Goal: Task Accomplishment & Management: Complete application form

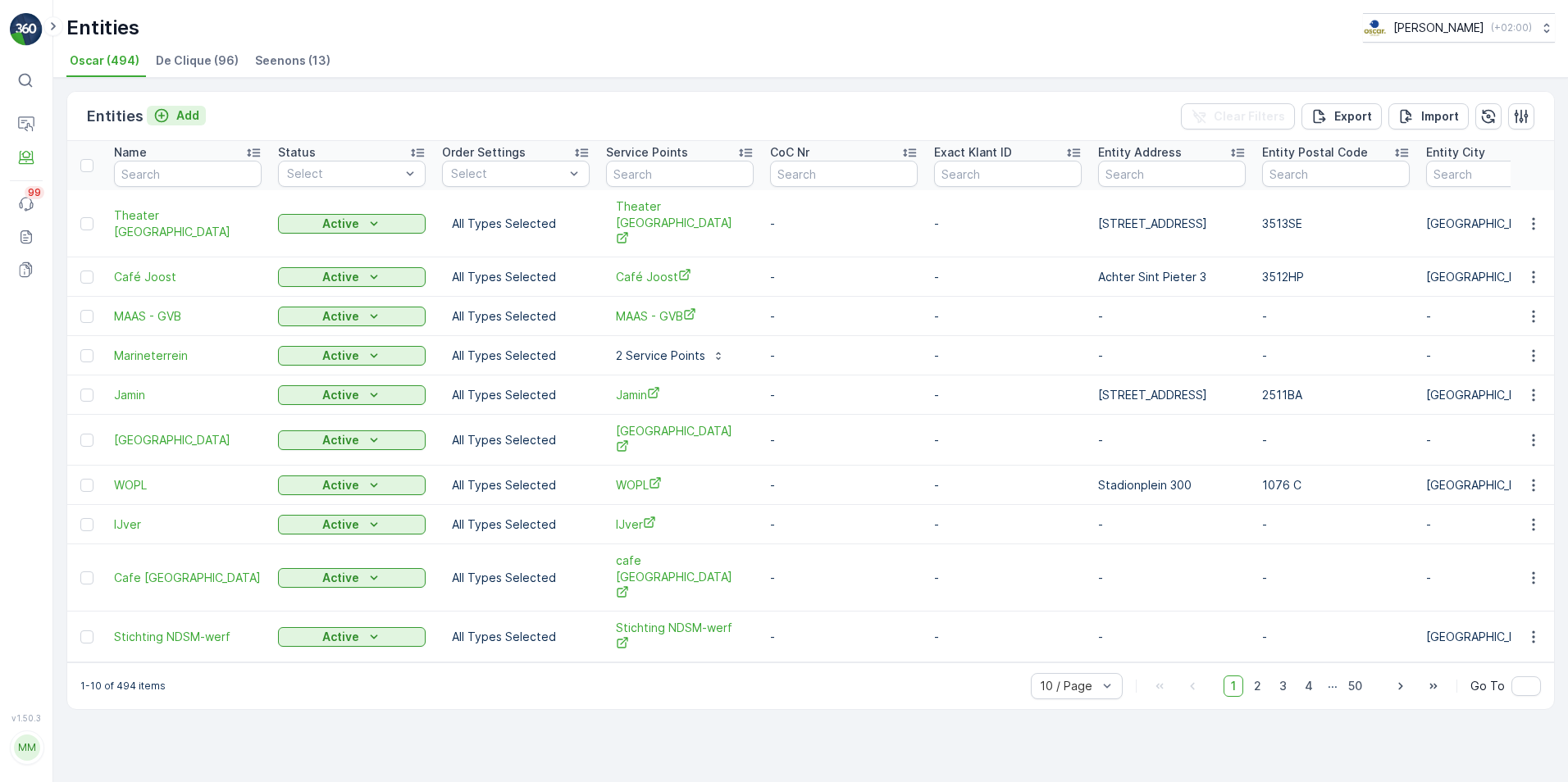
click at [188, 119] on p "Add" at bounding box center [188, 116] width 23 height 16
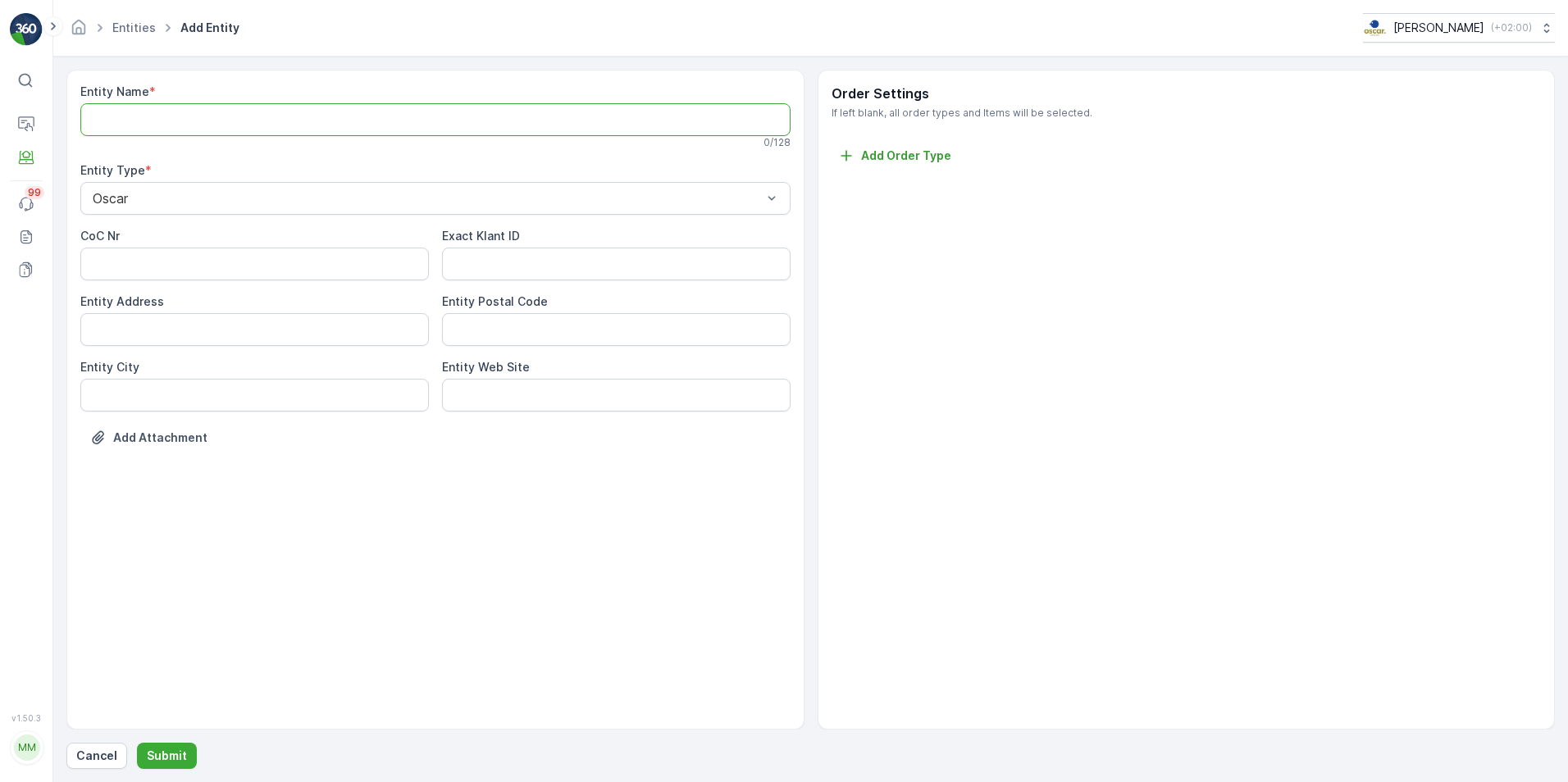
click at [301, 128] on Name "Entity Name" at bounding box center [435, 119] width 710 height 33
click at [126, 124] on Name "Entity Name" at bounding box center [435, 119] width 710 height 33
type Name "Theaterhuis de Berenkuil"
click at [366, 333] on Address "Entity Address" at bounding box center [254, 333] width 349 height 33
type Address "Biltstraat 166"
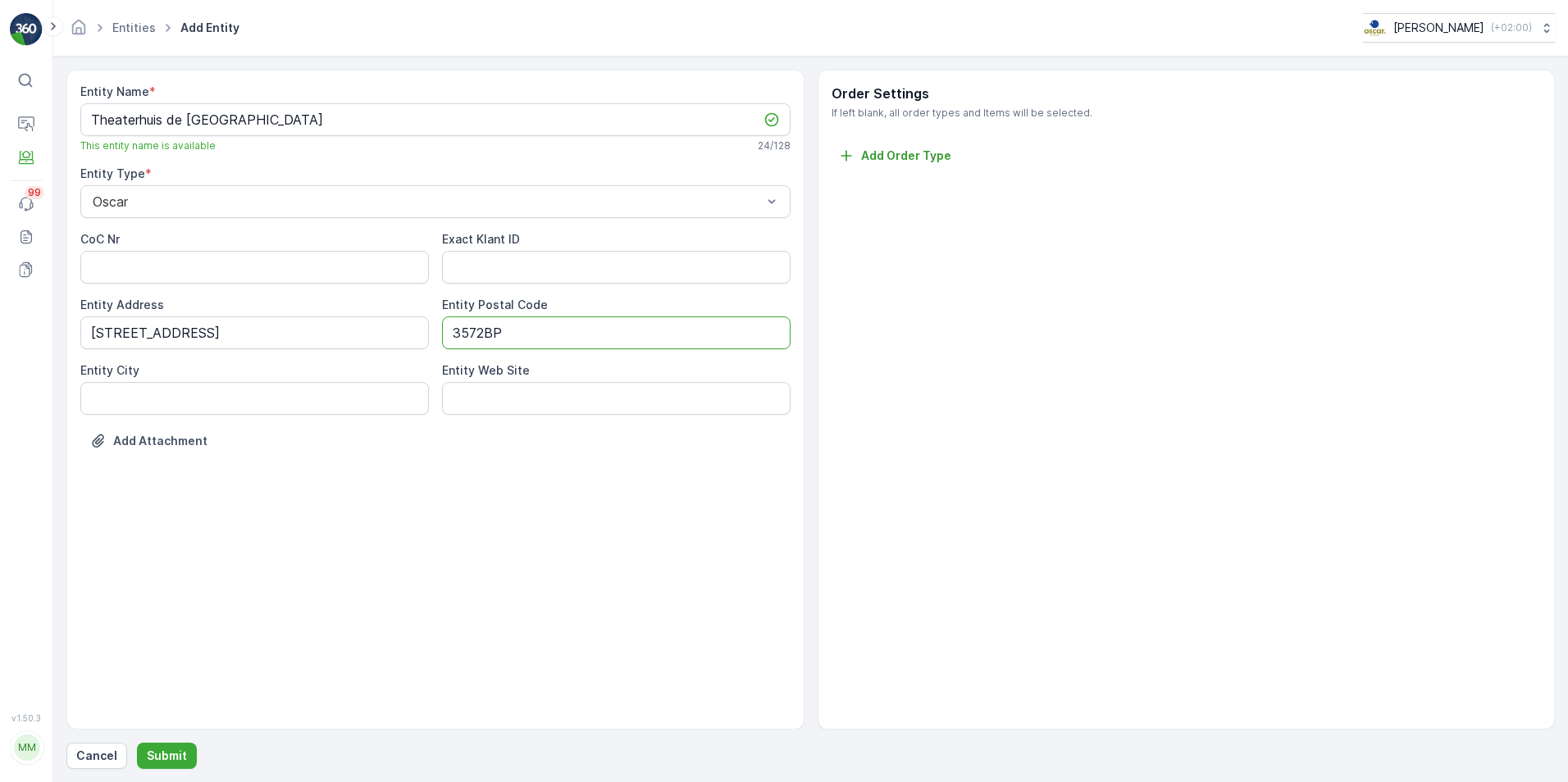
type Code "3572BP"
type City "Utrecht"
click at [478, 520] on div "Entity Name * Theaterhuis de Berenkuil This entity name is available 24 / 128 E…" at bounding box center [436, 399] width 738 height 660
click at [174, 756] on p "Submit" at bounding box center [166, 756] width 40 height 16
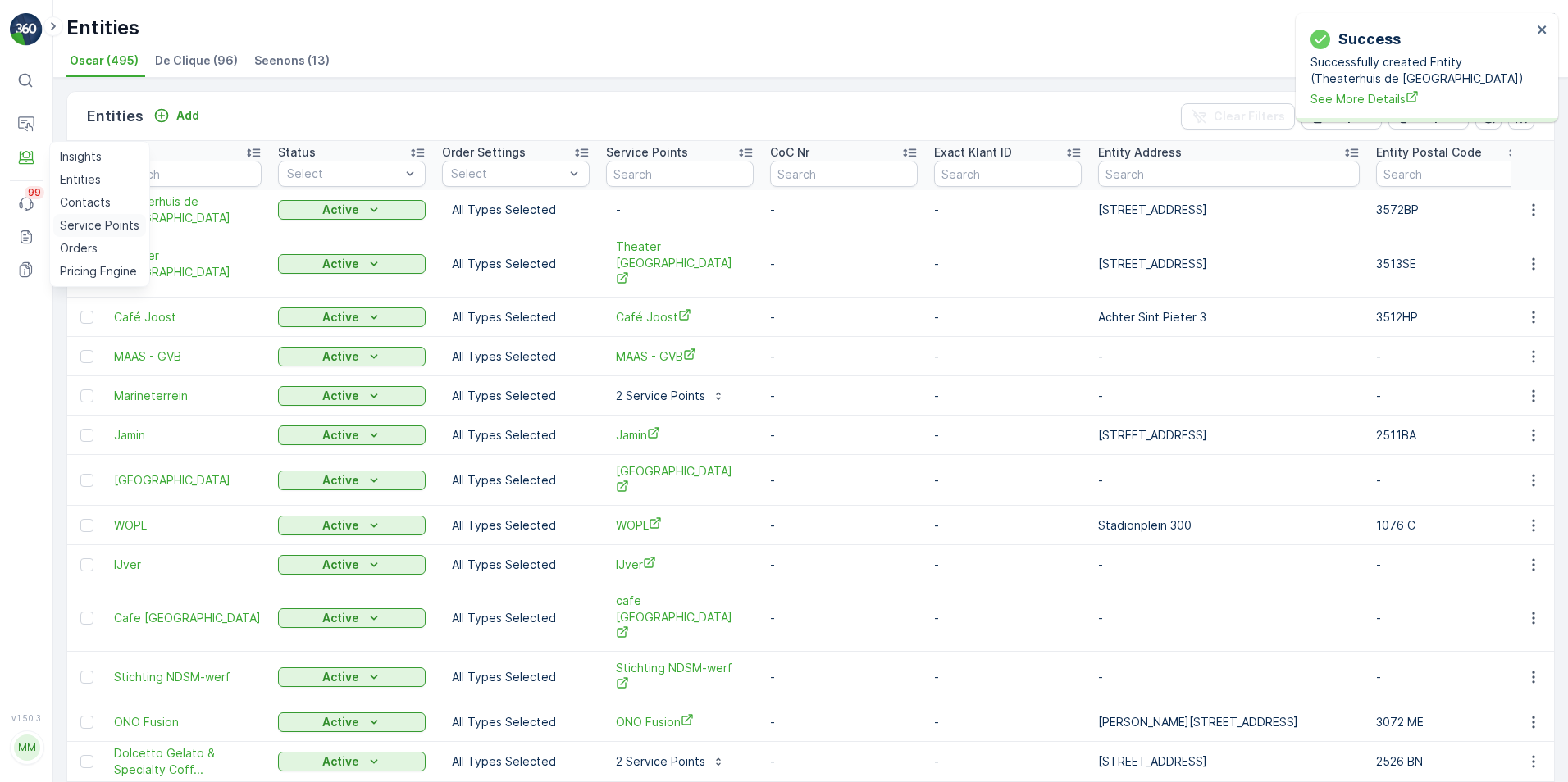
click at [67, 225] on p "Service Points" at bounding box center [99, 225] width 79 height 16
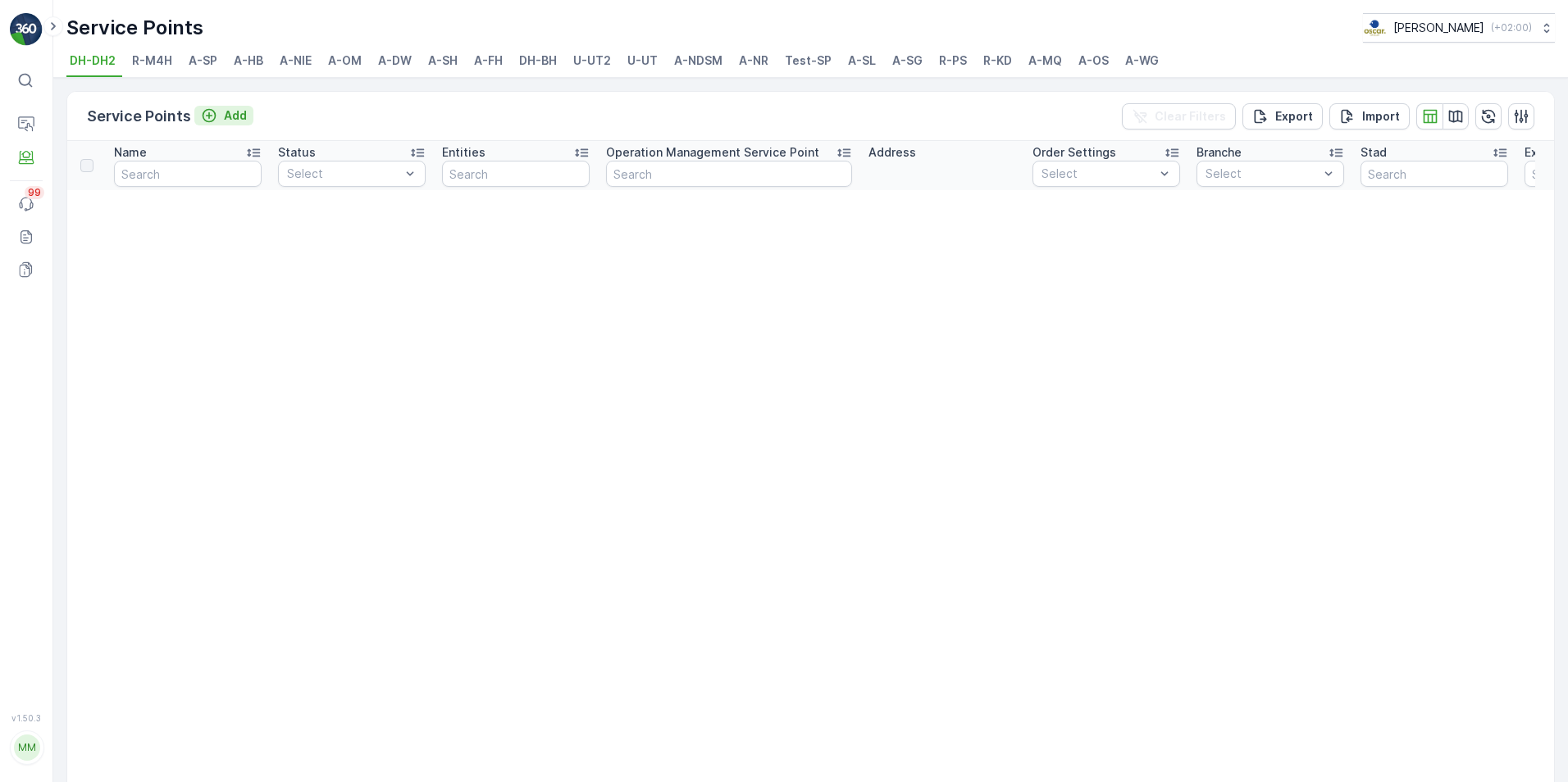
click at [229, 115] on p "Add" at bounding box center [236, 116] width 23 height 16
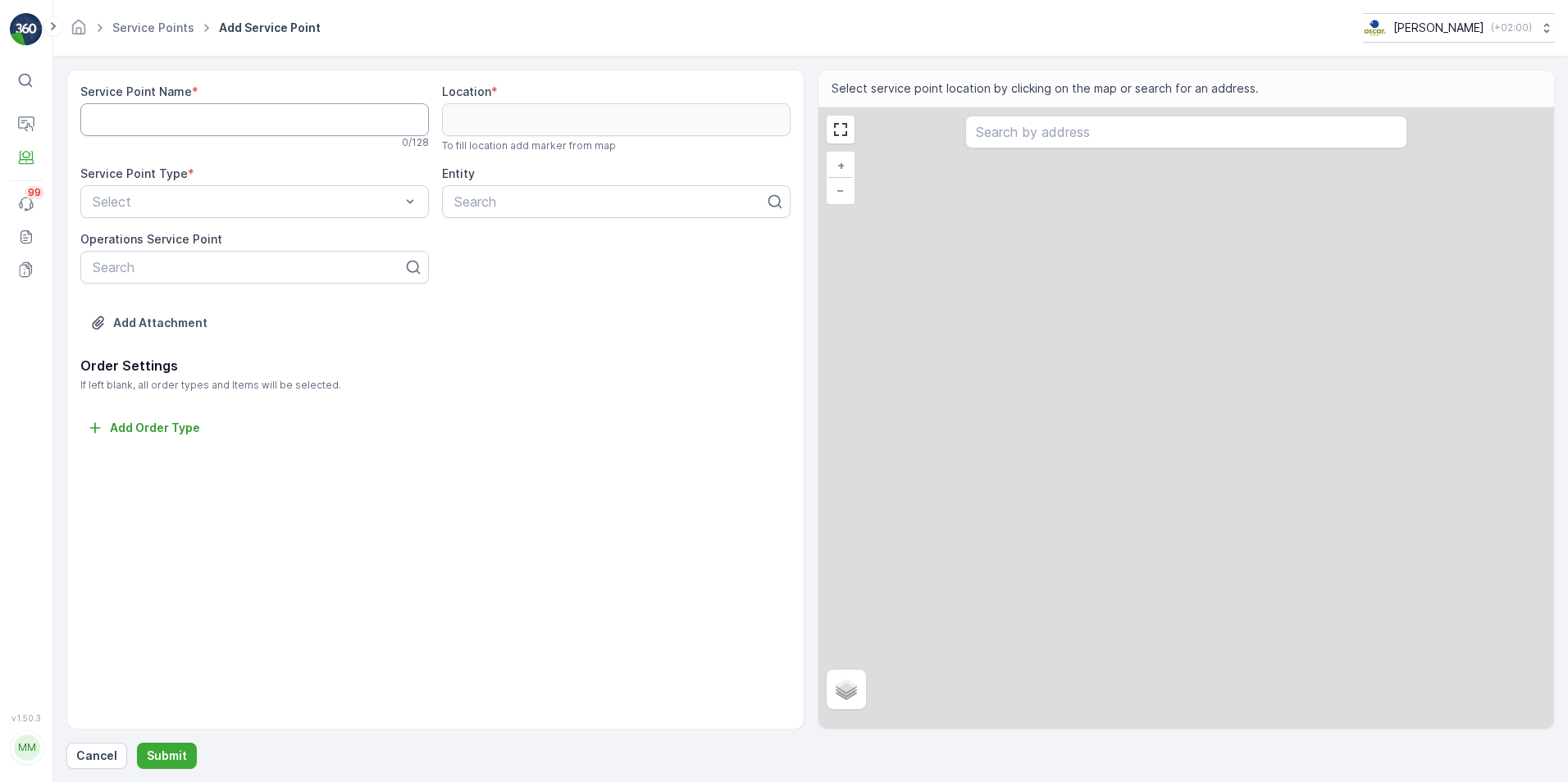
click at [201, 122] on Name "Service Point Name" at bounding box center [254, 119] width 349 height 33
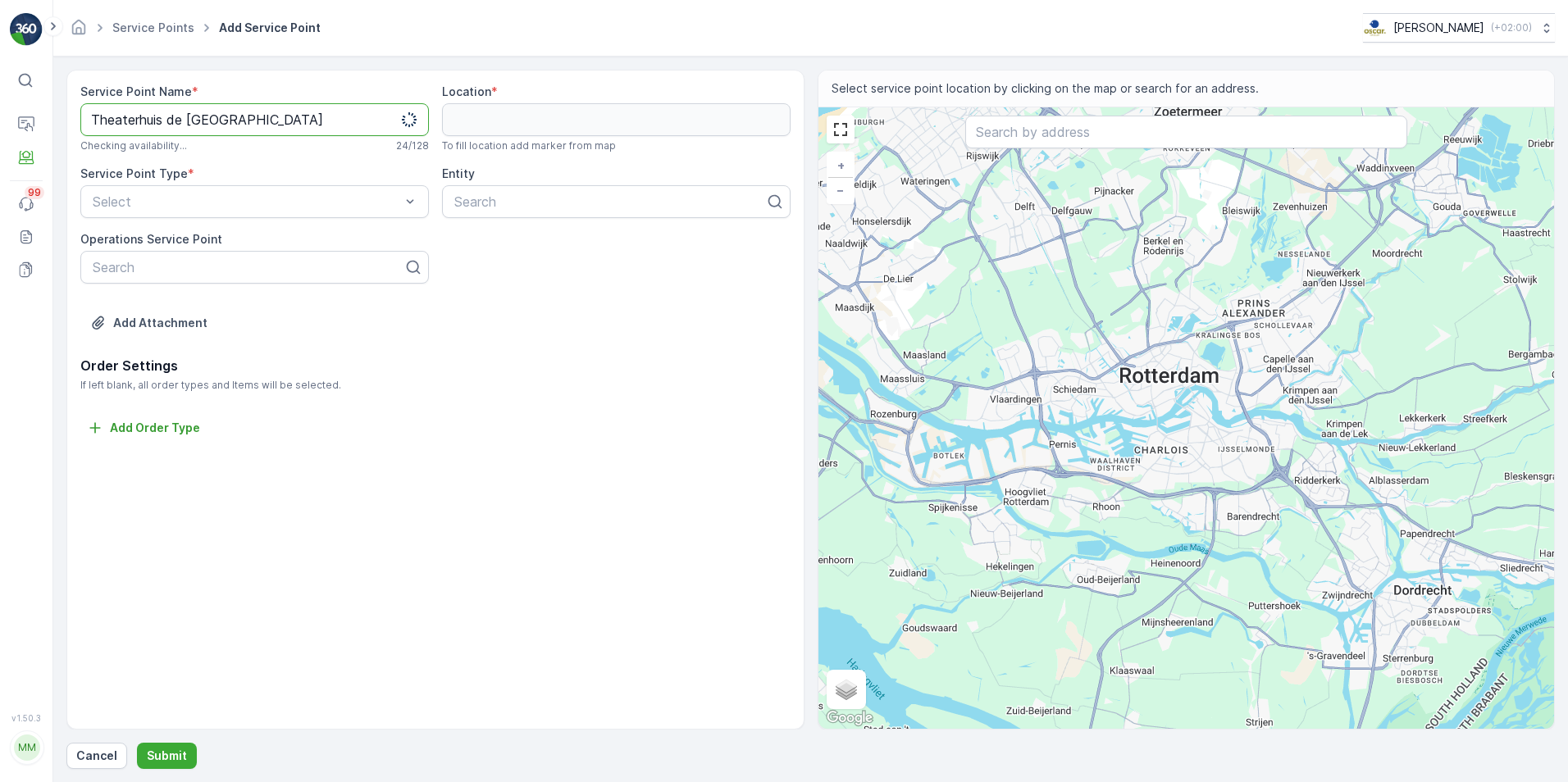
type Name "Theaterhuis de Berenkuil"
click at [1124, 137] on input "text" at bounding box center [1186, 132] width 442 height 33
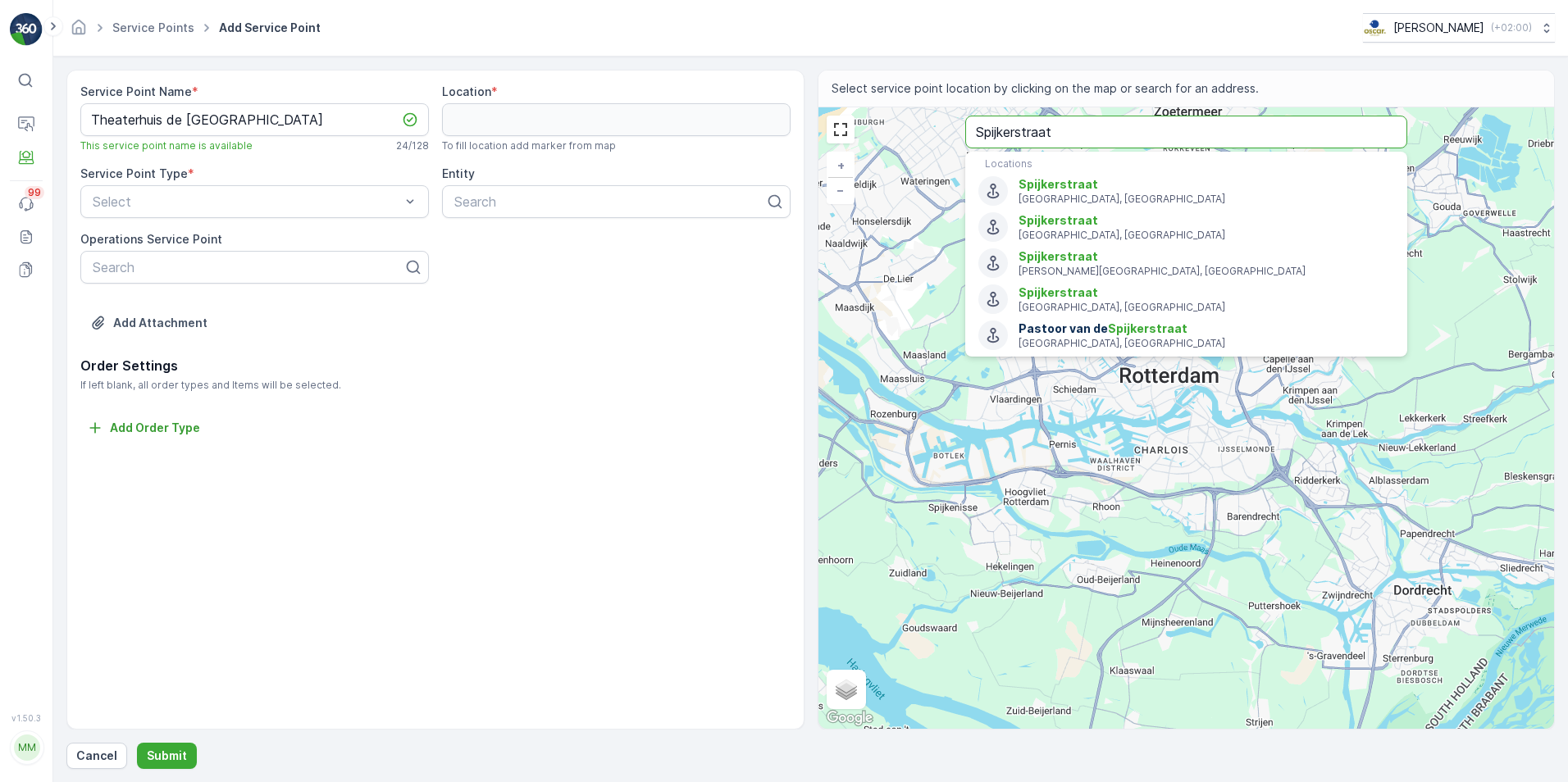
drag, startPoint x: 1124, startPoint y: 137, endPoint x: 949, endPoint y: 106, distance: 177.7
click at [949, 106] on div "Select service point location by clicking on the map or search for an address. …" at bounding box center [1186, 399] width 738 height 660
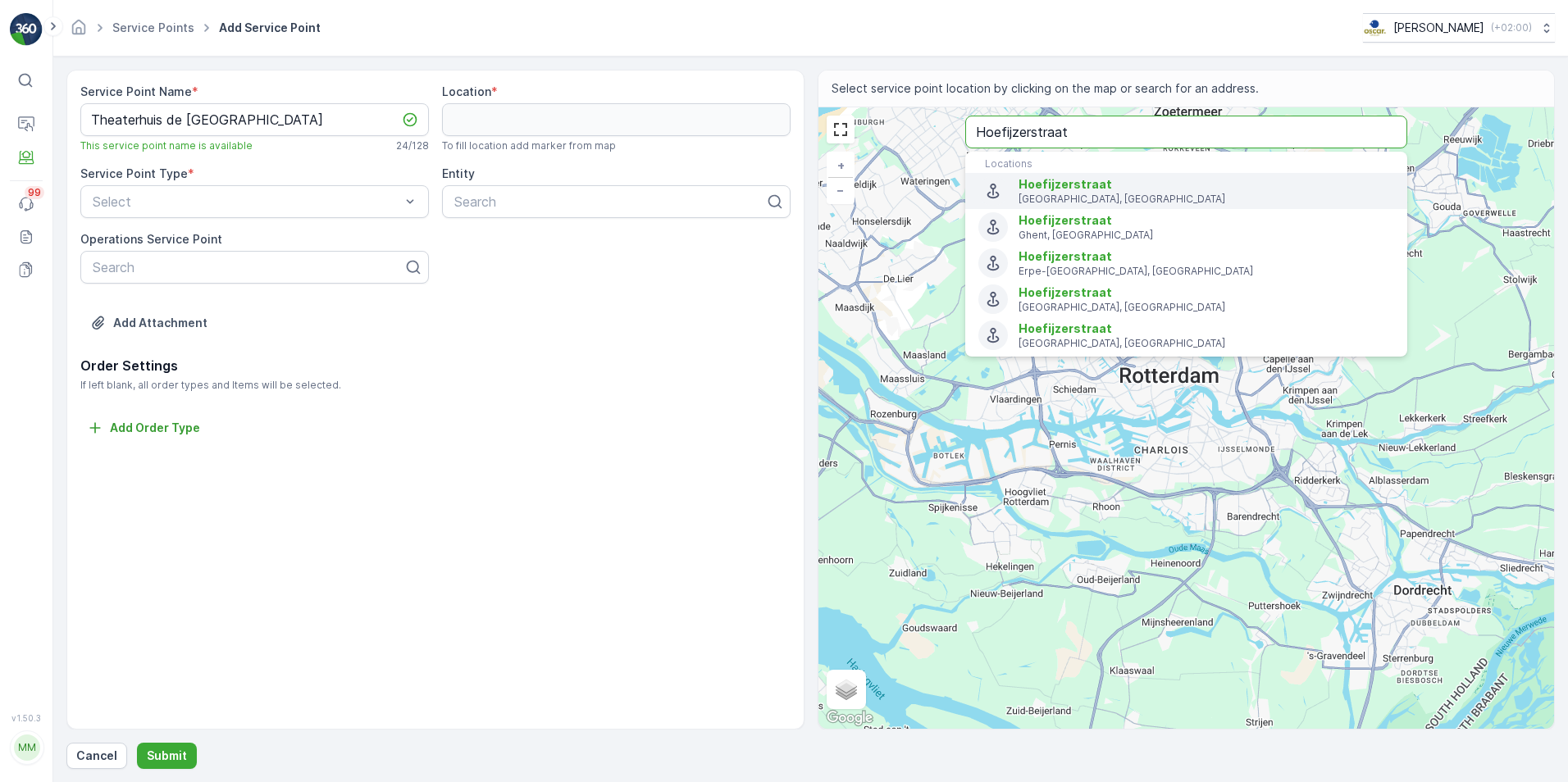
type input "Hoefijzerstraat"
click at [995, 189] on icon "Menu" at bounding box center [993, 191] width 18 height 18
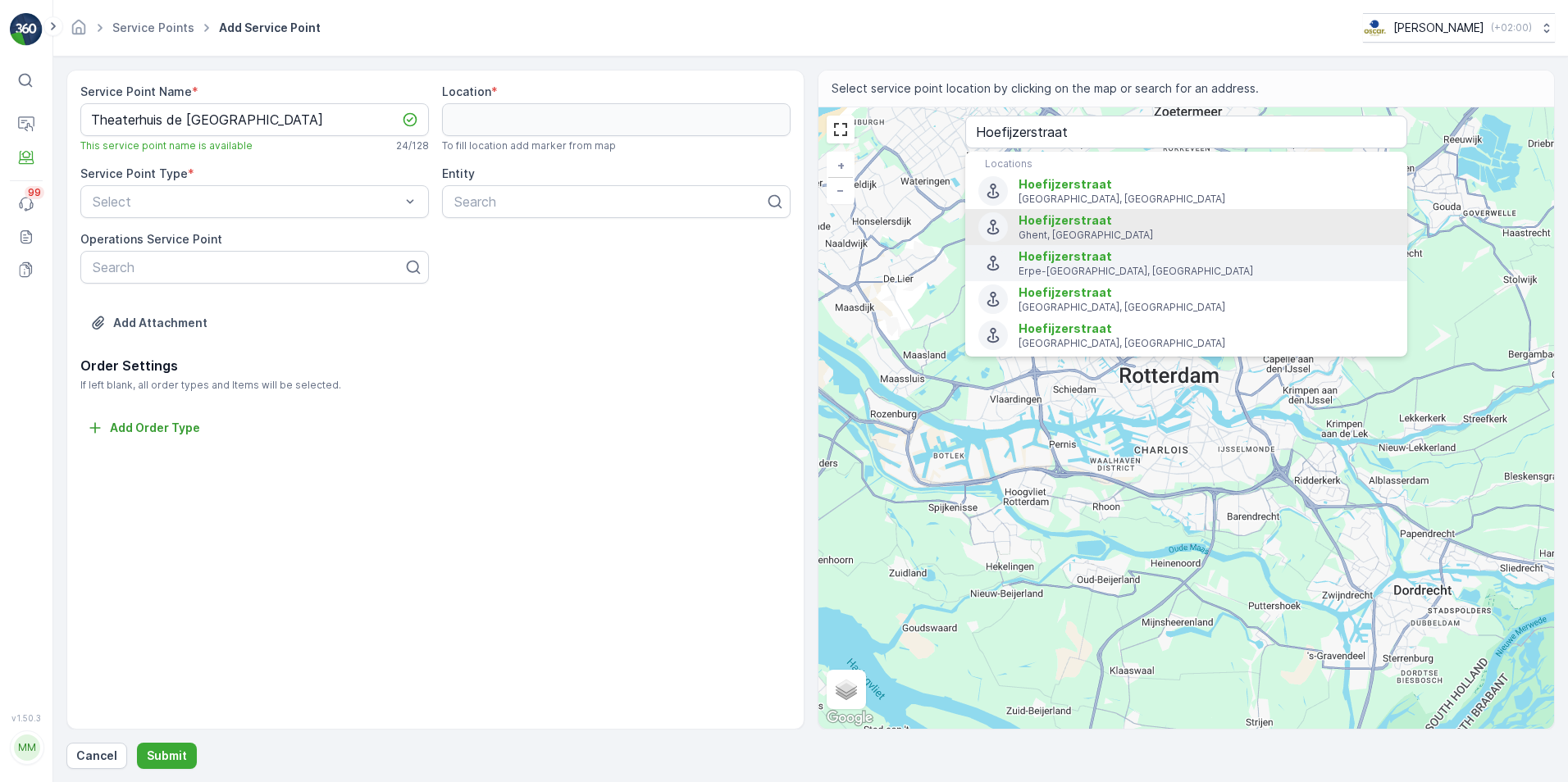
type input "52.0959619,5.1369315"
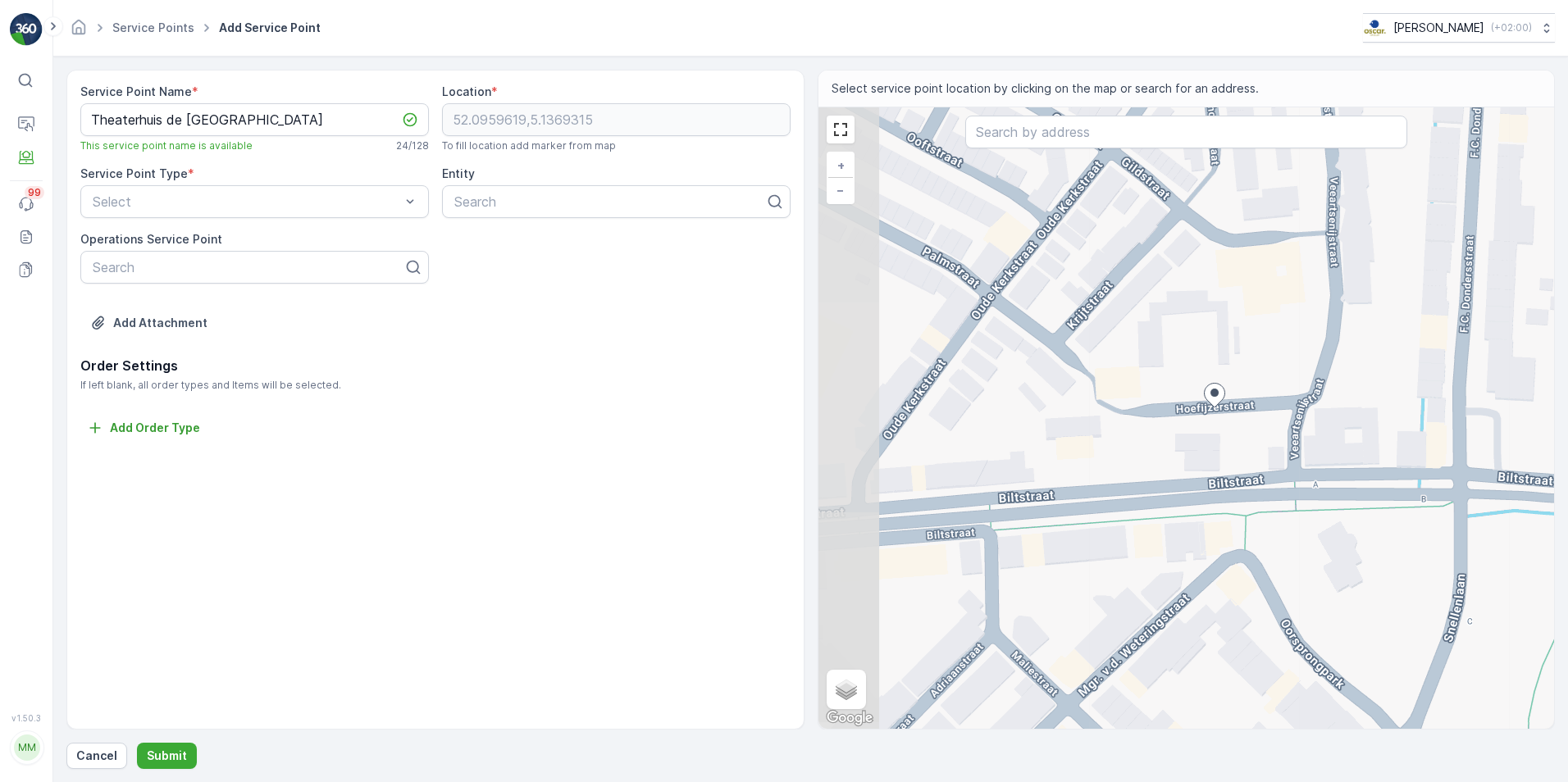
drag, startPoint x: 1133, startPoint y: 433, endPoint x: 1202, endPoint y: 431, distance: 69.0
click at [1202, 431] on div "+ − Satellite Roadmap Terrain Hybrid Leaflet Keyboard shortcuts Map Data Map da…" at bounding box center [1186, 418] width 736 height 622
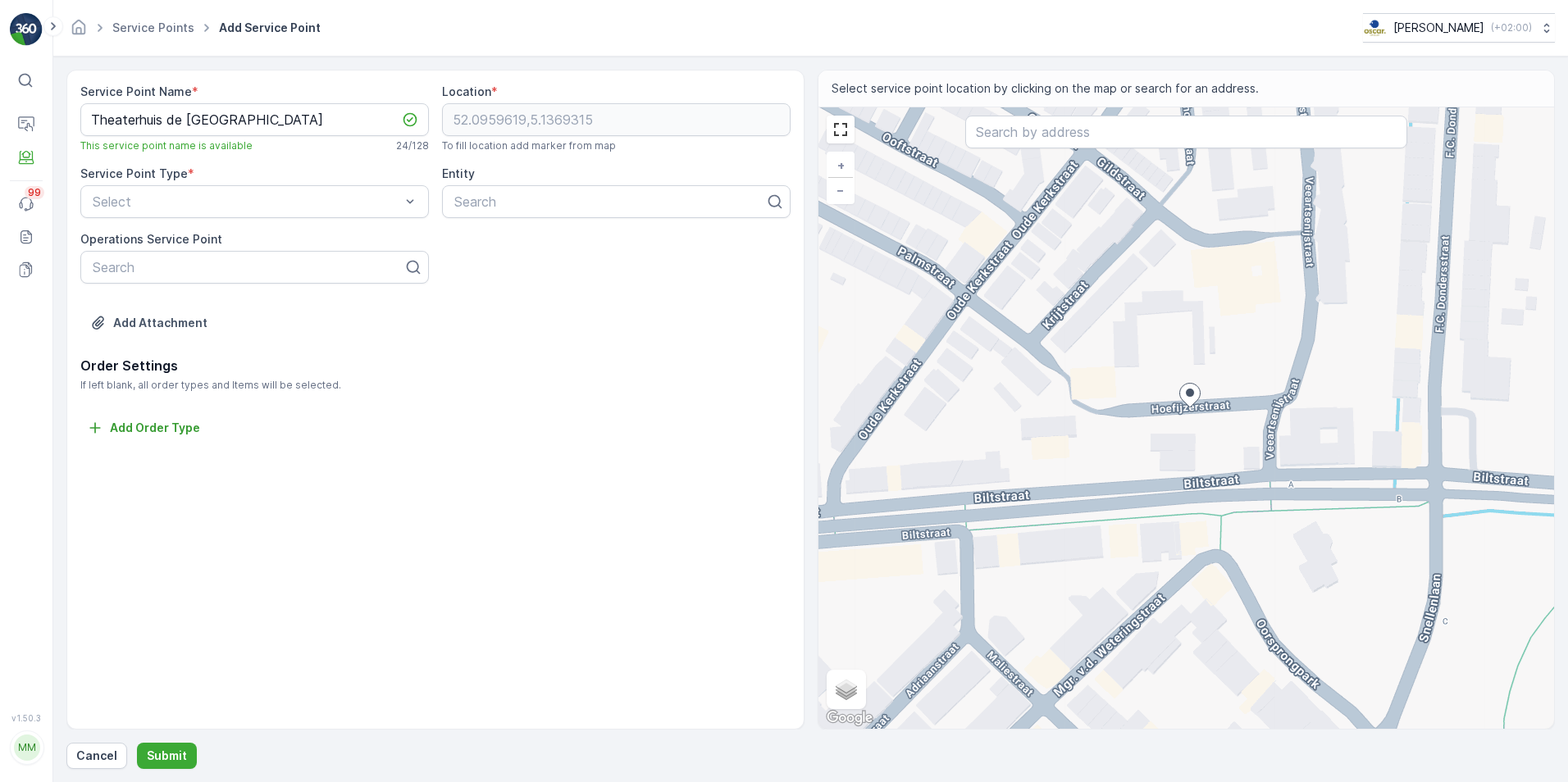
drag, startPoint x: 1221, startPoint y: 386, endPoint x: 1180, endPoint y: 387, distance: 41.0
click at [1180, 387] on icon at bounding box center [1189, 395] width 20 height 24
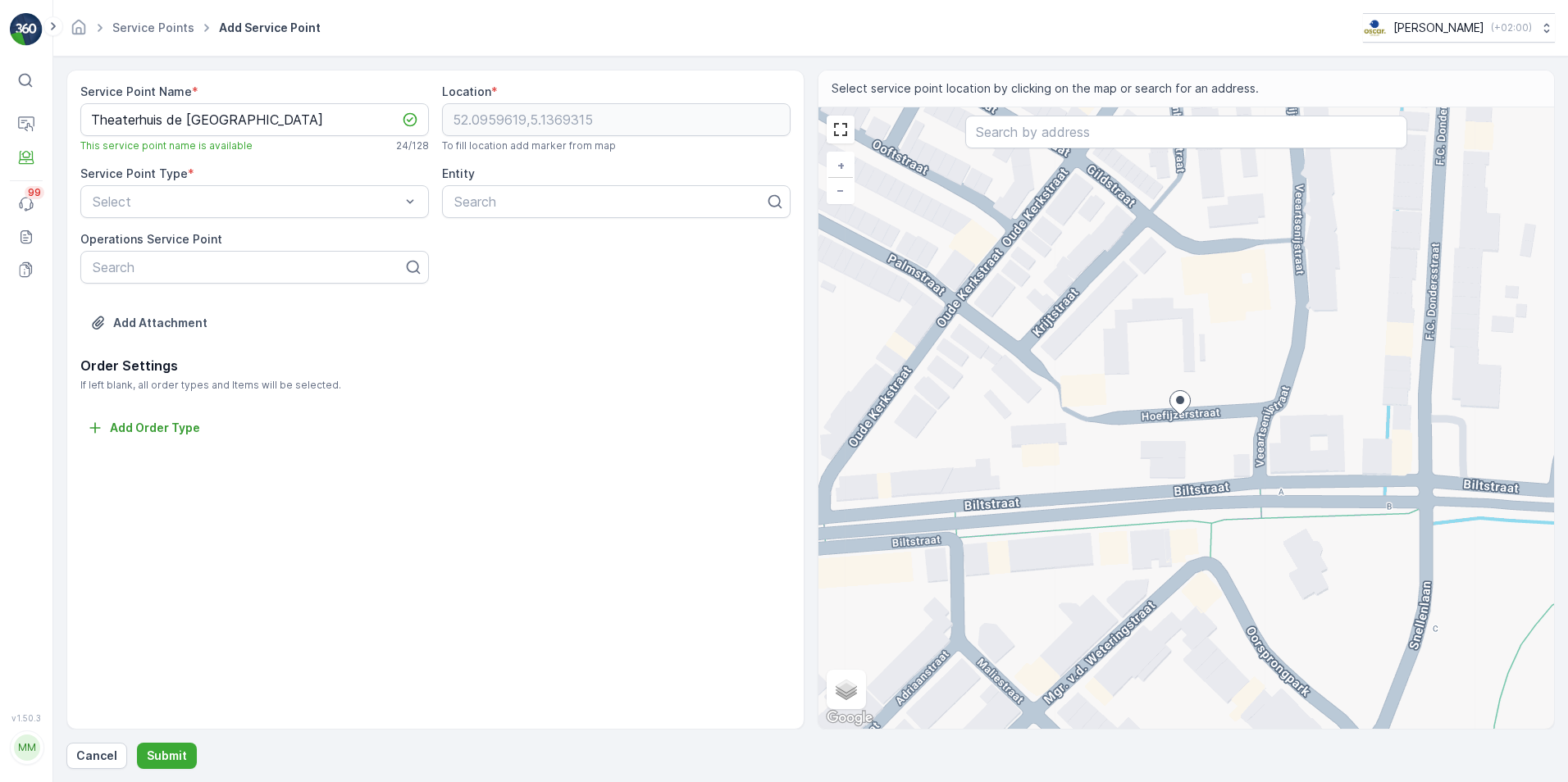
click at [1184, 403] on icon at bounding box center [1179, 403] width 20 height 24
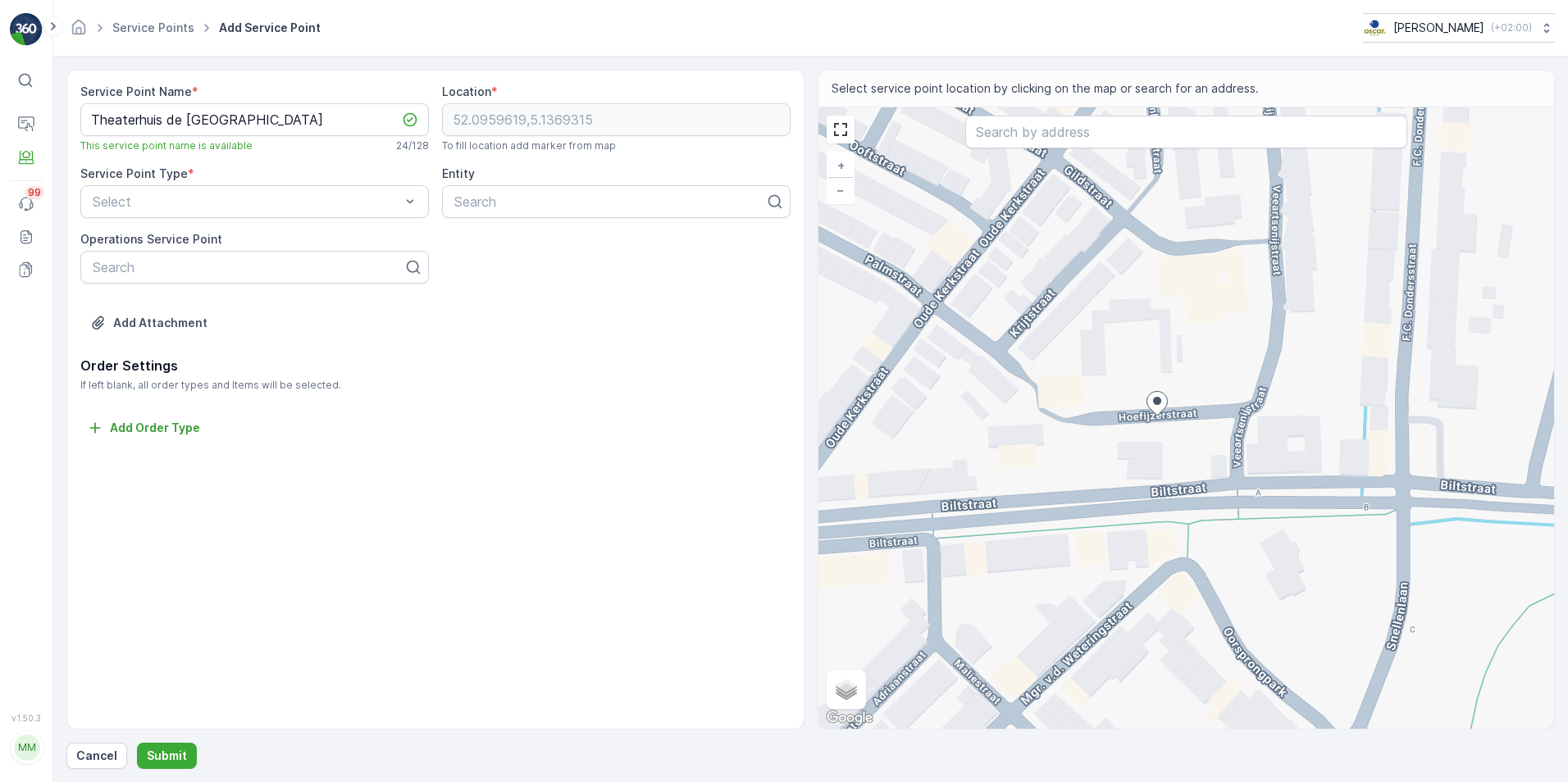
drag, startPoint x: 1180, startPoint y: 406, endPoint x: 1158, endPoint y: 407, distance: 22.0
click at [1158, 407] on icon at bounding box center [1156, 404] width 20 height 24
click at [1158, 403] on ellipse at bounding box center [1156, 400] width 8 height 8
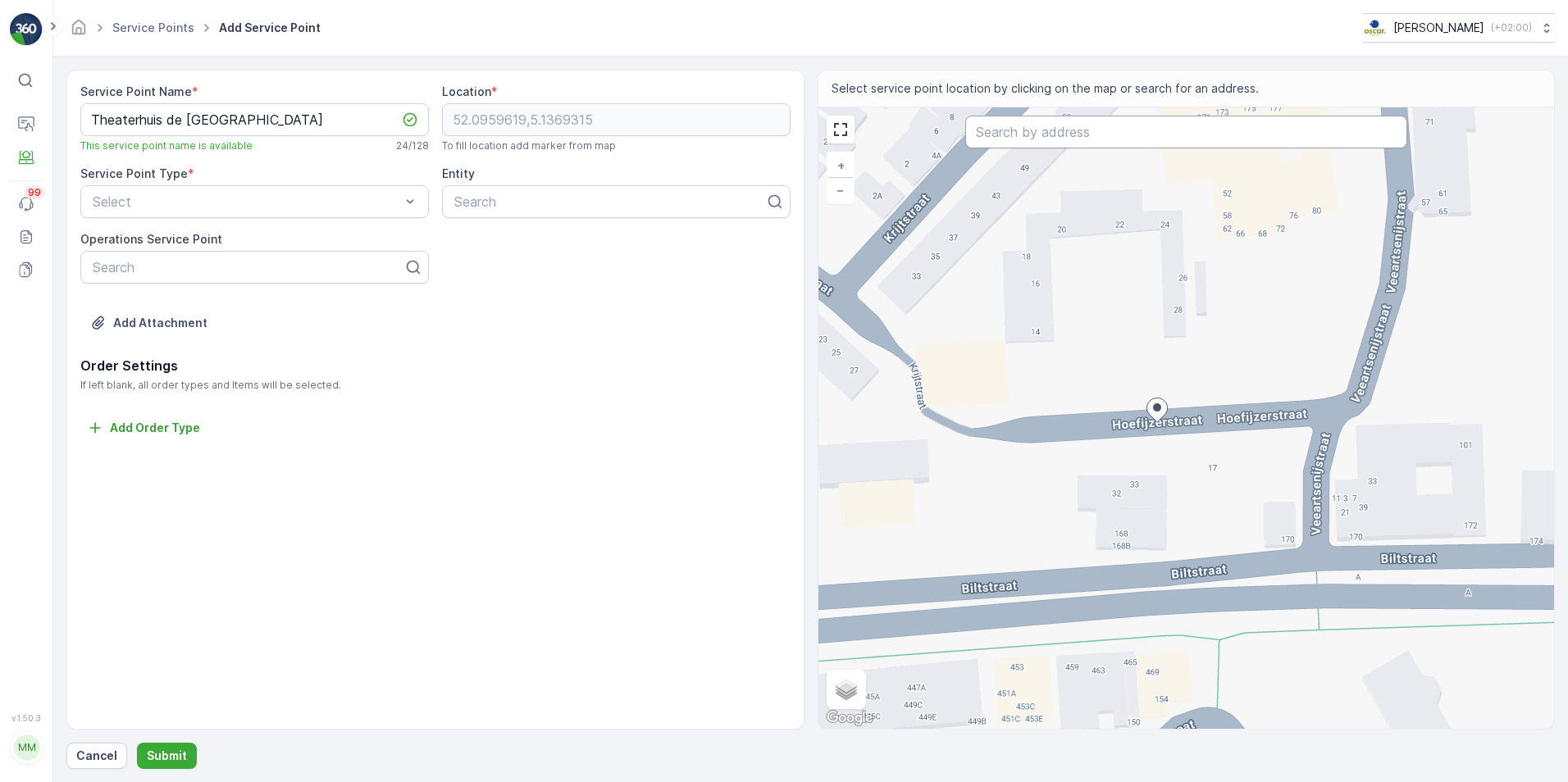
click at [1075, 141] on input "text" at bounding box center [1186, 132] width 442 height 33
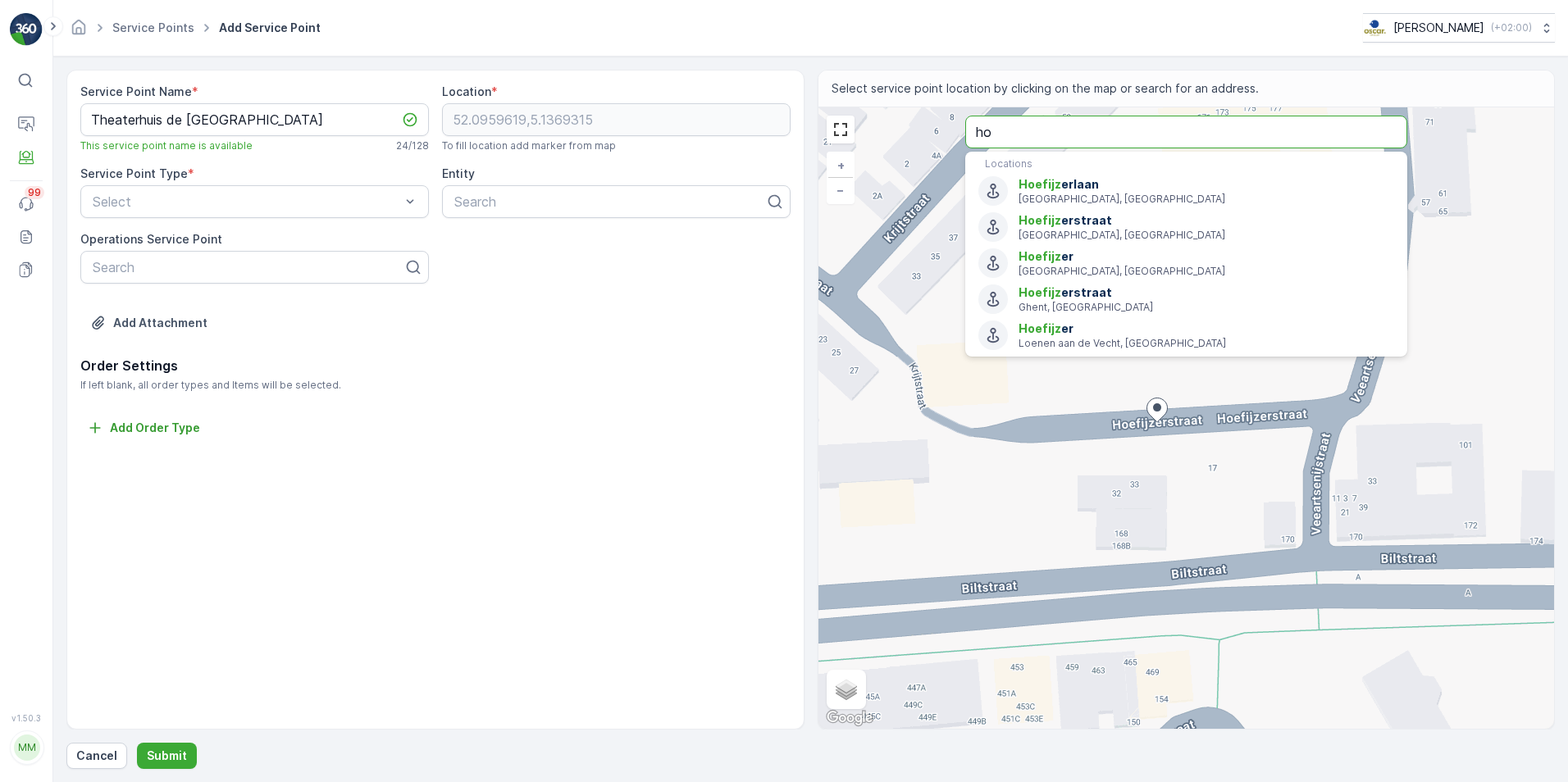
type input "h"
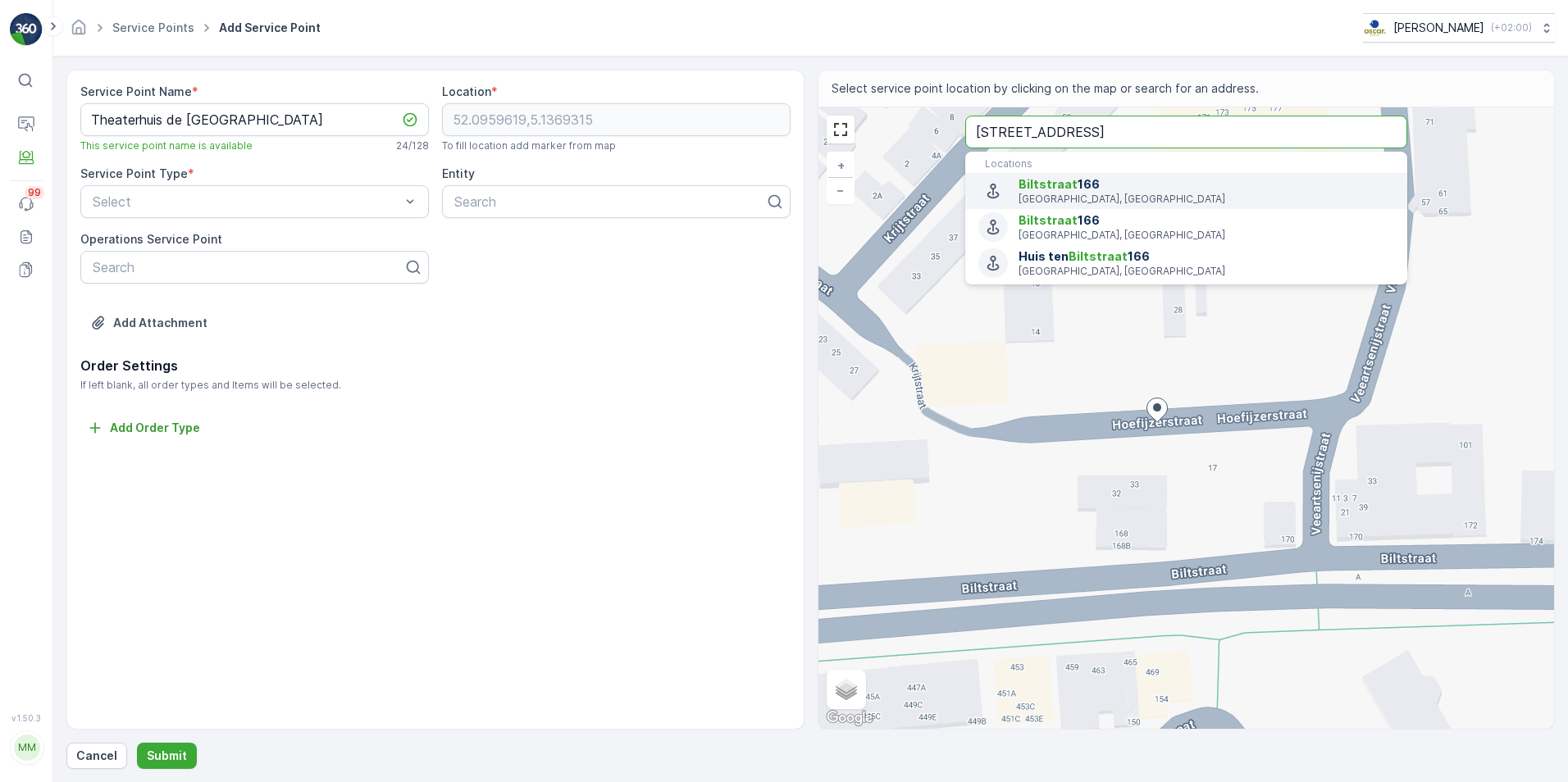
type input "Bilstraat 166"
click at [991, 194] on icon "Menu" at bounding box center [993, 191] width 18 height 18
type input "52.0957918,5.136004799999999"
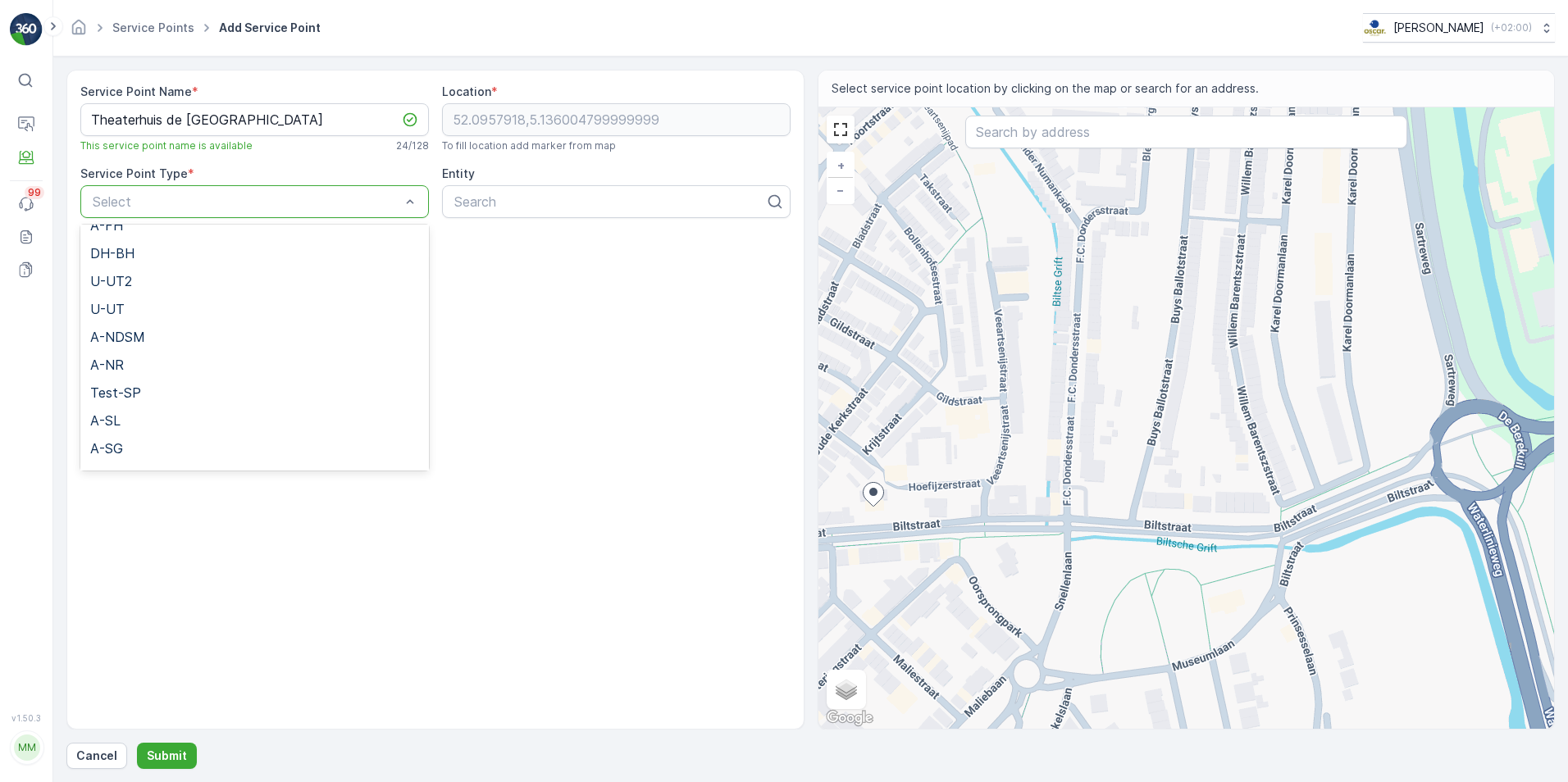
scroll to position [210, 0]
click at [147, 335] on div "U-UT" at bounding box center [254, 338] width 329 height 15
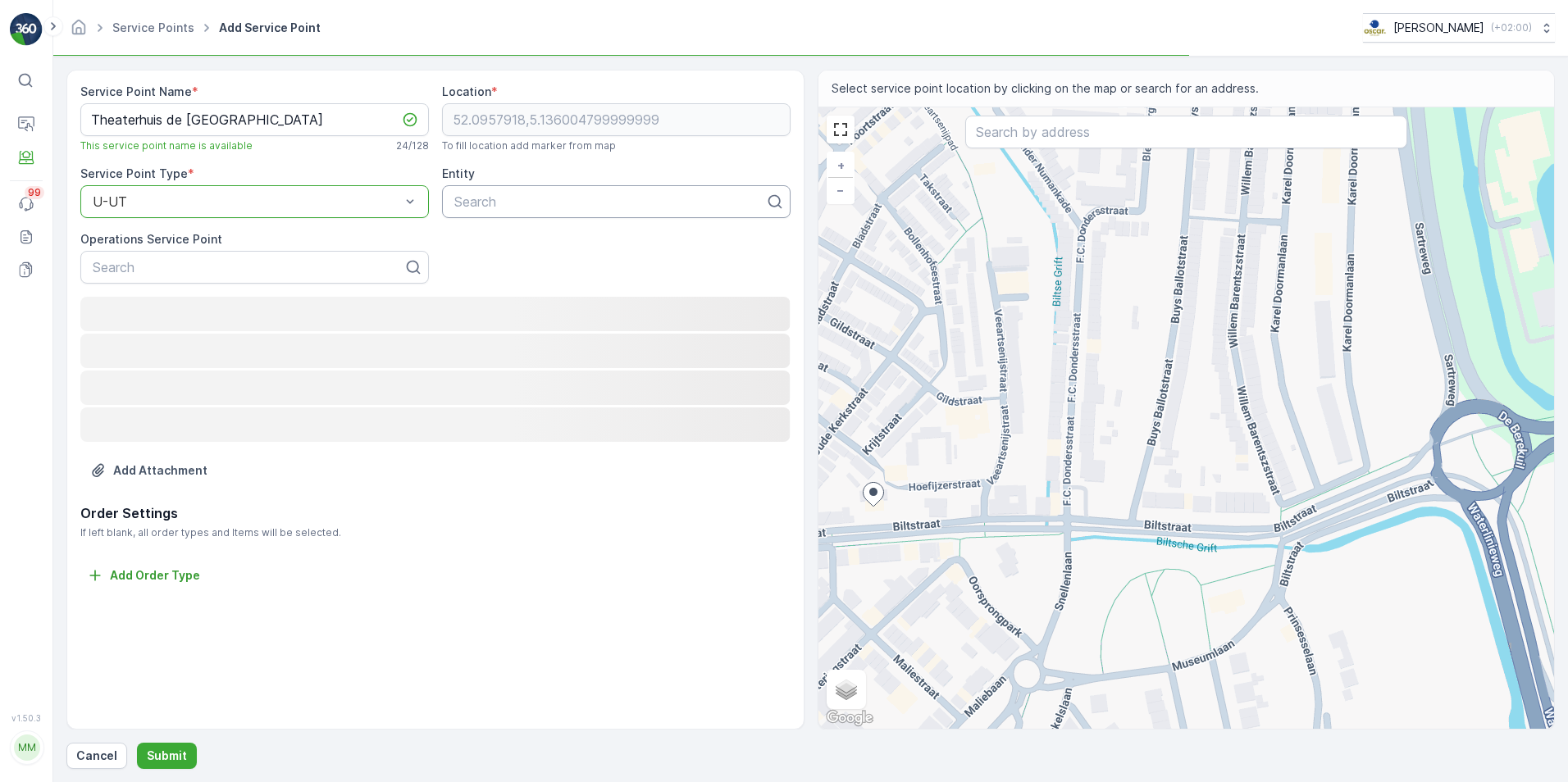
click at [491, 196] on div at bounding box center [609, 201] width 314 height 15
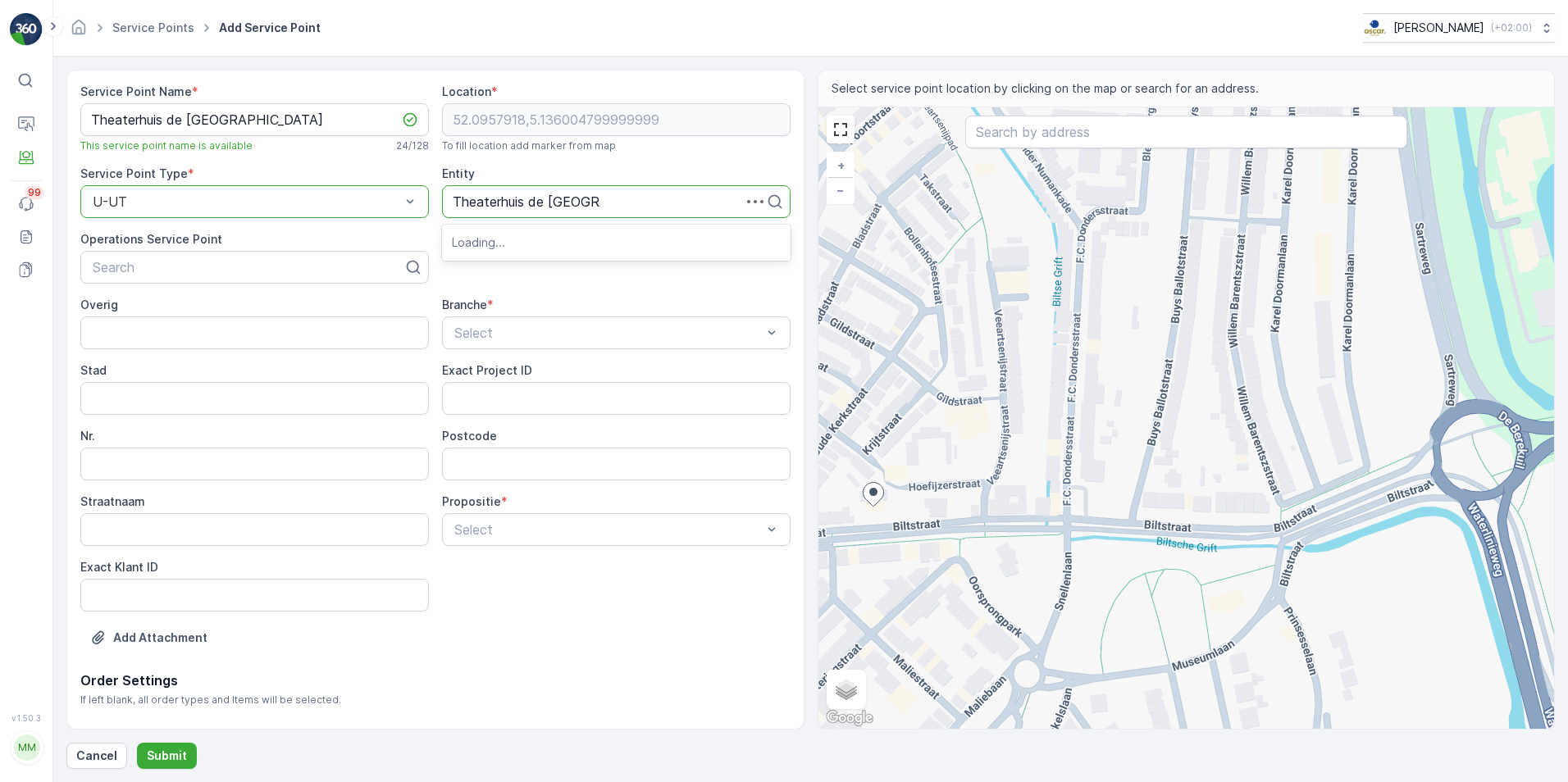
type input "Theaterhuis de Berenkuil"
click at [509, 247] on span "Theaterhuis de Berenkuil" at bounding box center [567, 242] width 232 height 15
click at [281, 268] on div at bounding box center [247, 267] width 314 height 15
type input "Theater"
click at [286, 268] on div at bounding box center [247, 267] width 314 height 15
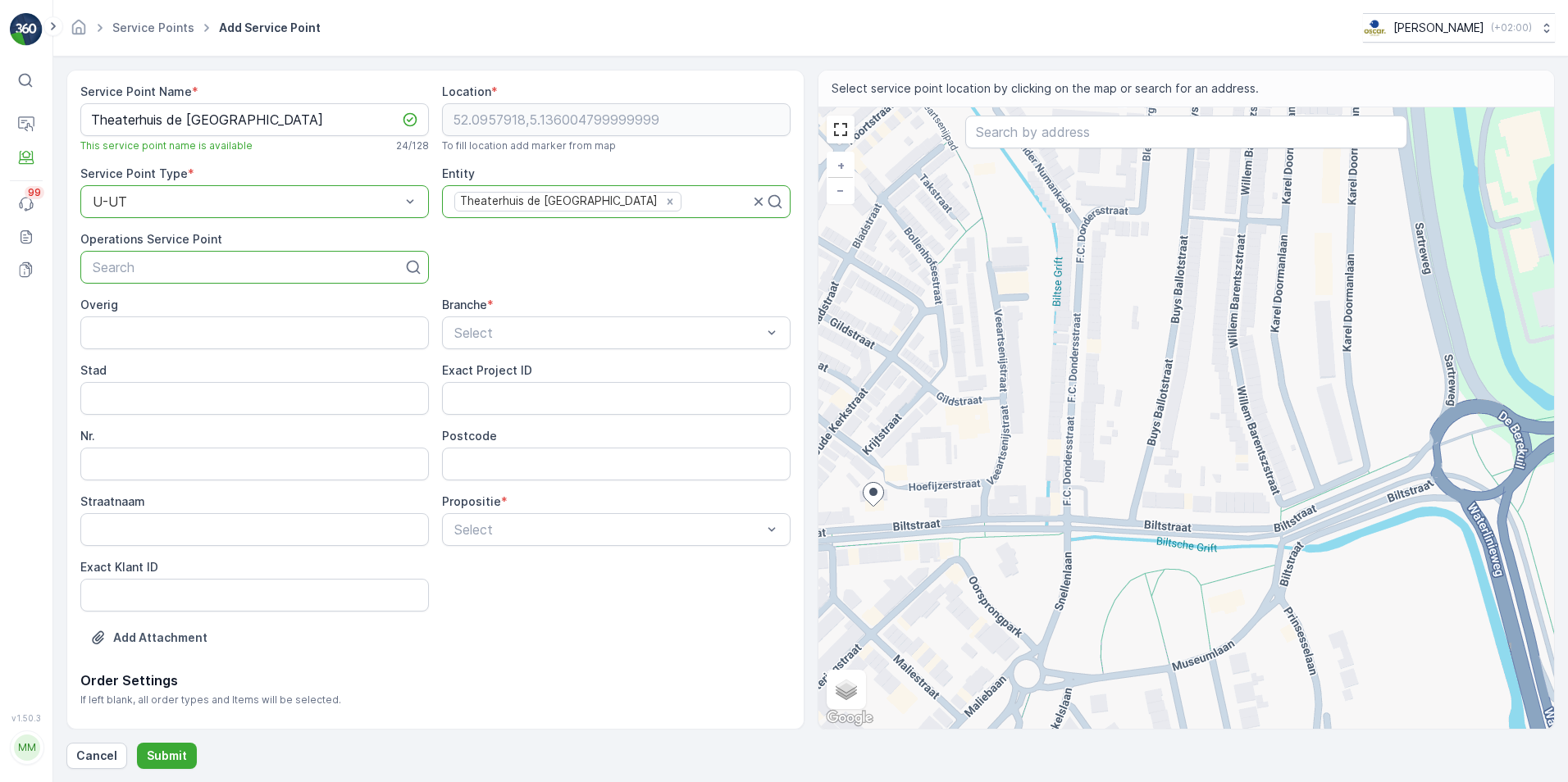
click at [286, 268] on div at bounding box center [247, 267] width 314 height 15
click at [472, 425] on span "Bezoekersplek" at bounding box center [493, 429] width 88 height 15
click at [225, 461] on input "Nr." at bounding box center [254, 464] width 349 height 33
type input "166"
type input "Utrecht"
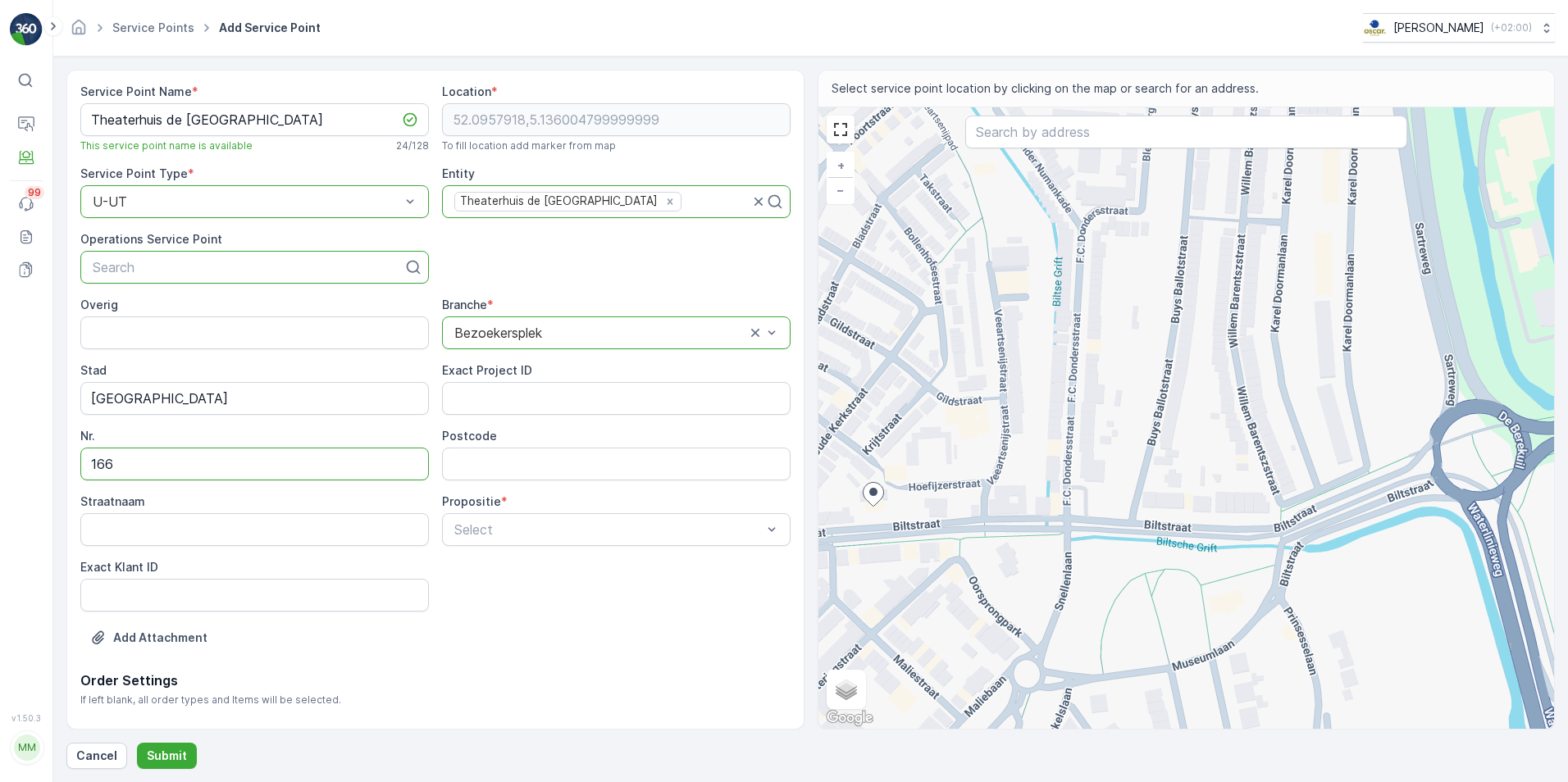
type input "3572BP"
type input "Biltstraat"
type input "Biltstraat 166"
type input "166"
click at [494, 570] on span "Volledig" at bounding box center [472, 569] width 47 height 15
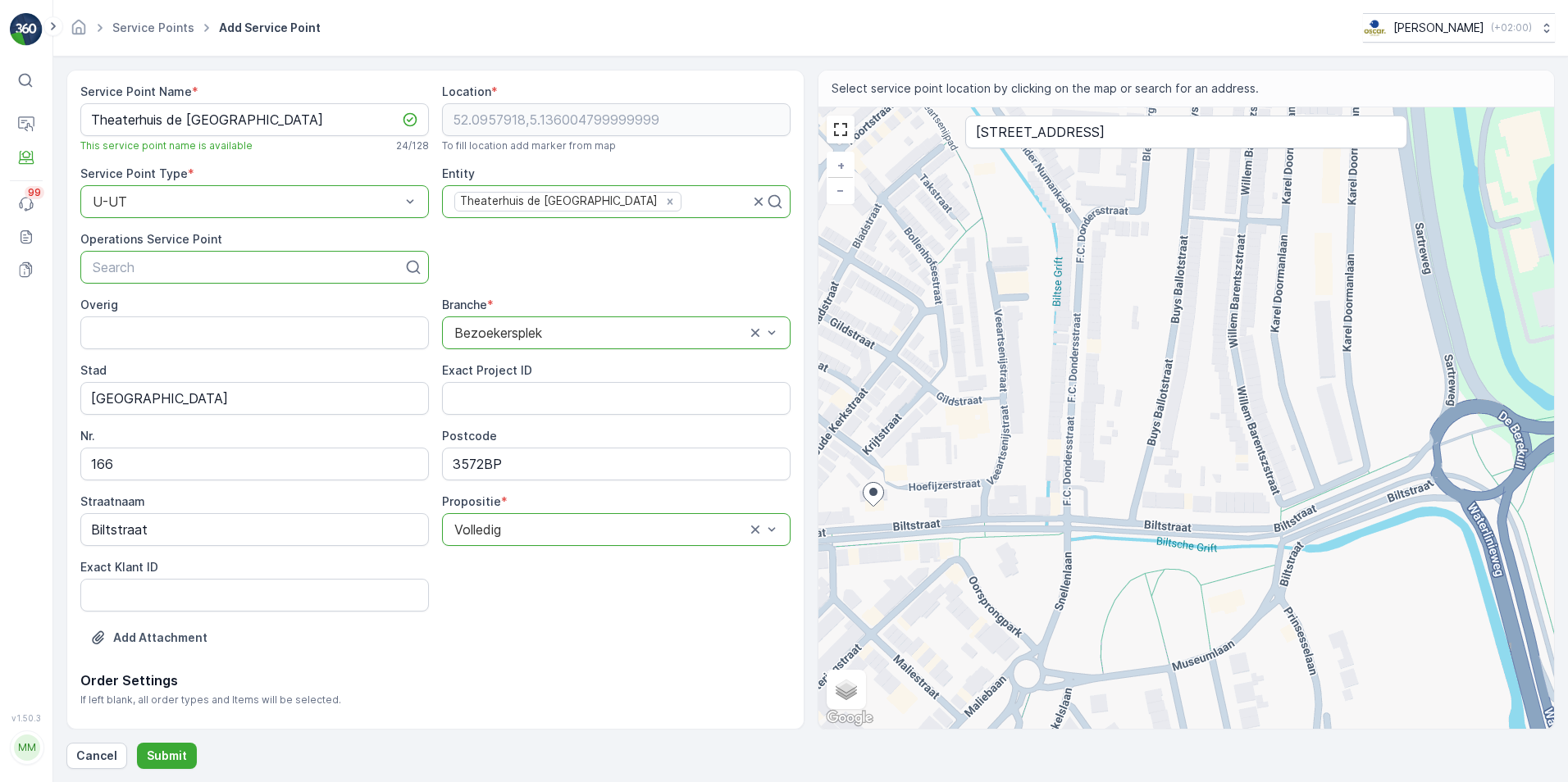
scroll to position [37, 0]
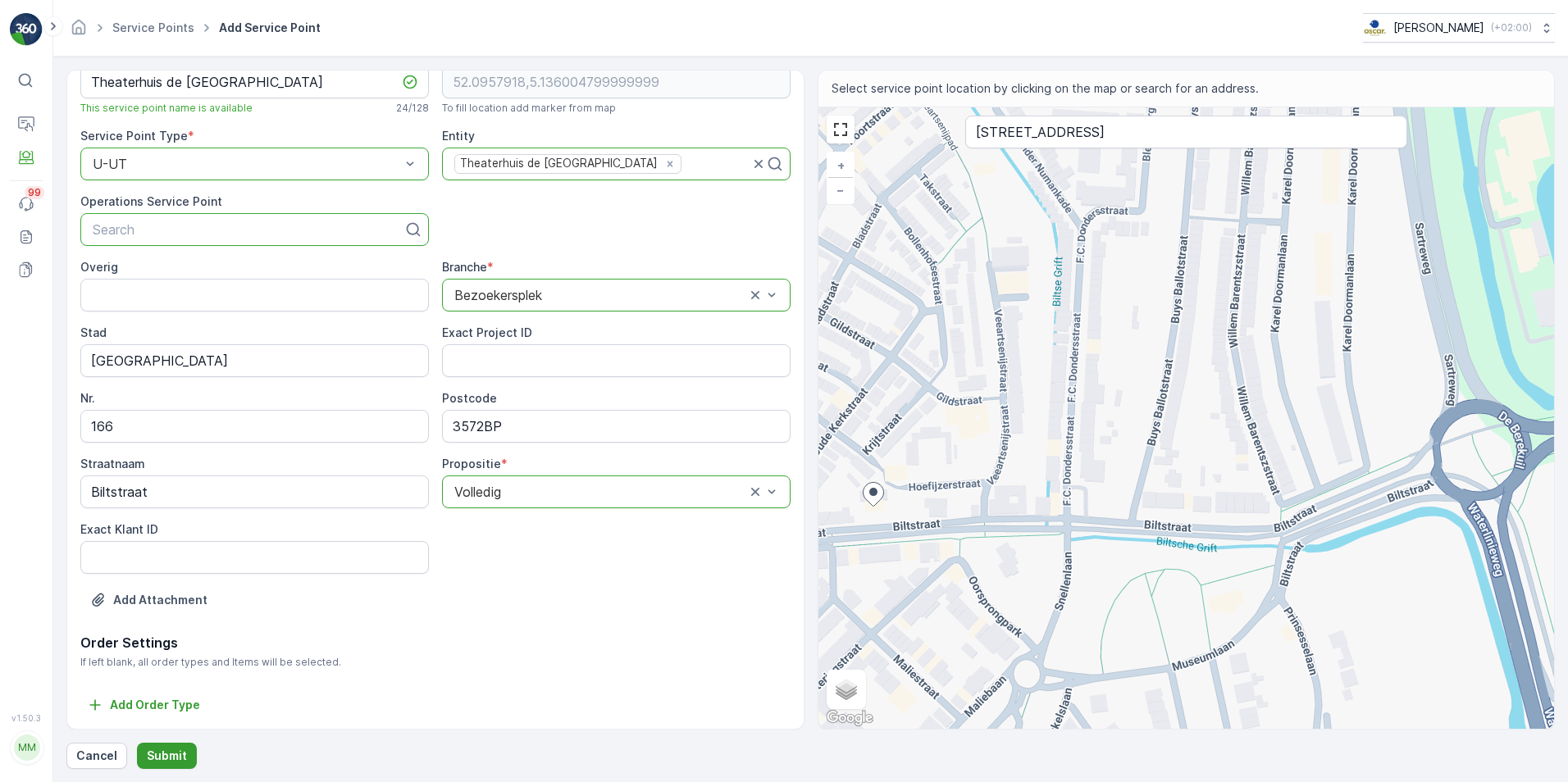
click at [173, 754] on p "Submit" at bounding box center [166, 756] width 40 height 16
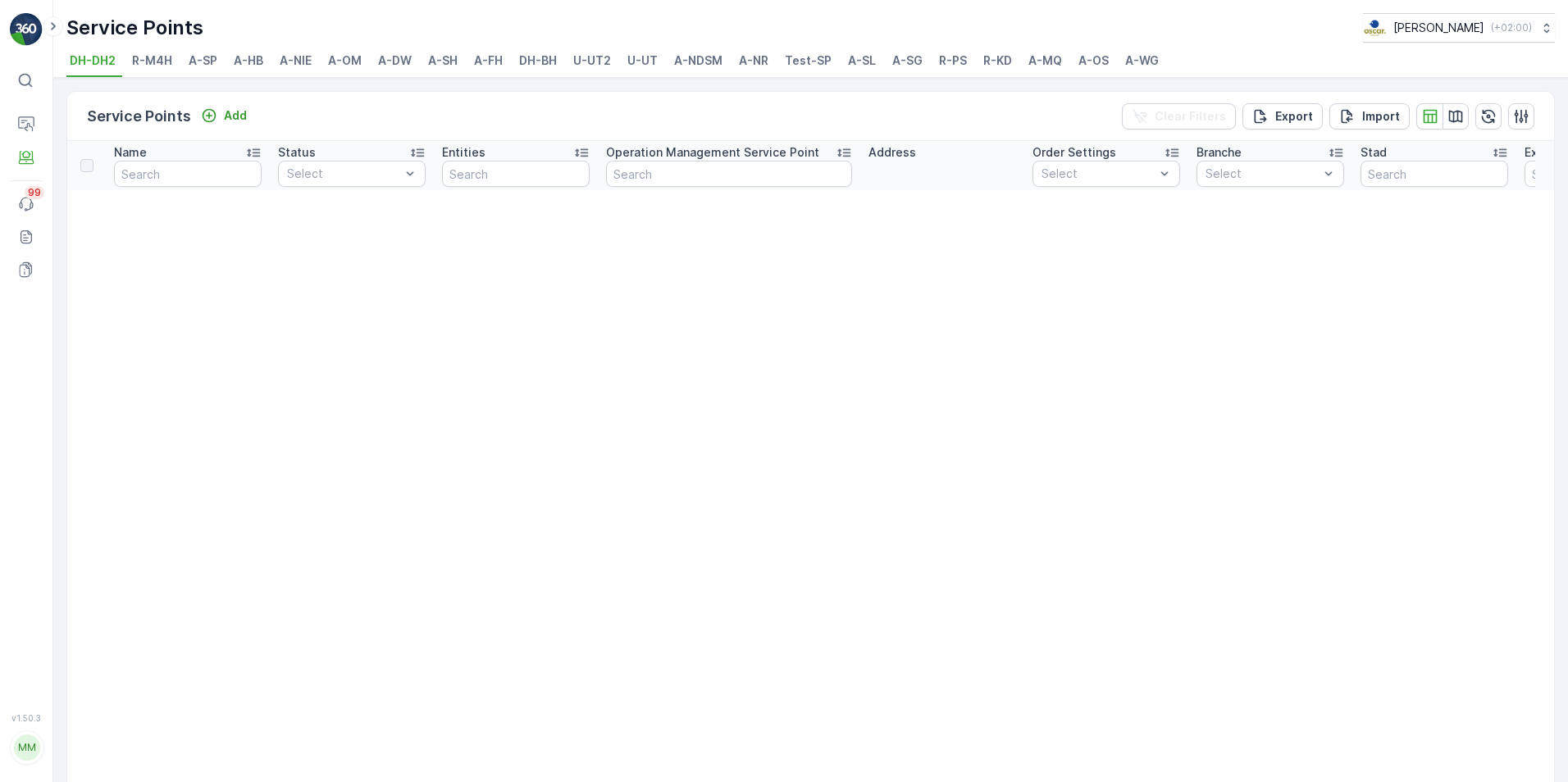
click at [646, 52] on span "U-UT" at bounding box center [642, 60] width 30 height 16
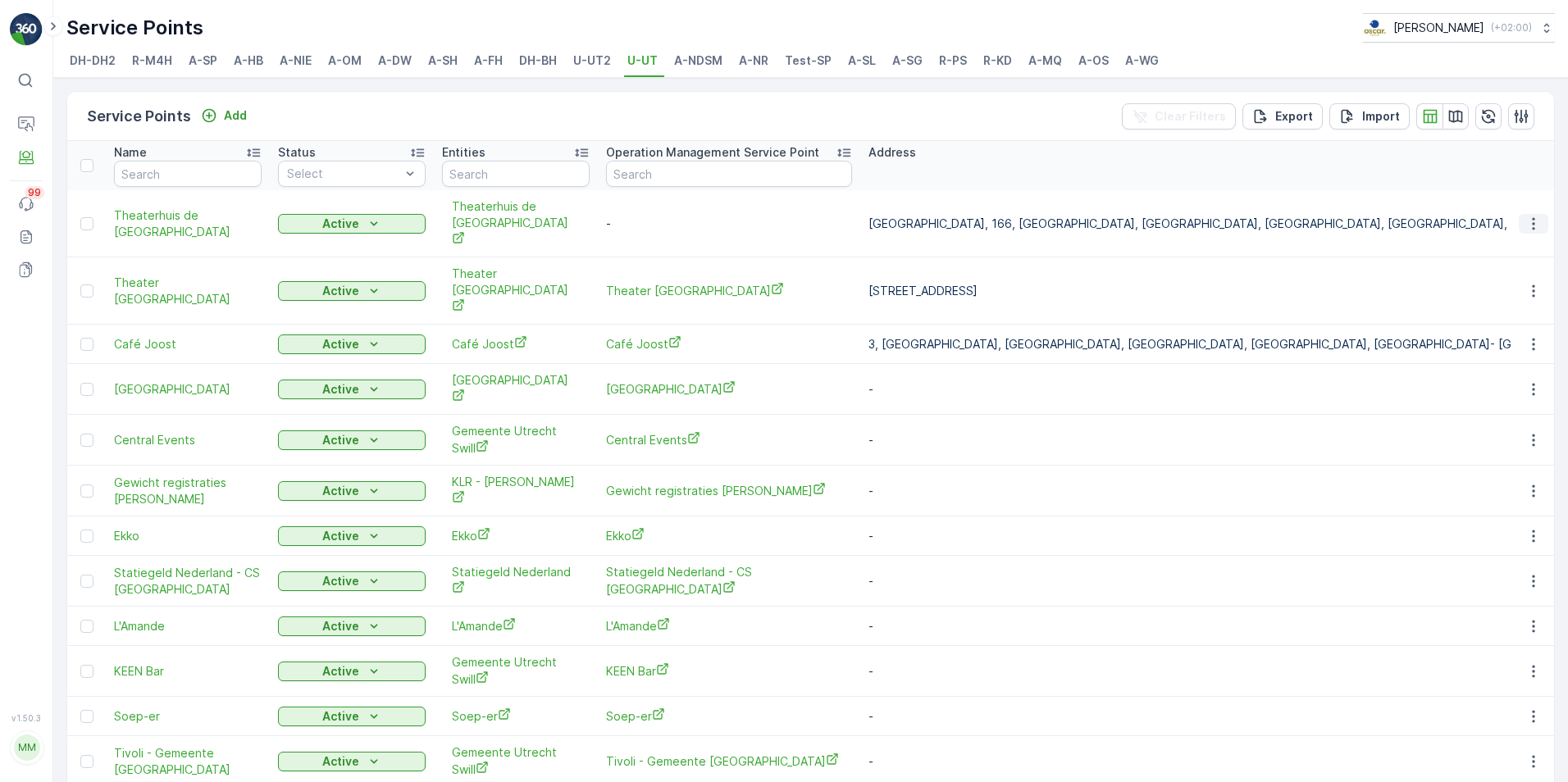
click at [1530, 216] on icon "button" at bounding box center [1533, 223] width 16 height 16
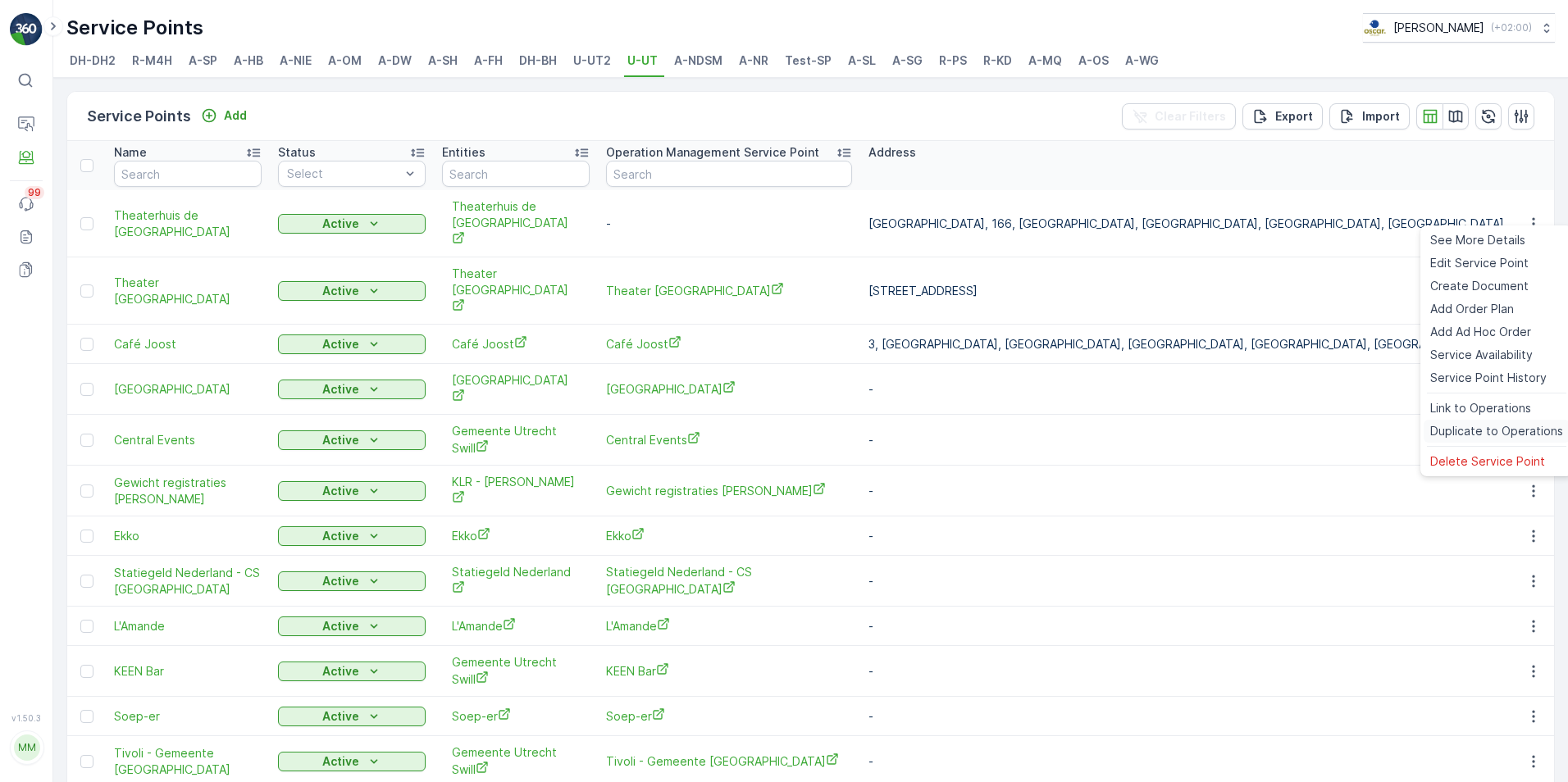
click at [1507, 431] on span "Duplicate to Operations" at bounding box center [1496, 431] width 133 height 16
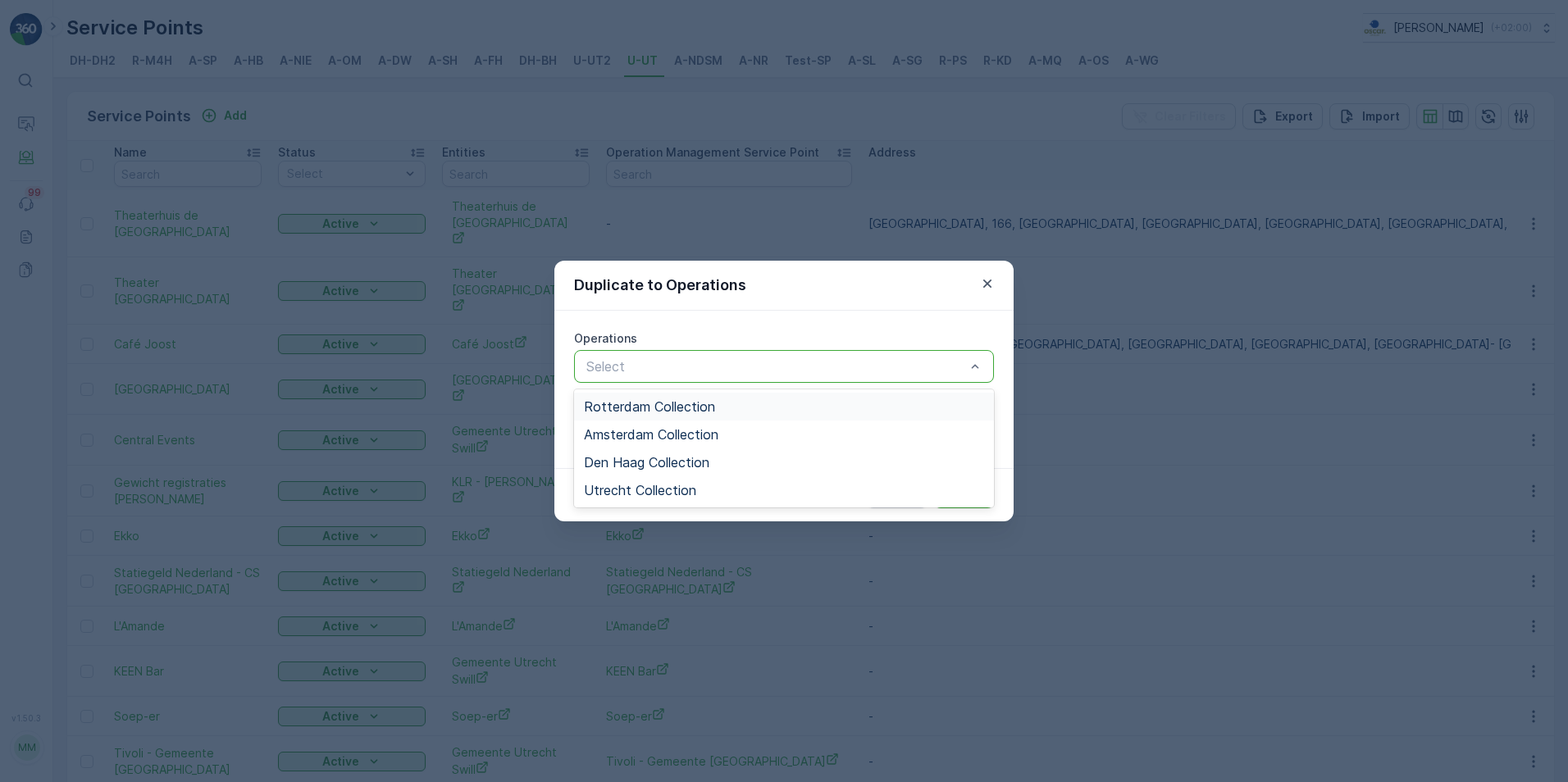
click at [649, 376] on div "Select" at bounding box center [784, 367] width 420 height 33
click at [651, 492] on span "Utrecht Collection" at bounding box center [639, 490] width 112 height 15
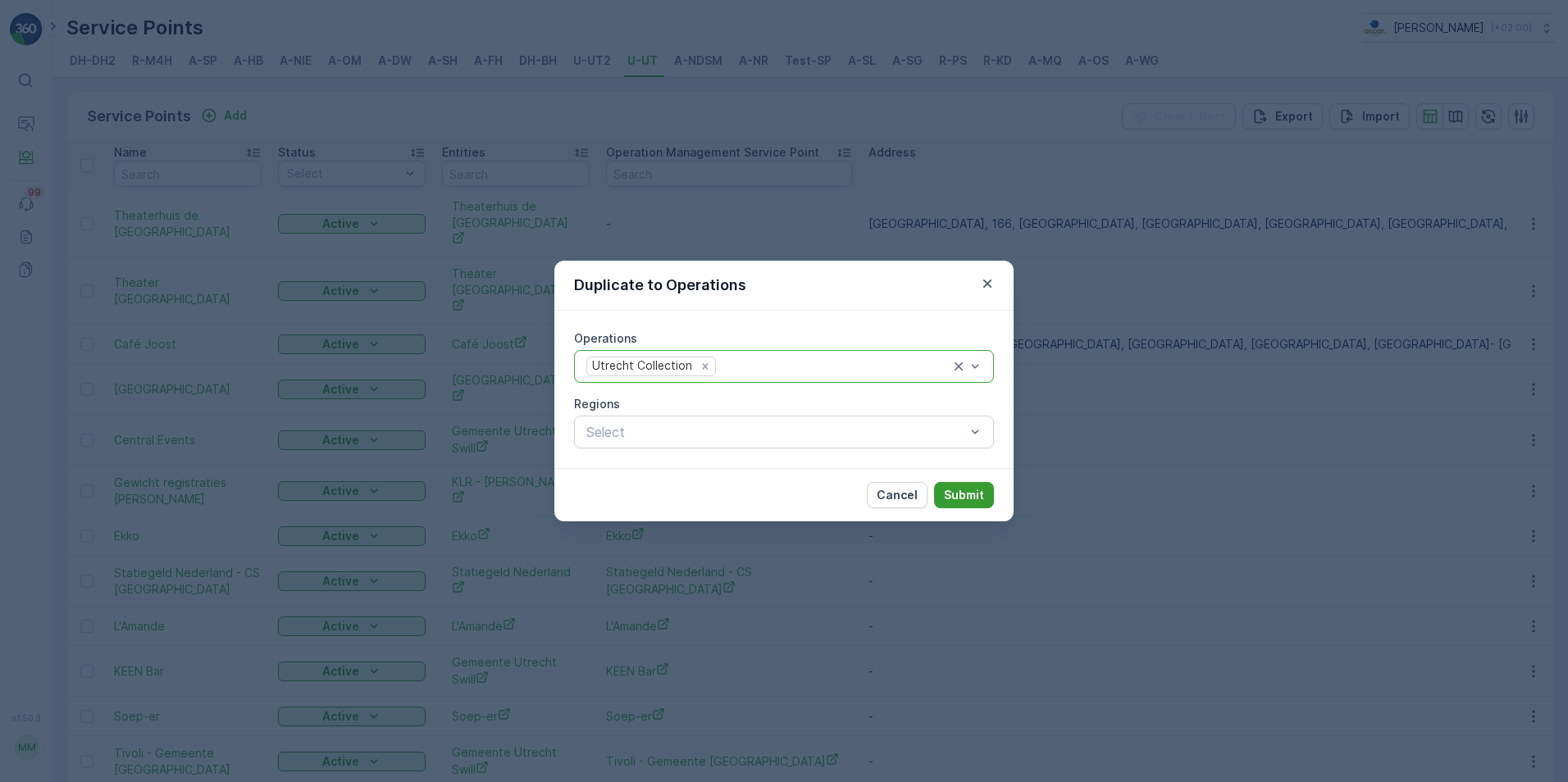
click at [982, 499] on p "Submit" at bounding box center [963, 496] width 40 height 16
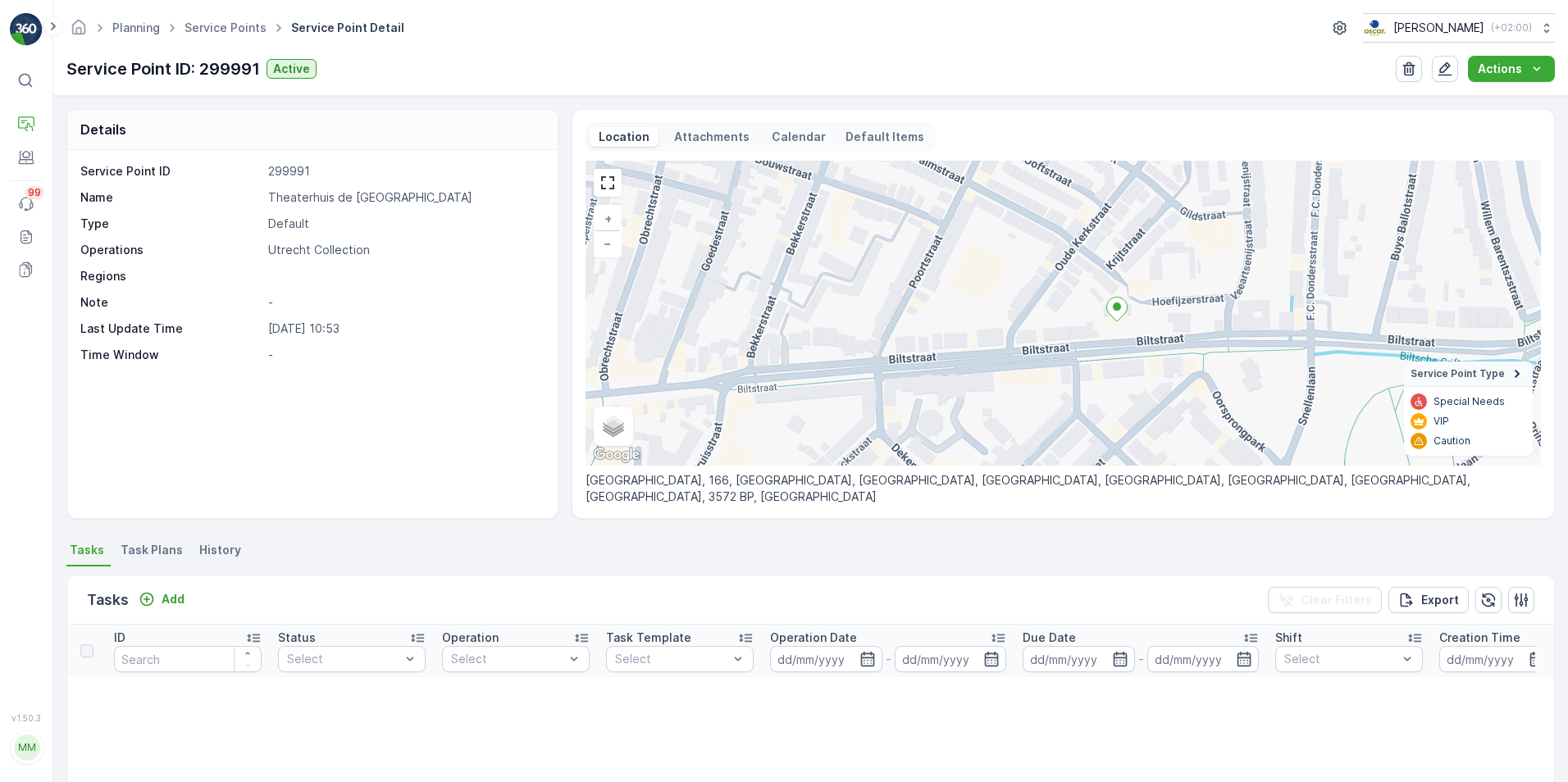
drag, startPoint x: 1090, startPoint y: 317, endPoint x: 1118, endPoint y: 310, distance: 28.9
click at [1118, 310] on icon at bounding box center [1116, 310] width 20 height 24
click at [1512, 69] on p "Actions" at bounding box center [1500, 69] width 44 height 16
click at [1443, 69] on icon "button" at bounding box center [1444, 69] width 16 height 16
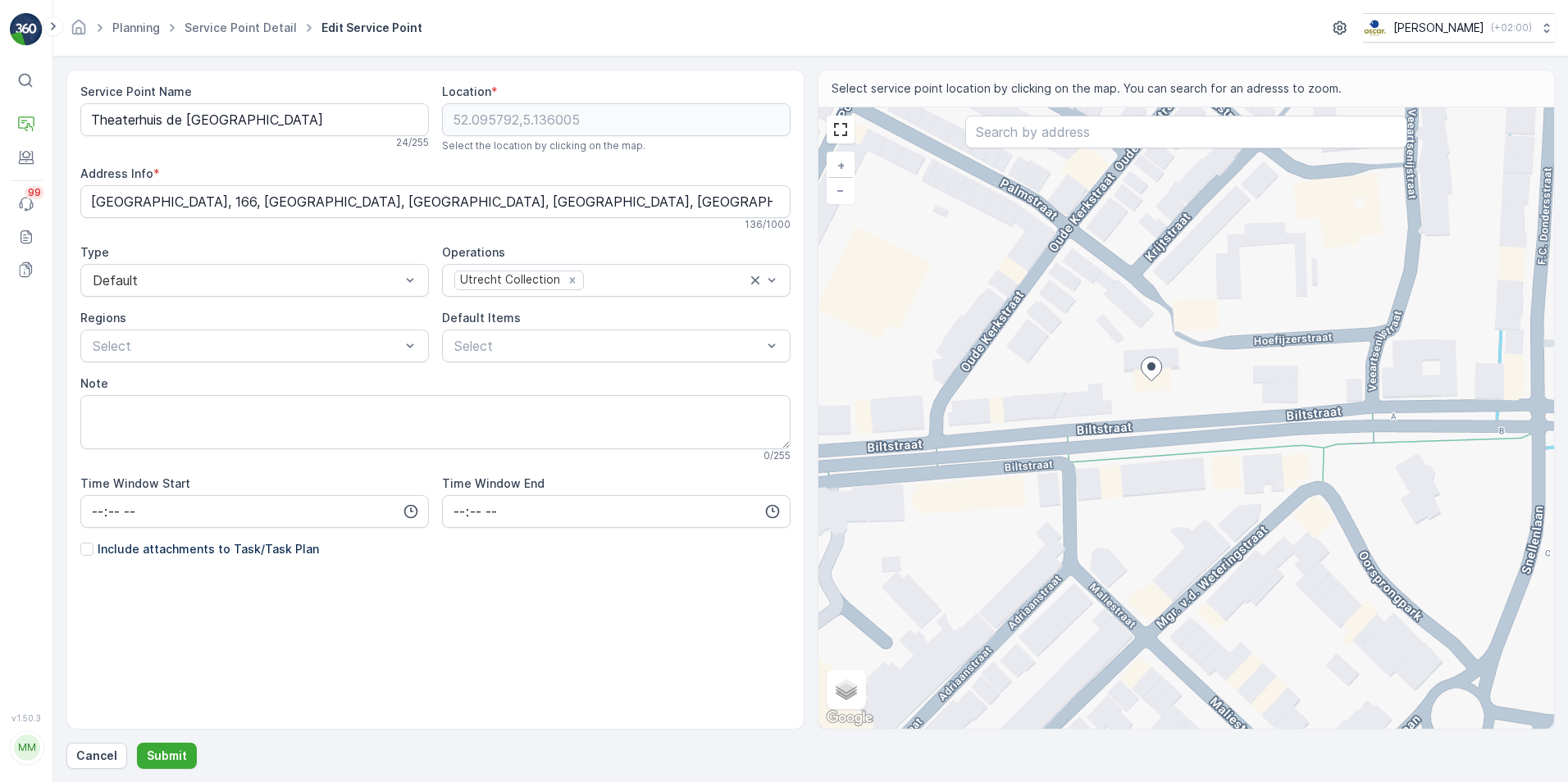
drag, startPoint x: 1128, startPoint y: 383, endPoint x: 1155, endPoint y: 372, distance: 29.2
click at [1155, 372] on icon at bounding box center [1150, 369] width 20 height 24
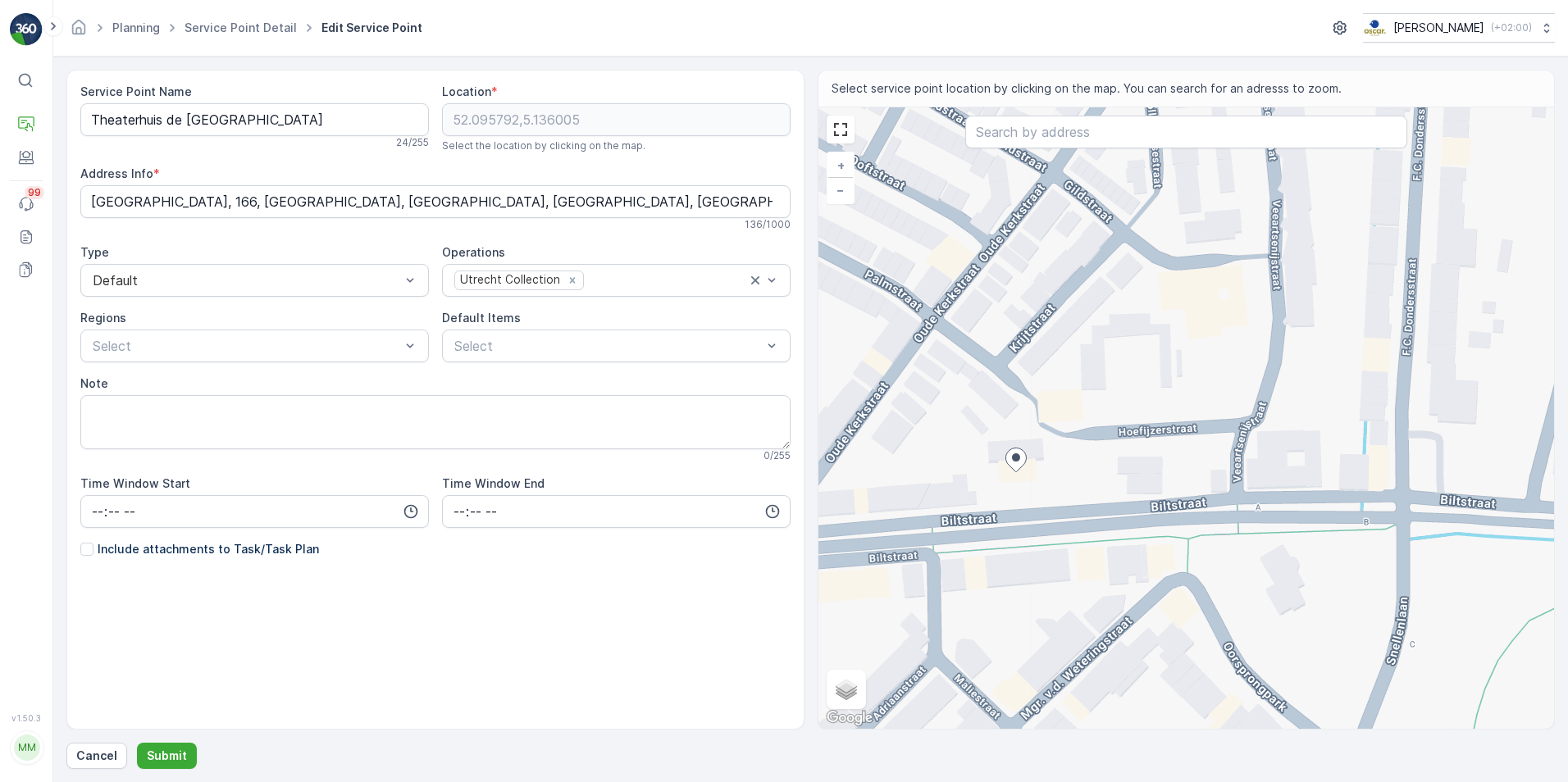
drag, startPoint x: 1155, startPoint y: 366, endPoint x: 1017, endPoint y: 459, distance: 166.4
click at [1017, 459] on ellipse at bounding box center [1015, 457] width 8 height 8
click at [87, 556] on div at bounding box center [86, 549] width 13 height 13
click at [80, 541] on input "Include attachments to Task/Task Plan" at bounding box center [80, 541] width 0 height 0
click at [91, 559] on div "Service Point Name Theaterhuis de Berenkuil 24 / 255 Location * 52.095792,5.136…" at bounding box center [435, 359] width 710 height 552
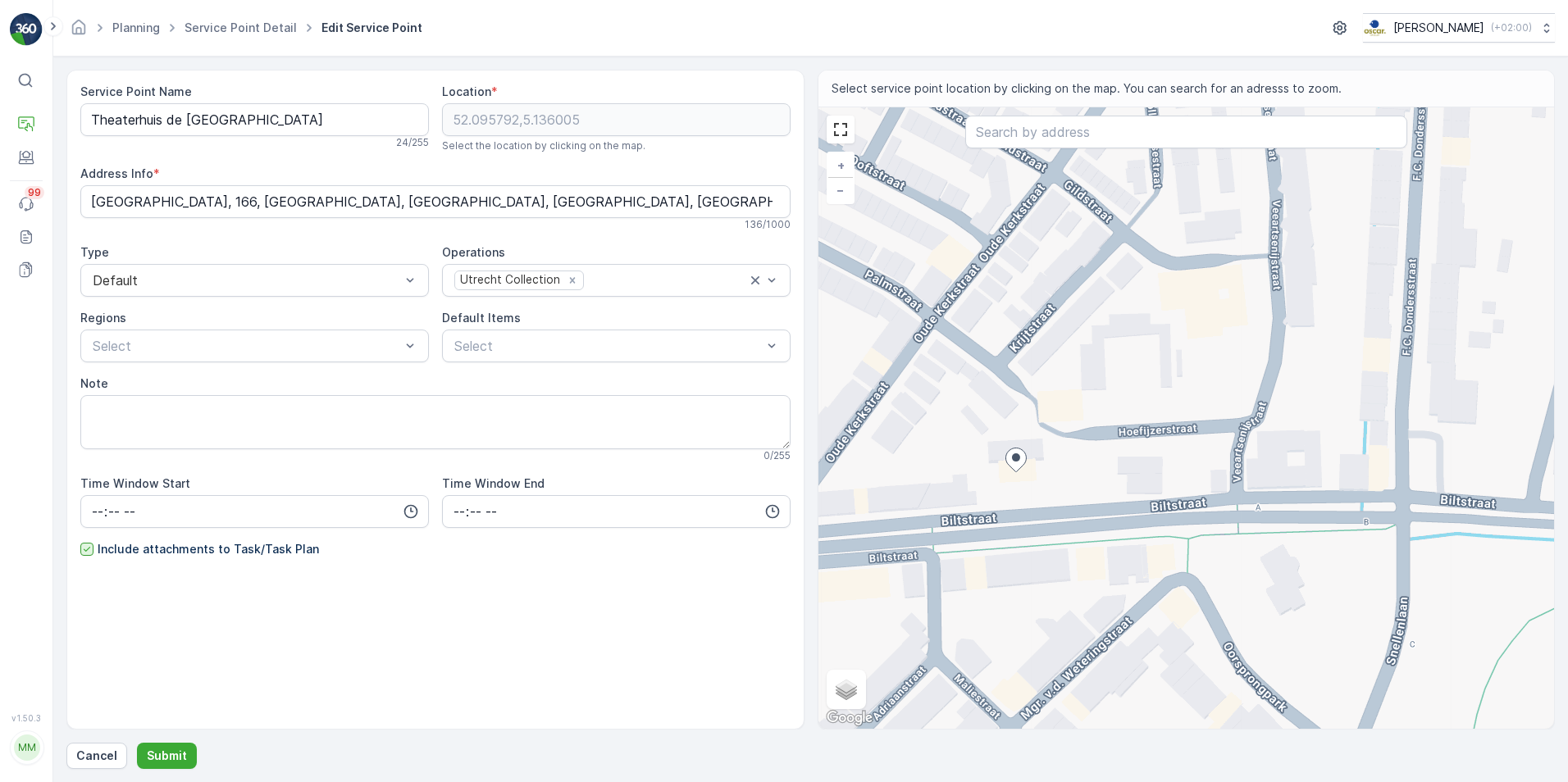
click at [92, 552] on div at bounding box center [86, 549] width 13 height 13
click at [80, 541] on input "Include attachments to Task/Task Plan" at bounding box center [80, 541] width 0 height 0
click at [415, 197] on Info "Theaterhuis de Berenkuil, 166, Biltstraat, Wittevrouwen, Wittevrouwen, Zeehelde…" at bounding box center [435, 201] width 710 height 33
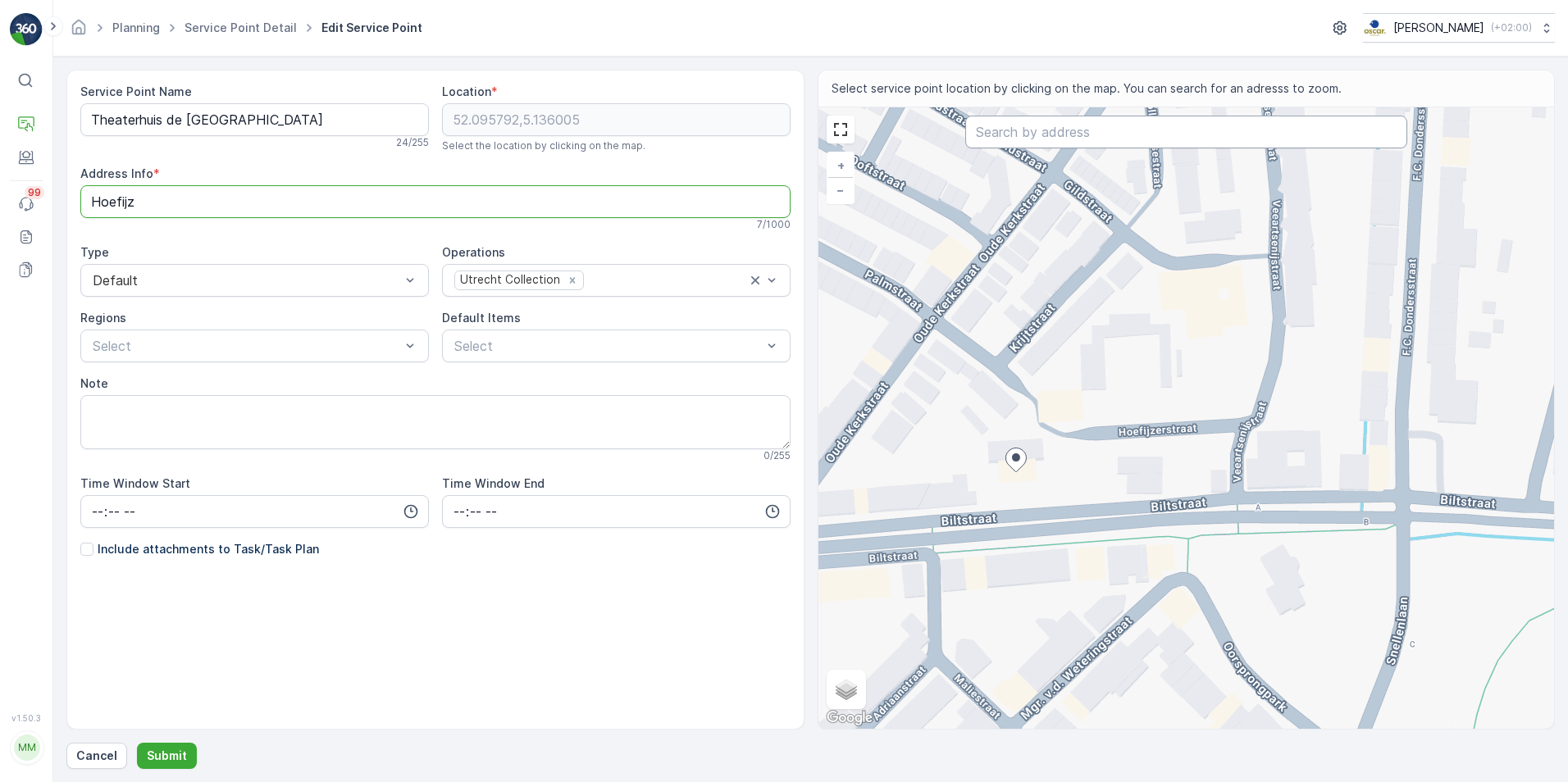
type Info "Hoefijz"
click at [1117, 117] on input "text" at bounding box center [1186, 132] width 442 height 33
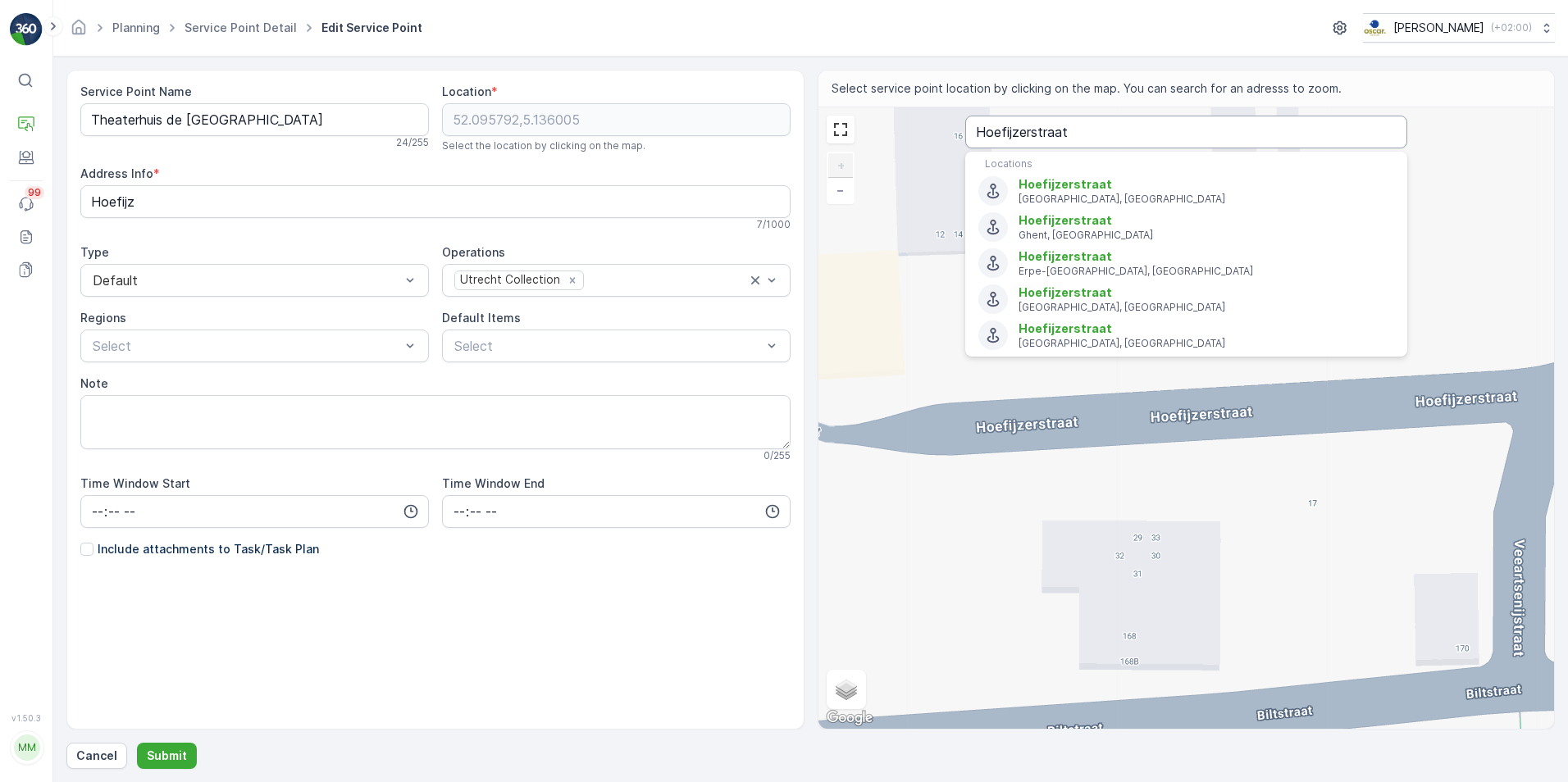
click at [1080, 131] on input "Hoefijzerstraat" at bounding box center [1186, 132] width 442 height 33
type input "Hoefijzerstraat 12"
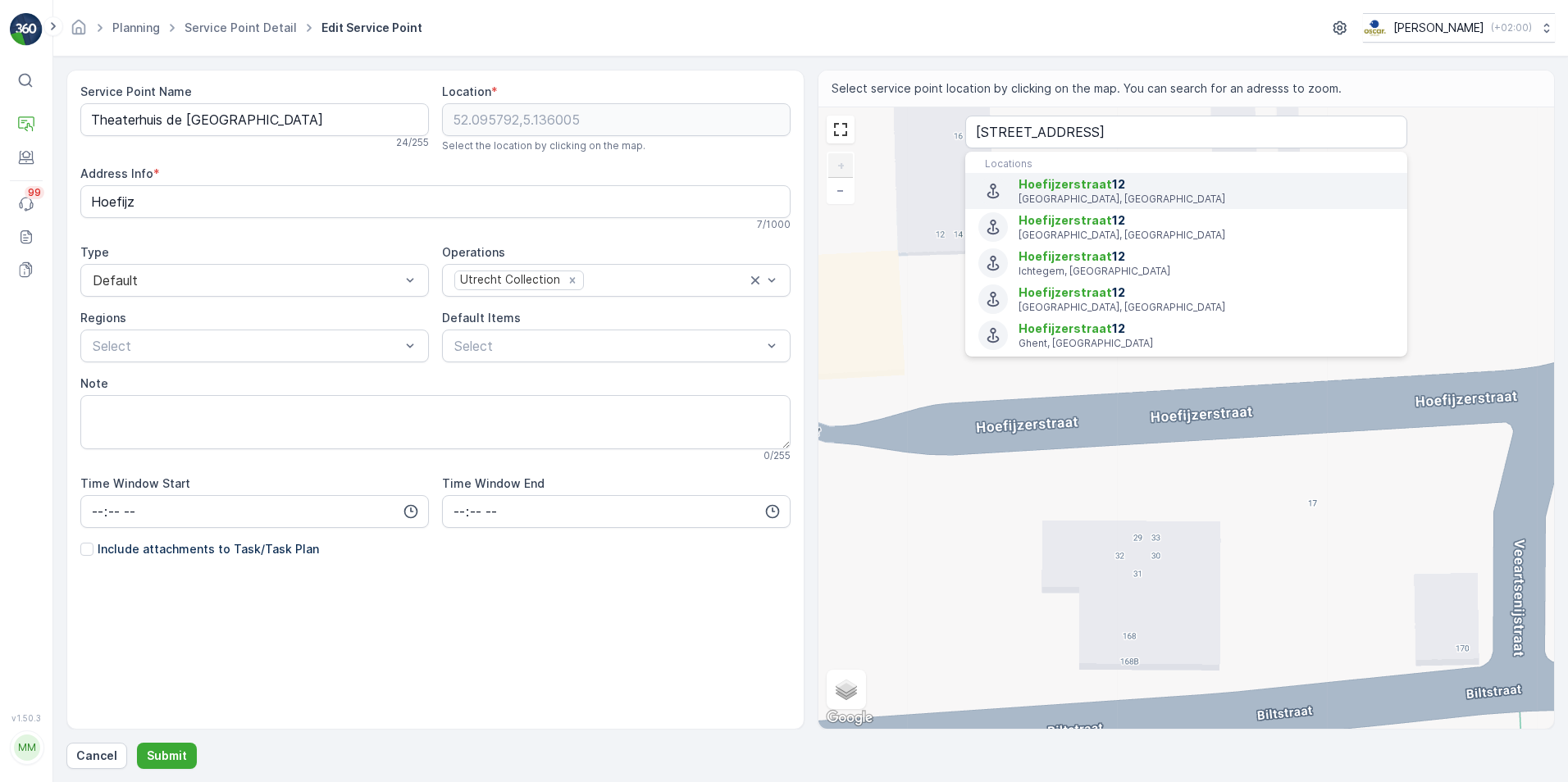
click at [1080, 193] on p "Waregem, Belgium" at bounding box center [1206, 199] width 375 height 13
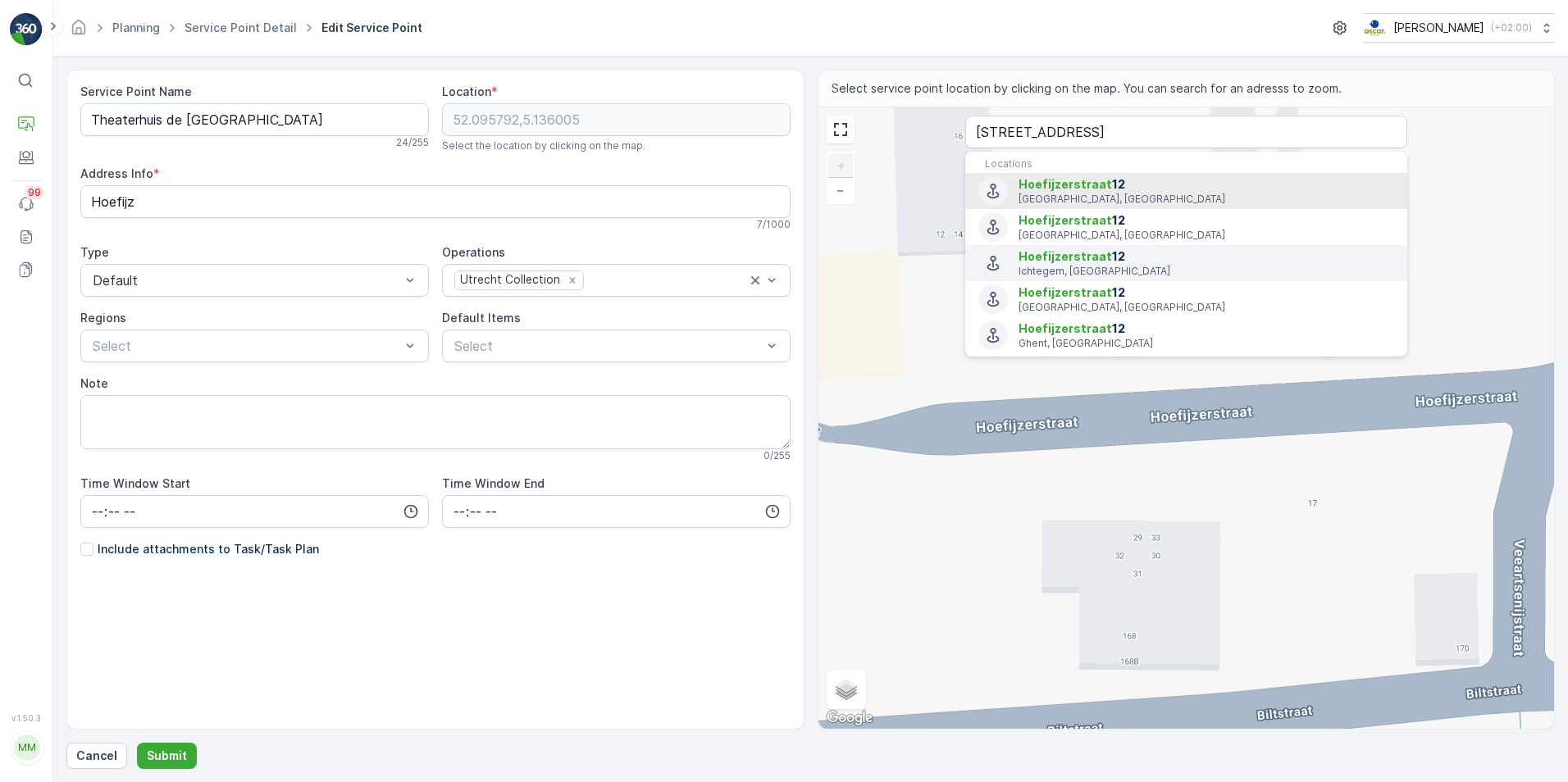
type input "50.879064,3.4331211"
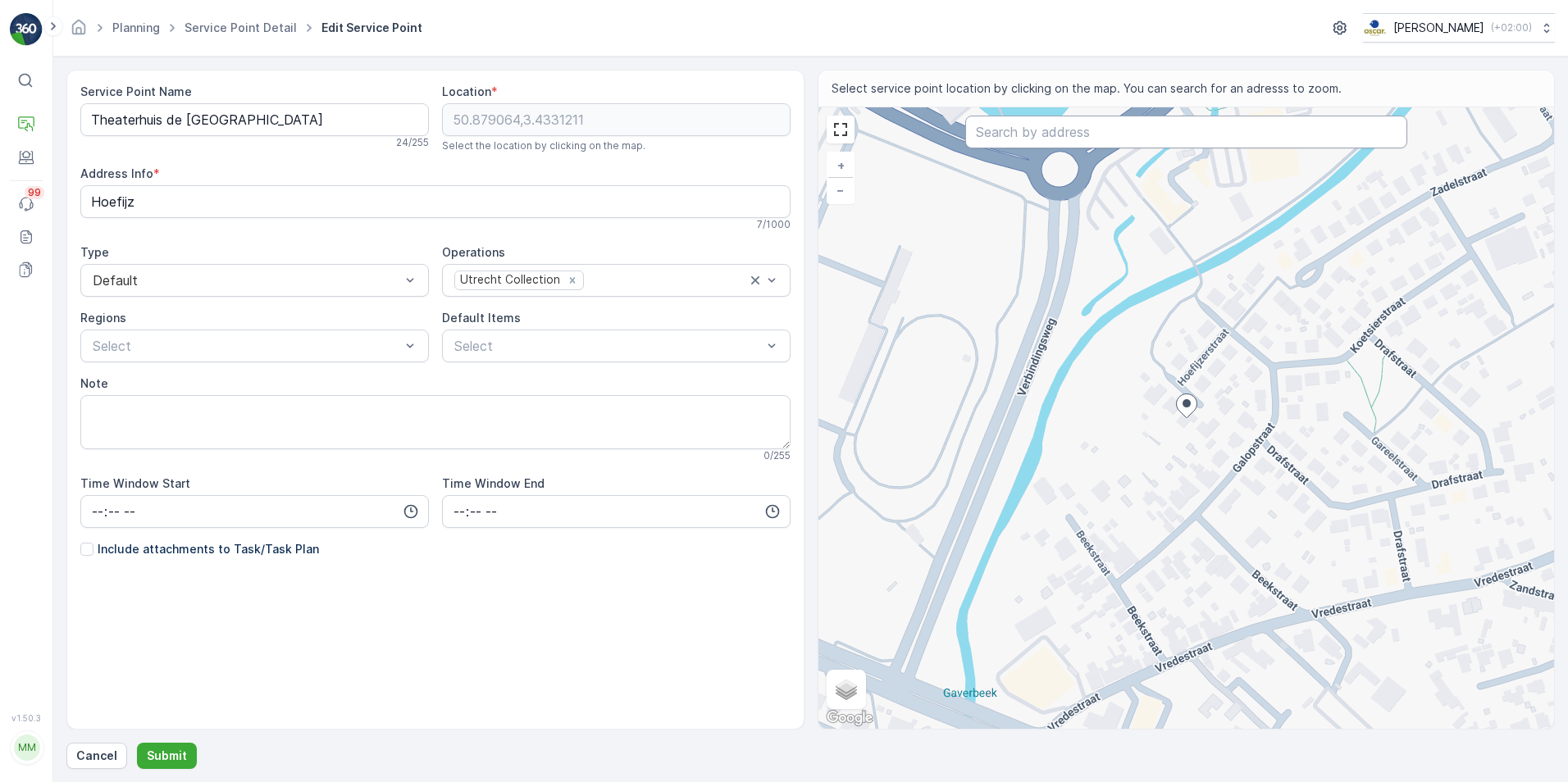
click at [1097, 140] on input "text" at bounding box center [1186, 132] width 442 height 33
type input "Hoefijzerstraat 12"
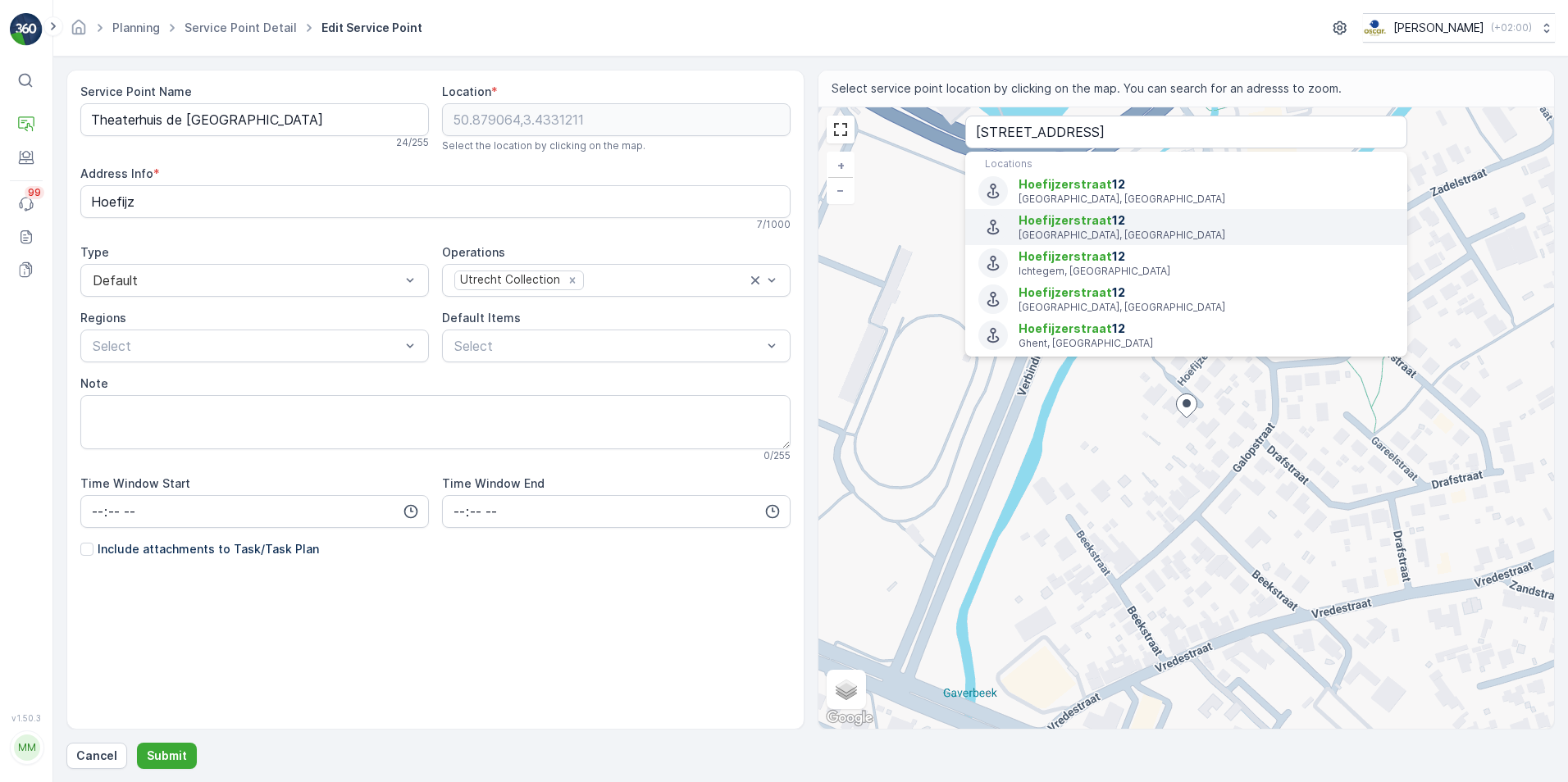
click at [989, 226] on icon "Menu" at bounding box center [993, 227] width 18 height 18
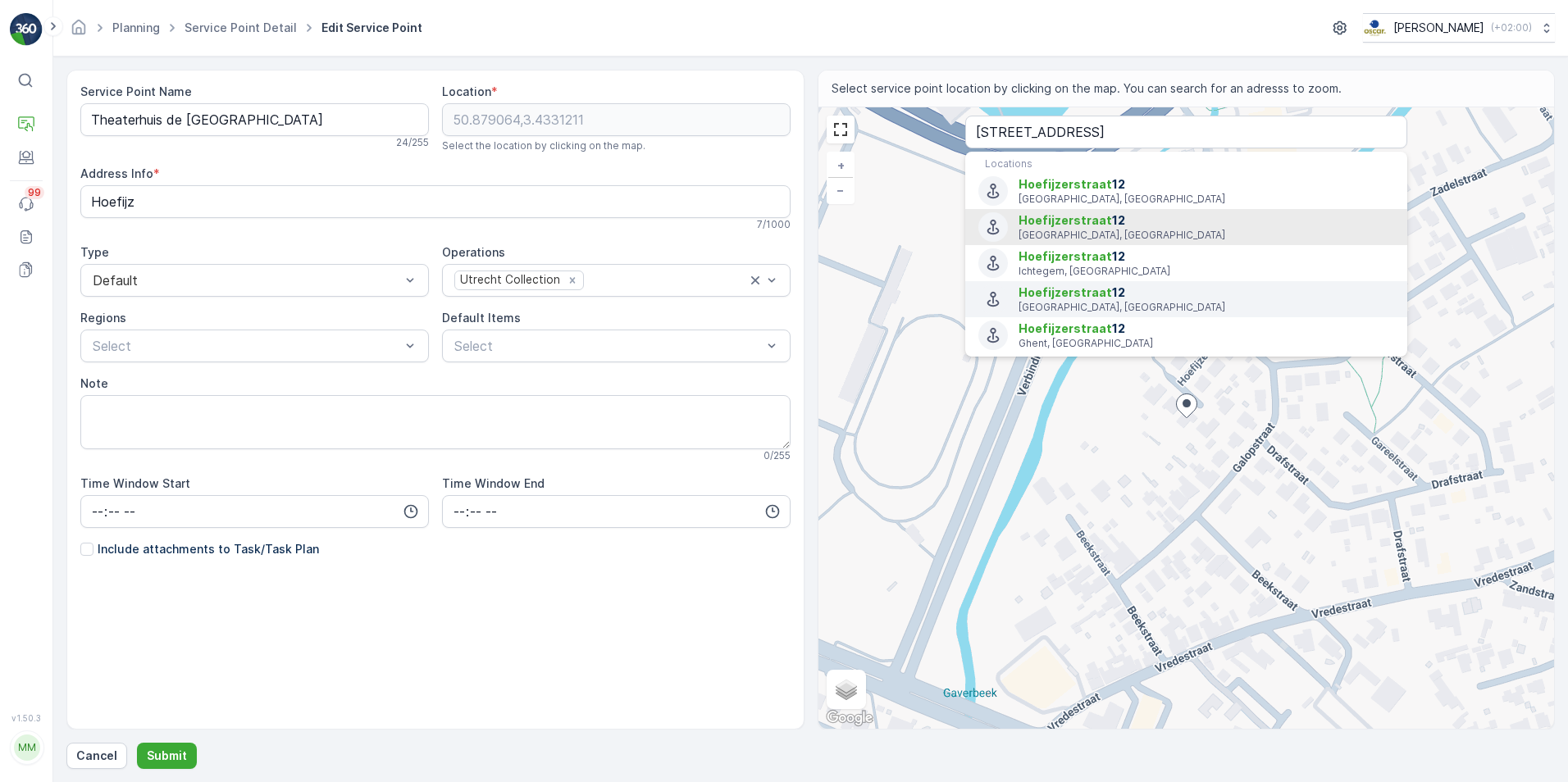
type input "52.0961426,5.136505"
type Info "Hoefijzerstraat 12, 3572 BW Utrecht, Netherlands"
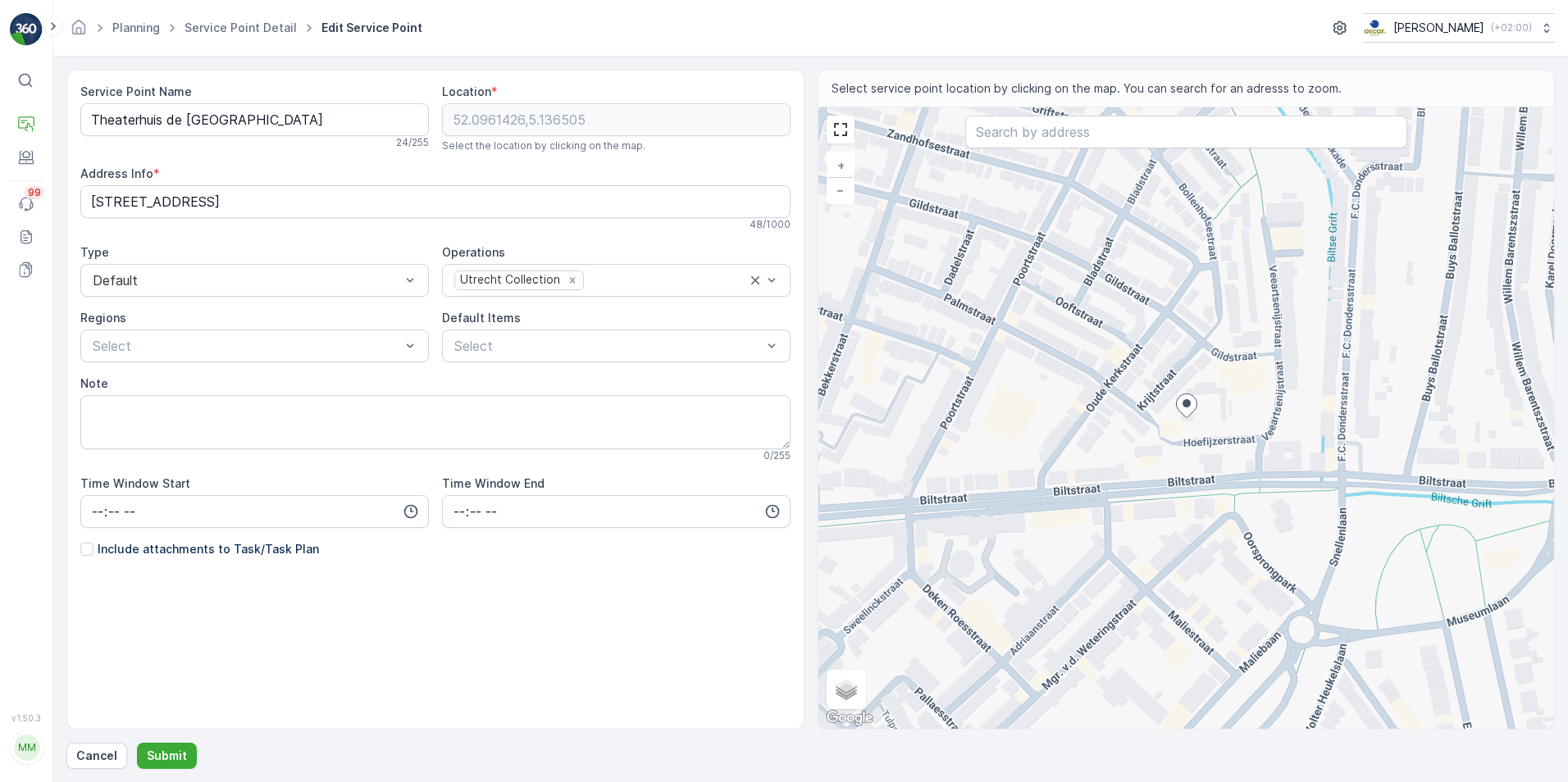
click at [1215, 434] on div "+ − Satellite Roadmap Terrain Hybrid Leaflet Keyboard shortcuts Map Data Map da…" at bounding box center [1186, 418] width 736 height 622
type input "52.09601989838383,5.136889134940988"
type Info "Hoefijzerstraat 17, 3572 BW Utrecht, Netherlands"
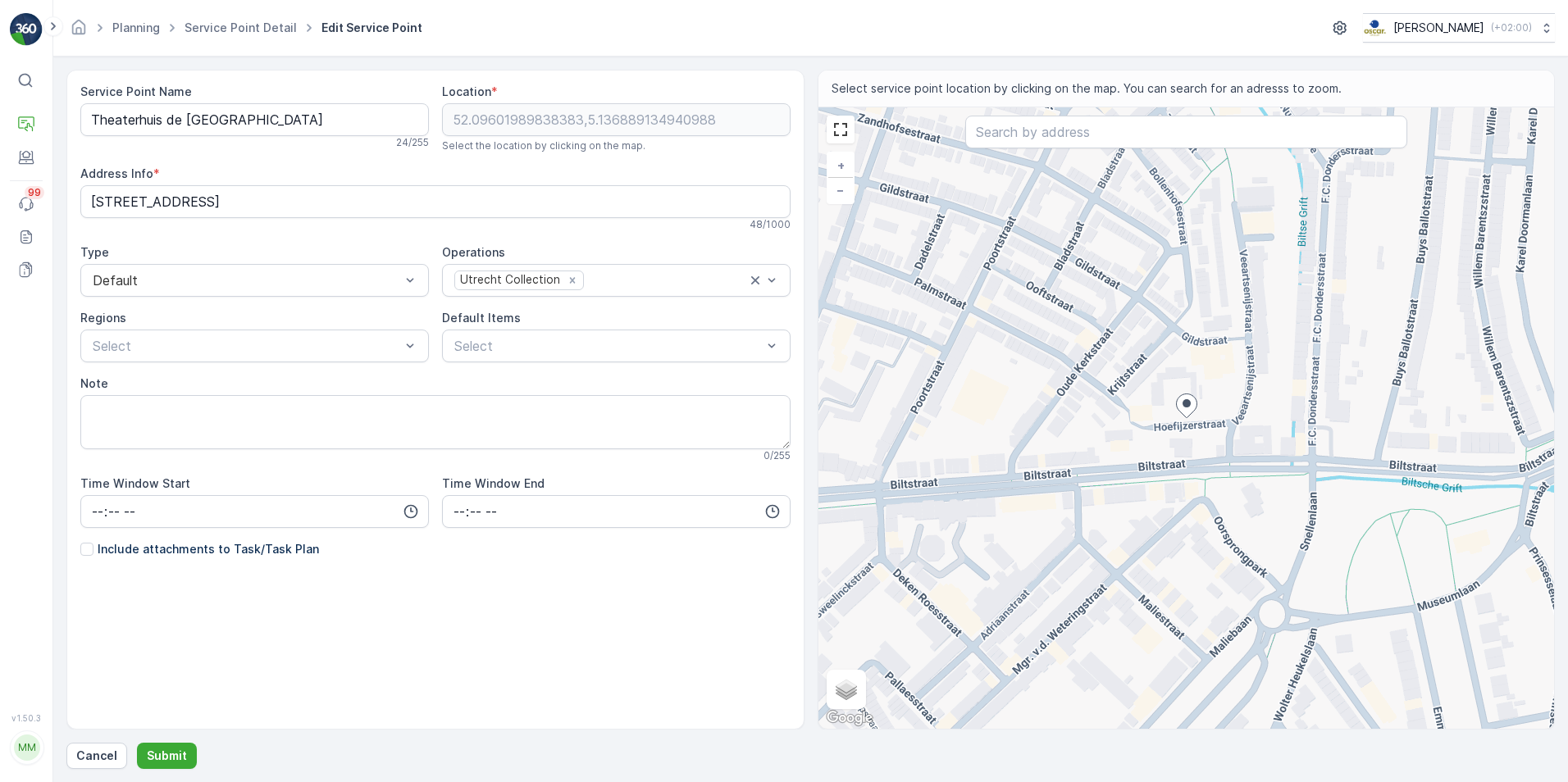
click at [1149, 435] on div "+ − Satellite Roadmap Terrain Hybrid Leaflet Keyboard shortcuts Map Data Map da…" at bounding box center [1186, 418] width 736 height 622
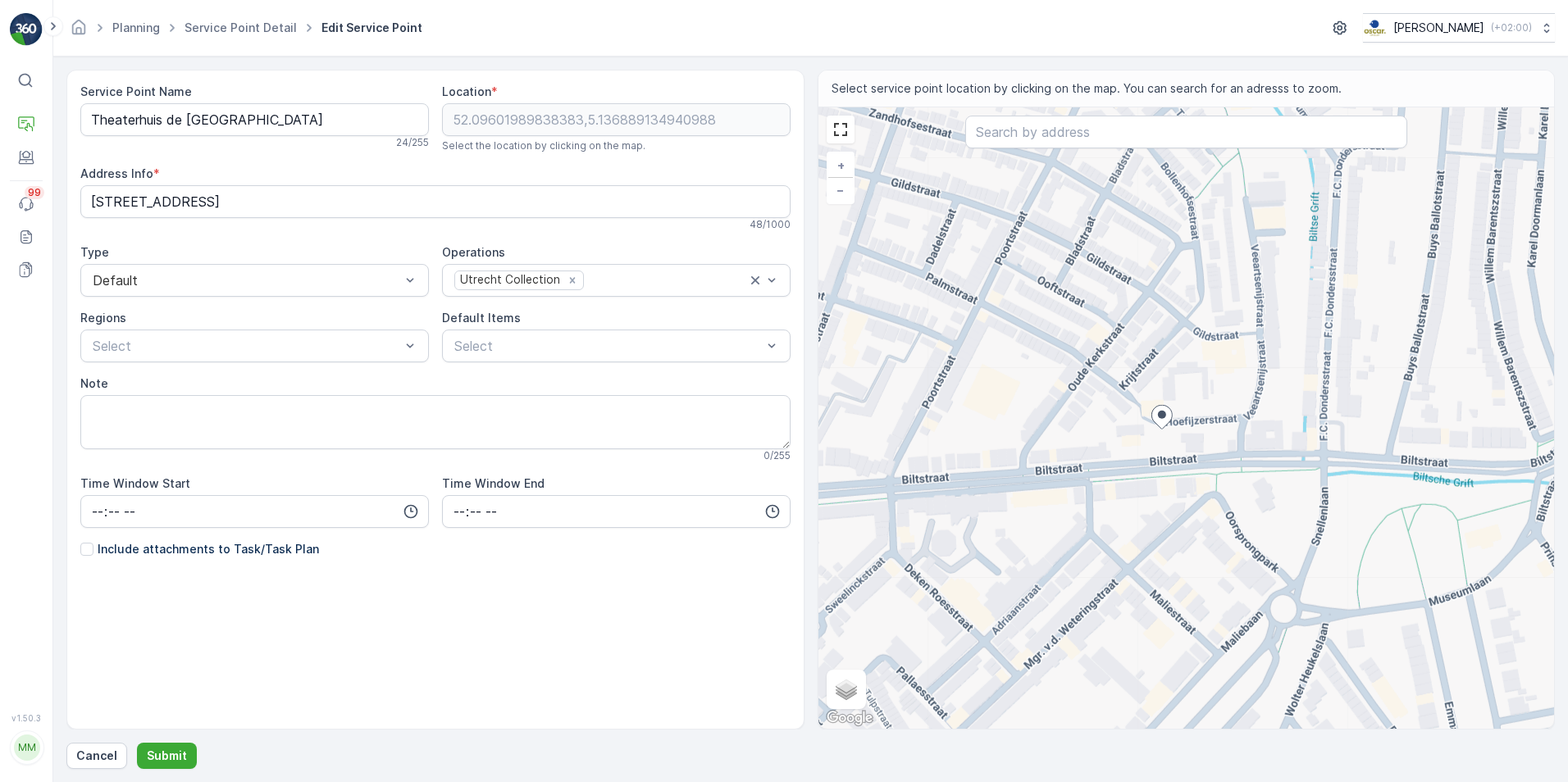
type input "52.09588807512337,5.136416587988981"
type Info "Hoefijzerstraat 10, 3572 BW Utrecht, Netherlands"
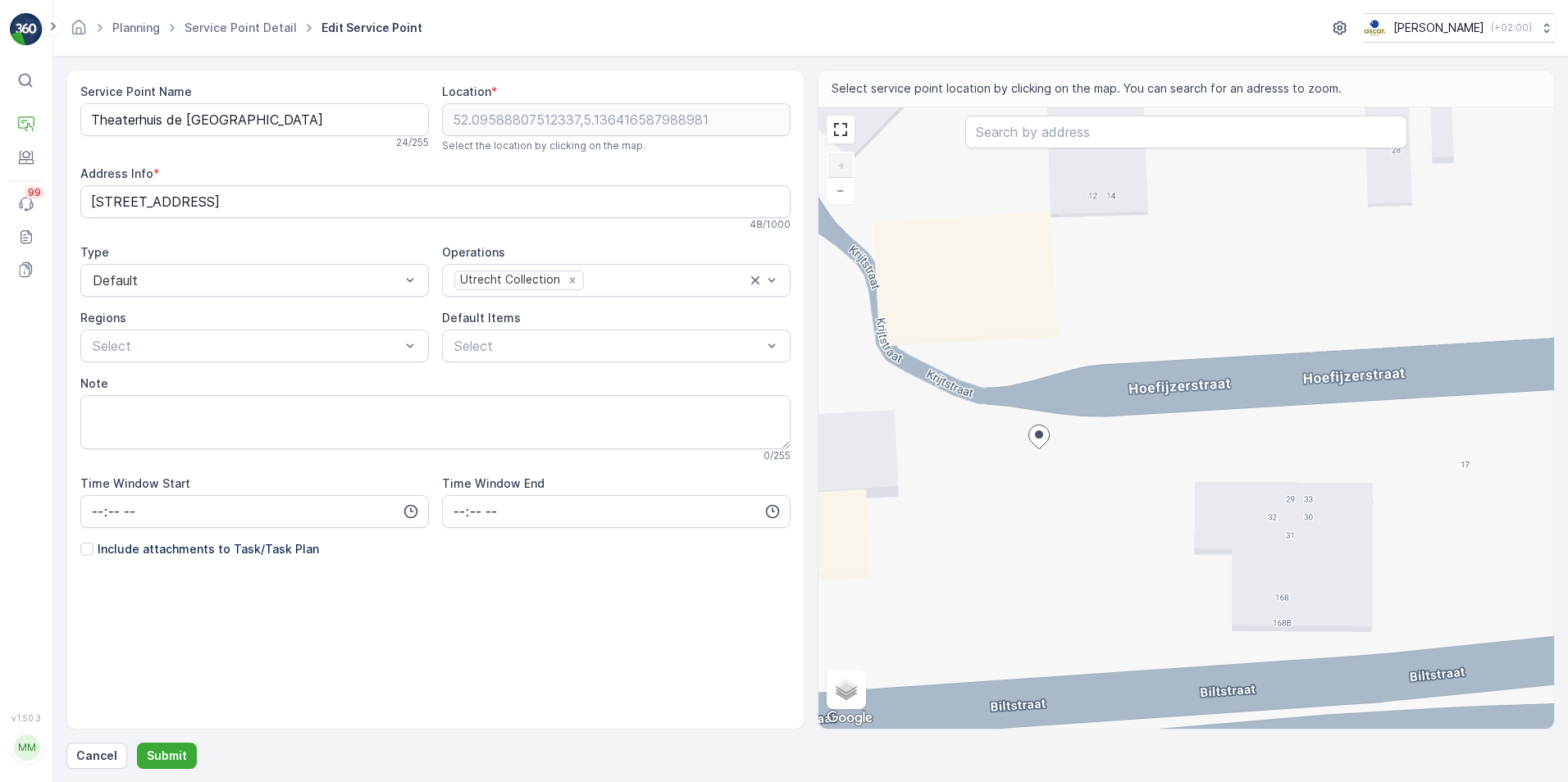
click at [1027, 402] on div "+ − Satellite Roadmap Terrain Hybrid Leaflet Keyboard shortcuts Map Data Map da…" at bounding box center [1186, 418] width 736 height 622
type input "52.095935861100294,5.136398938455945"
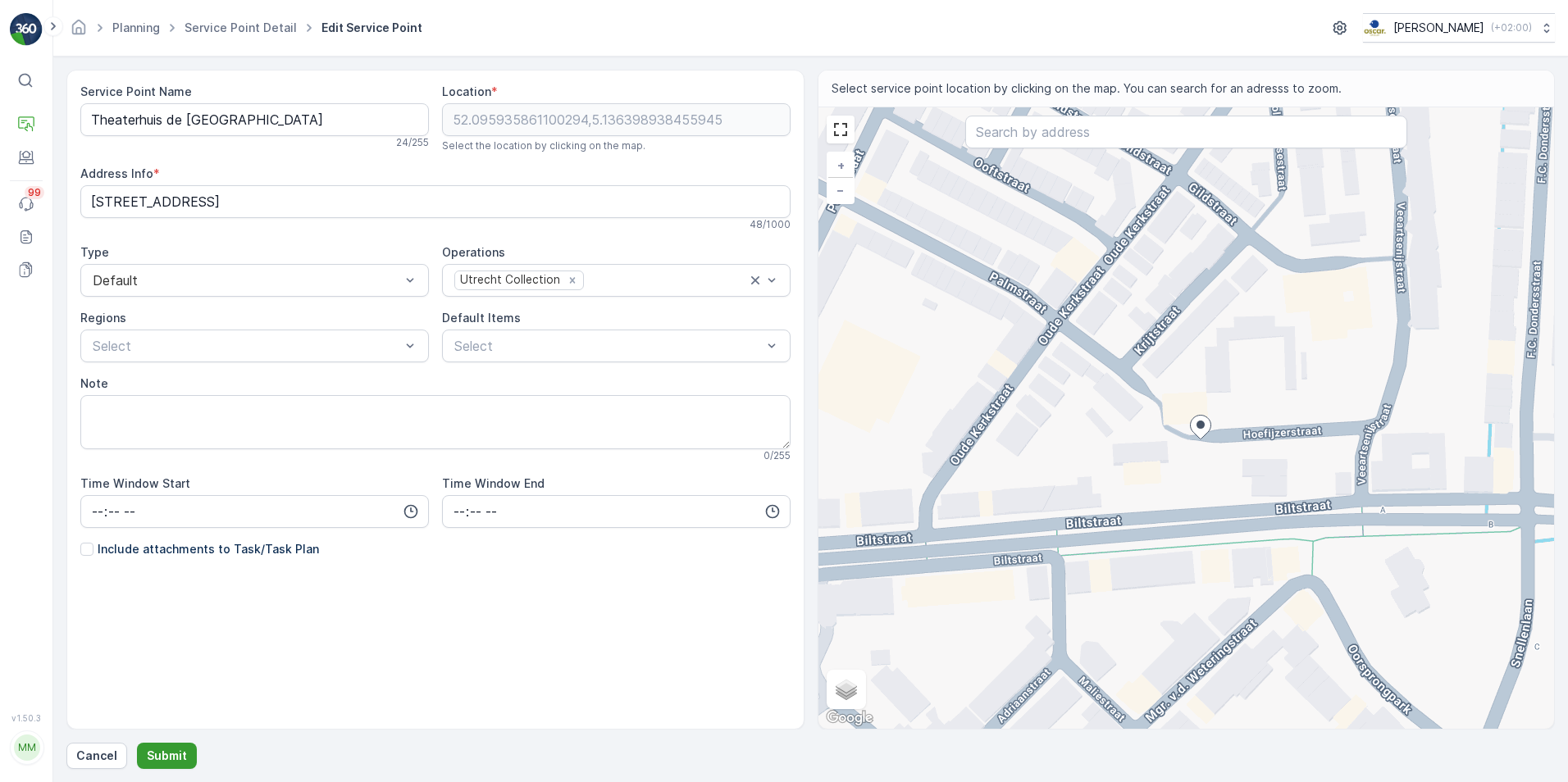
click at [185, 749] on button "Submit" at bounding box center [166, 755] width 60 height 26
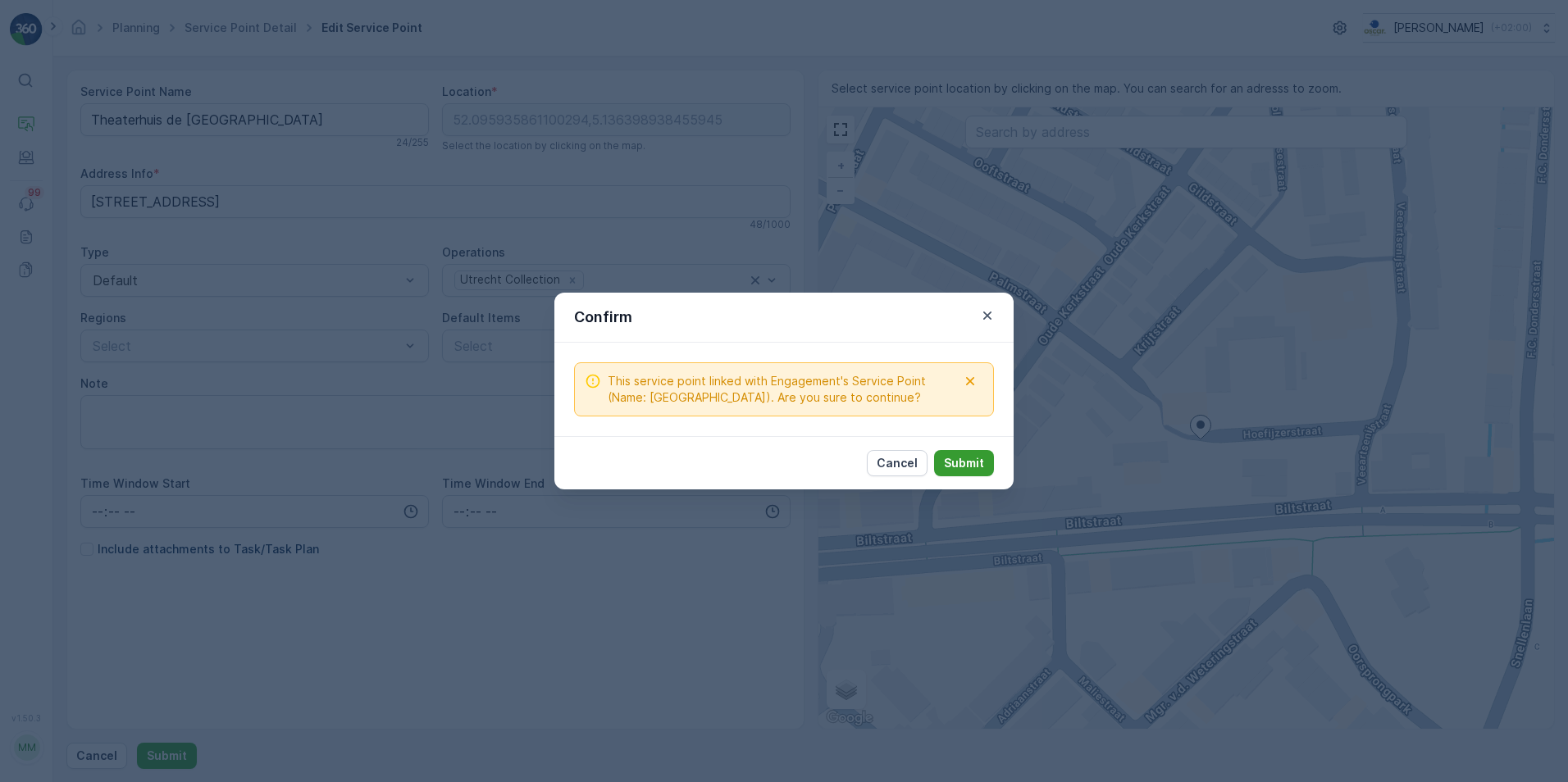
click at [961, 458] on p "Submit" at bounding box center [963, 464] width 40 height 16
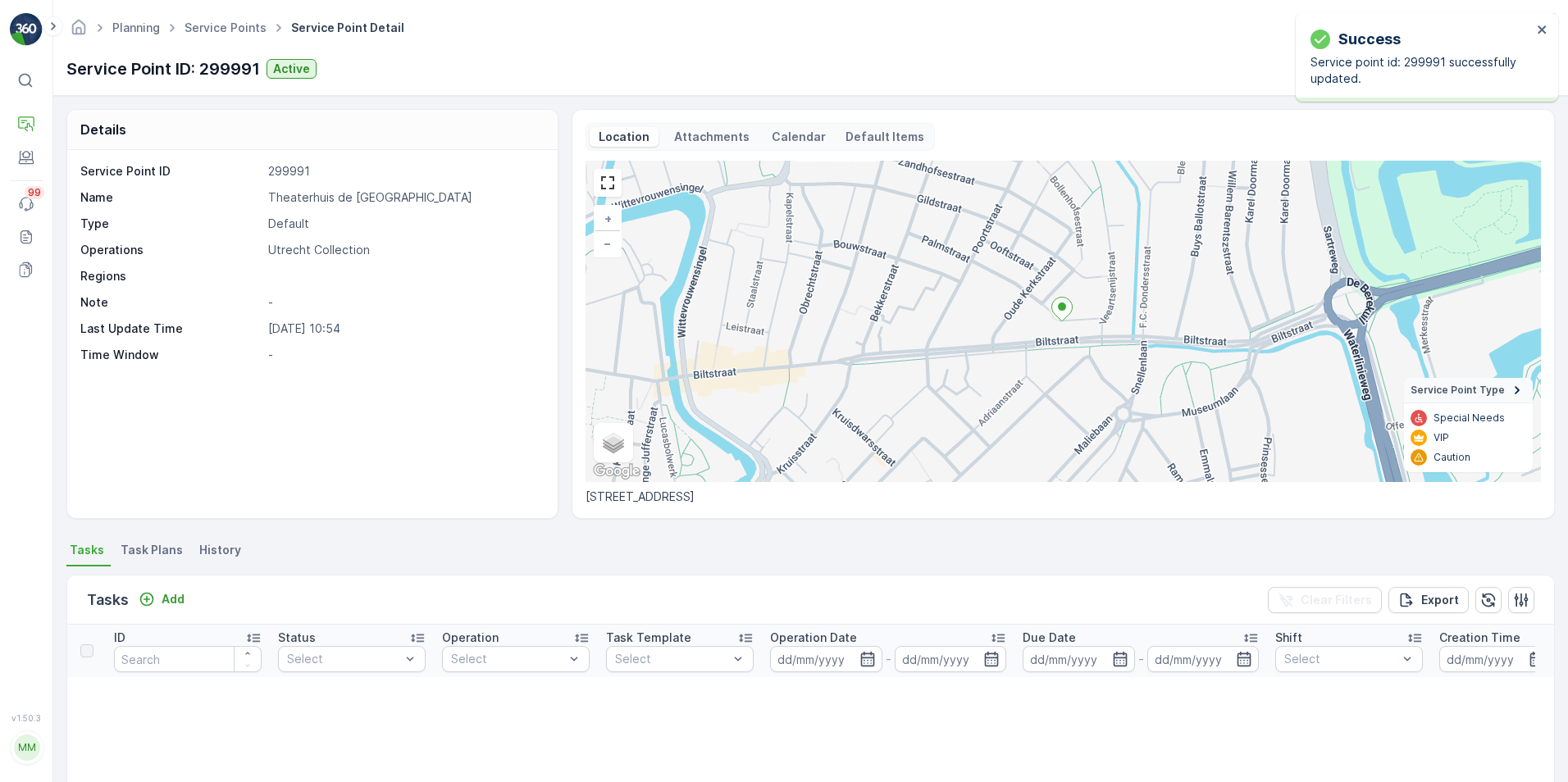
click at [162, 548] on span "Task Plans" at bounding box center [152, 550] width 62 height 16
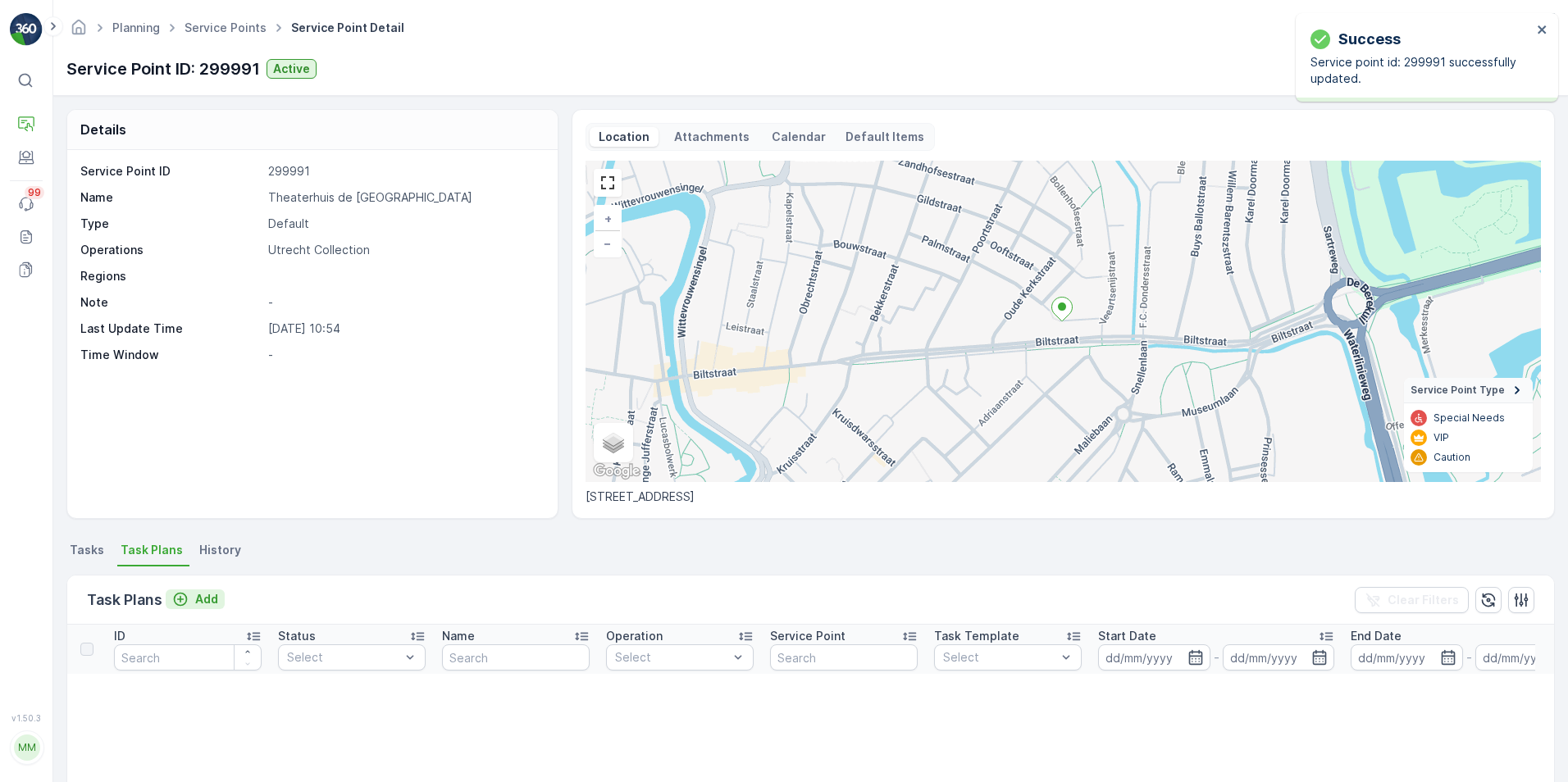
click at [202, 604] on p "Add" at bounding box center [206, 600] width 23 height 16
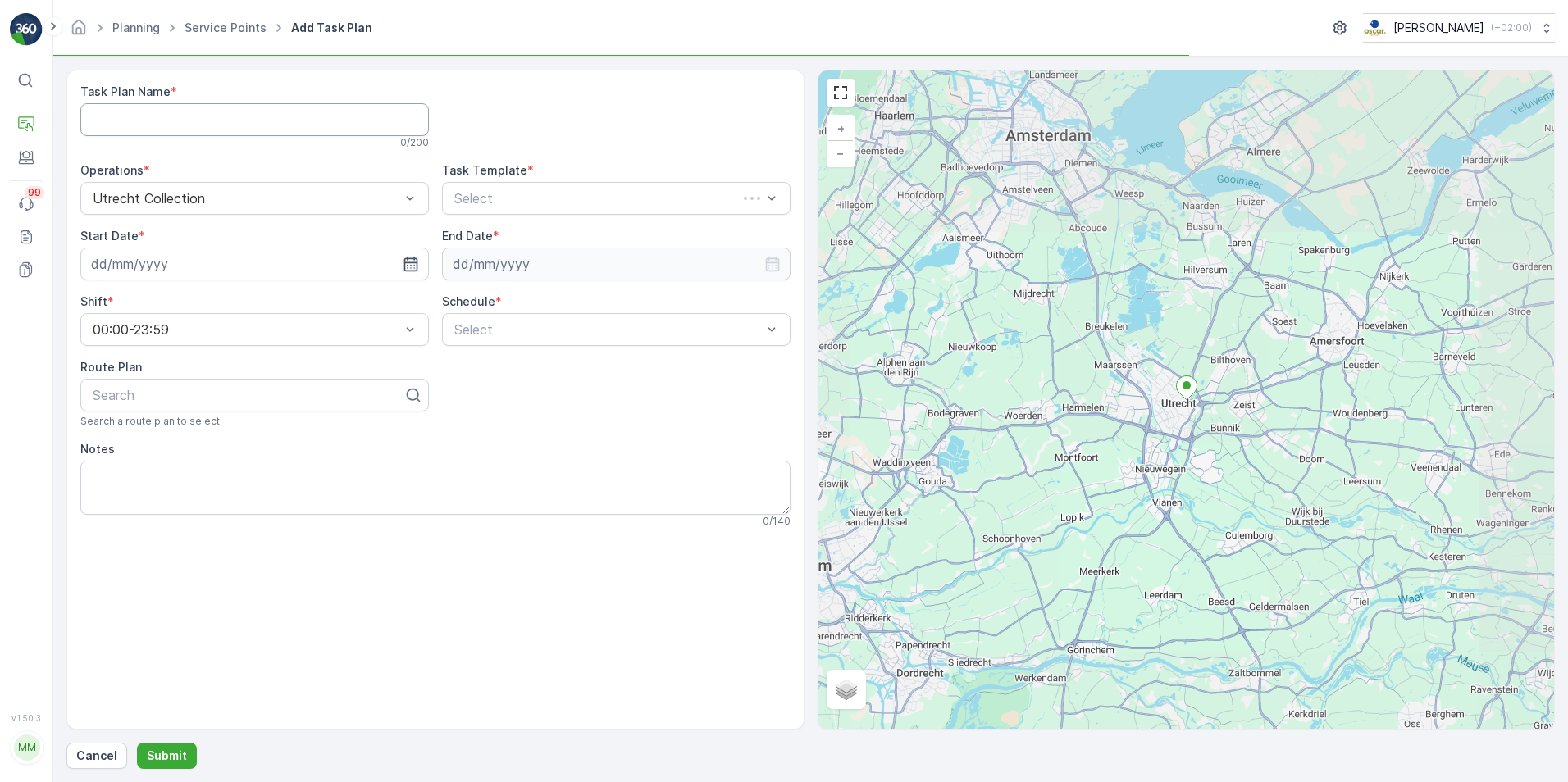
click at [260, 134] on Name "Task Plan Name" at bounding box center [254, 119] width 349 height 33
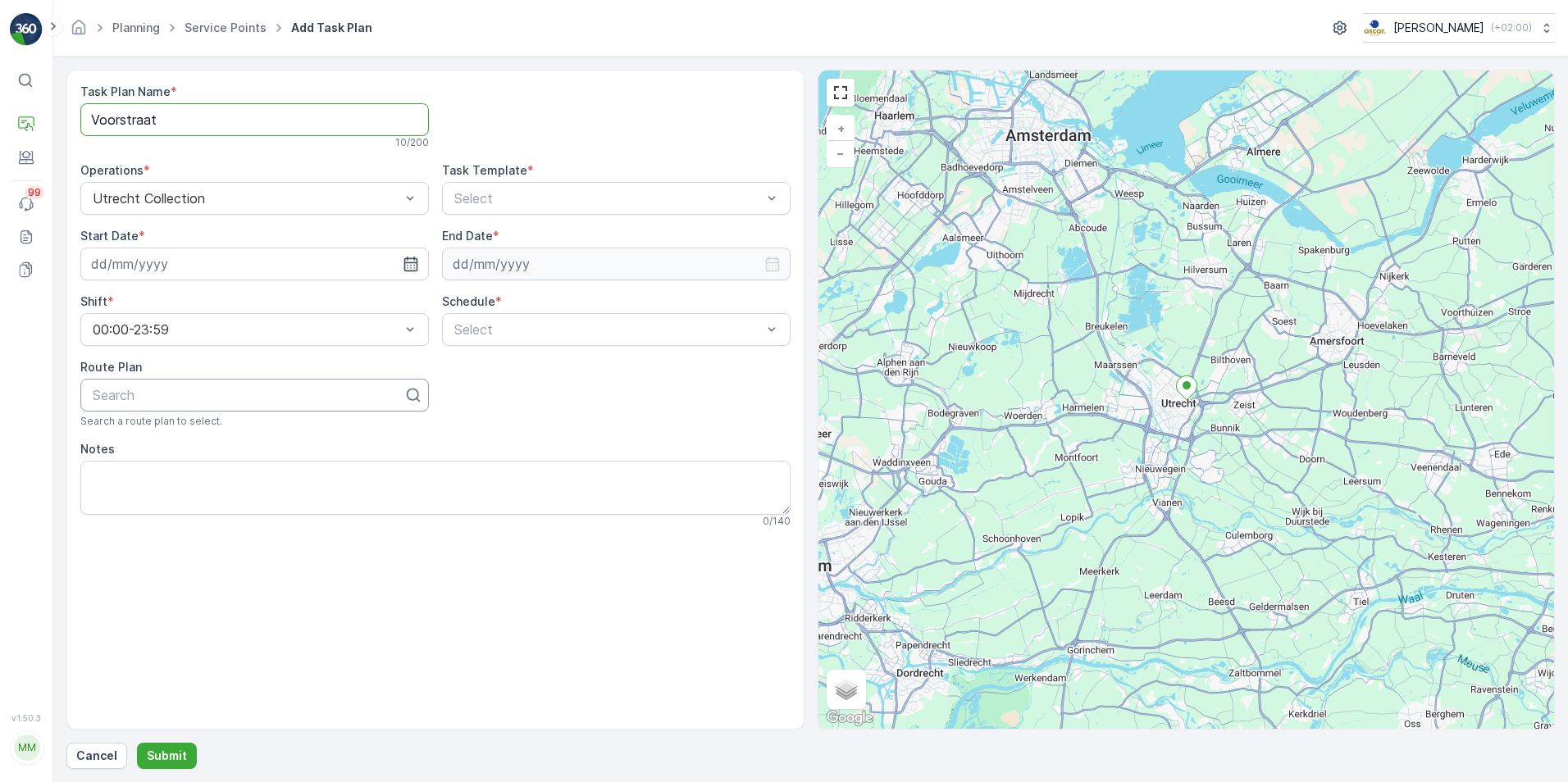
type Name "Voorstraat"
click at [189, 396] on div at bounding box center [247, 395] width 314 height 15
type input "Voors"
click at [167, 442] on div "Voorstraat" at bounding box center [254, 435] width 329 height 15
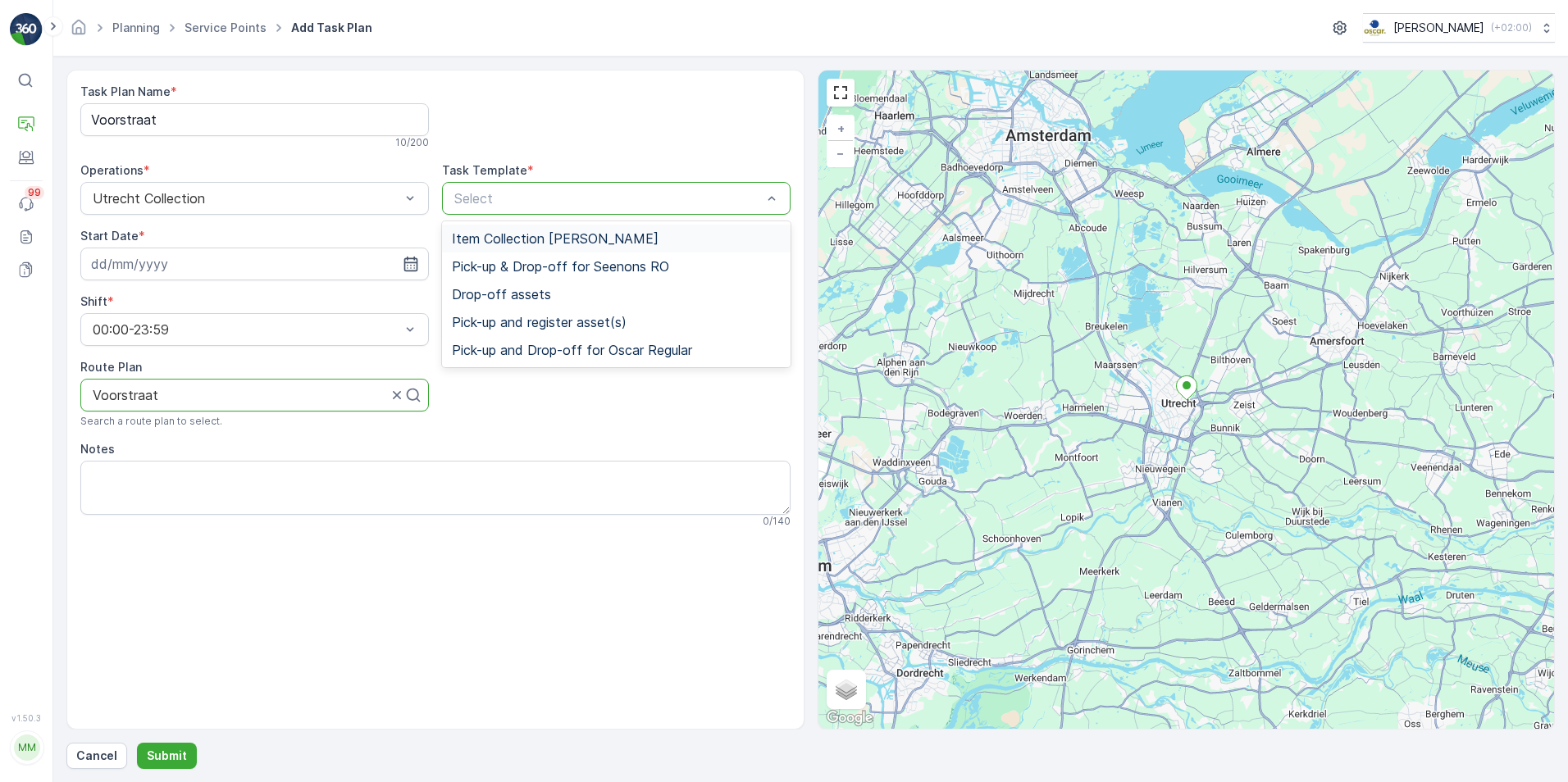
click at [496, 246] on span "Item Collection Oscar Regulier" at bounding box center [555, 238] width 206 height 15
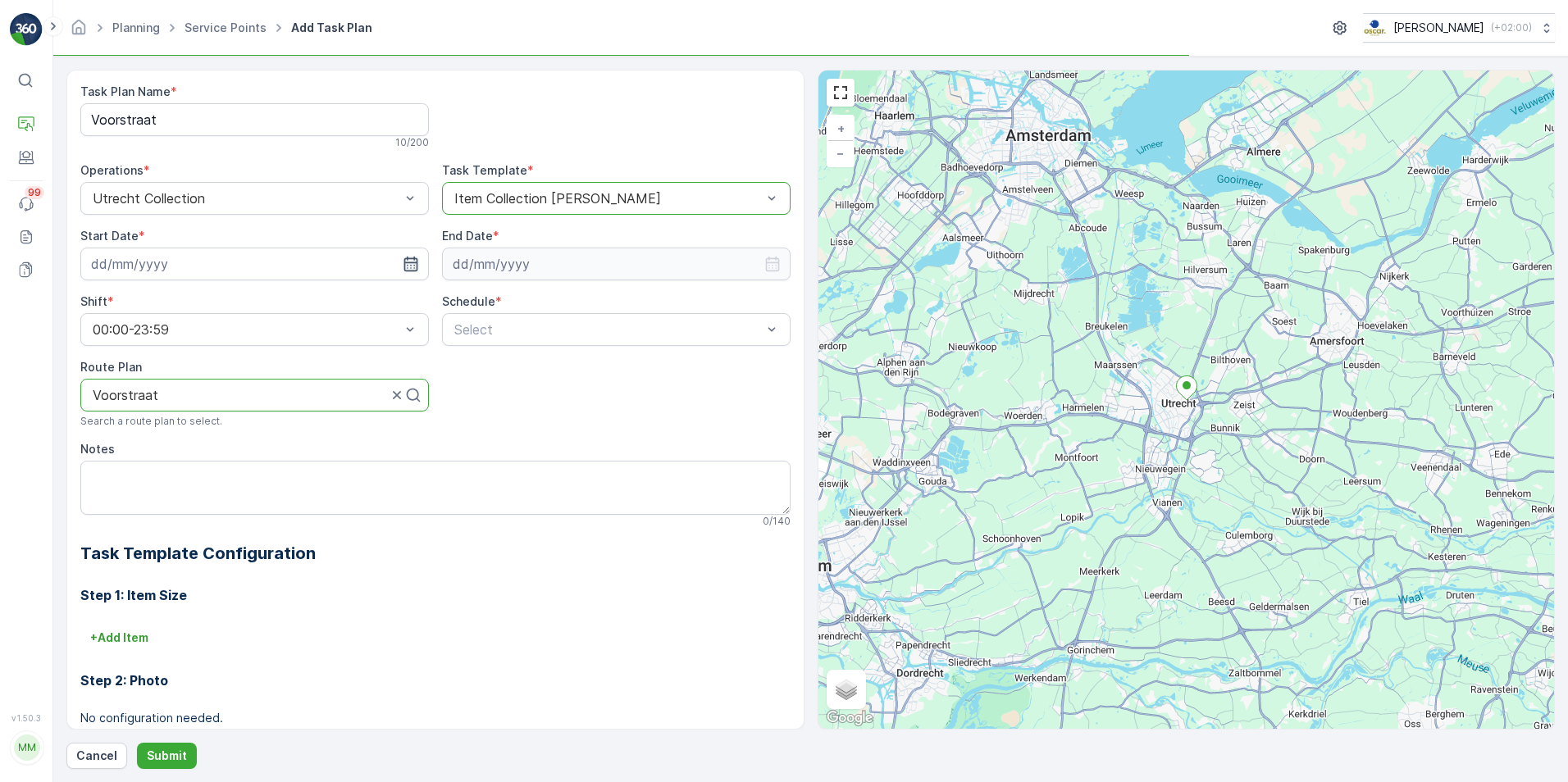
click at [410, 258] on icon "button" at bounding box center [411, 264] width 14 height 15
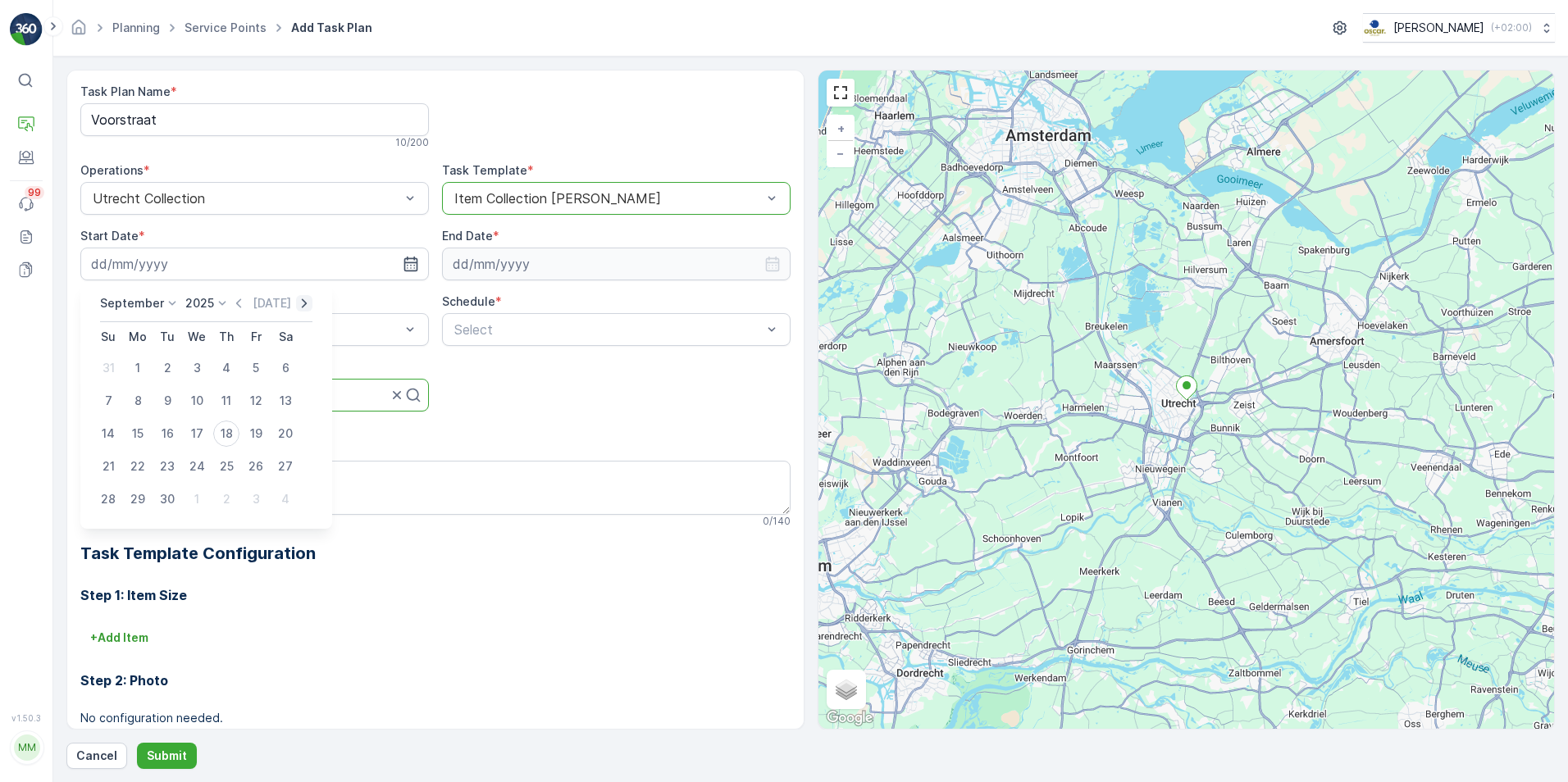
click at [296, 303] on icon "button" at bounding box center [304, 303] width 16 height 16
click at [199, 360] on div "1" at bounding box center [196, 367] width 26 height 26
type input "01.10.2025"
click at [756, 261] on input at bounding box center [616, 263] width 349 height 33
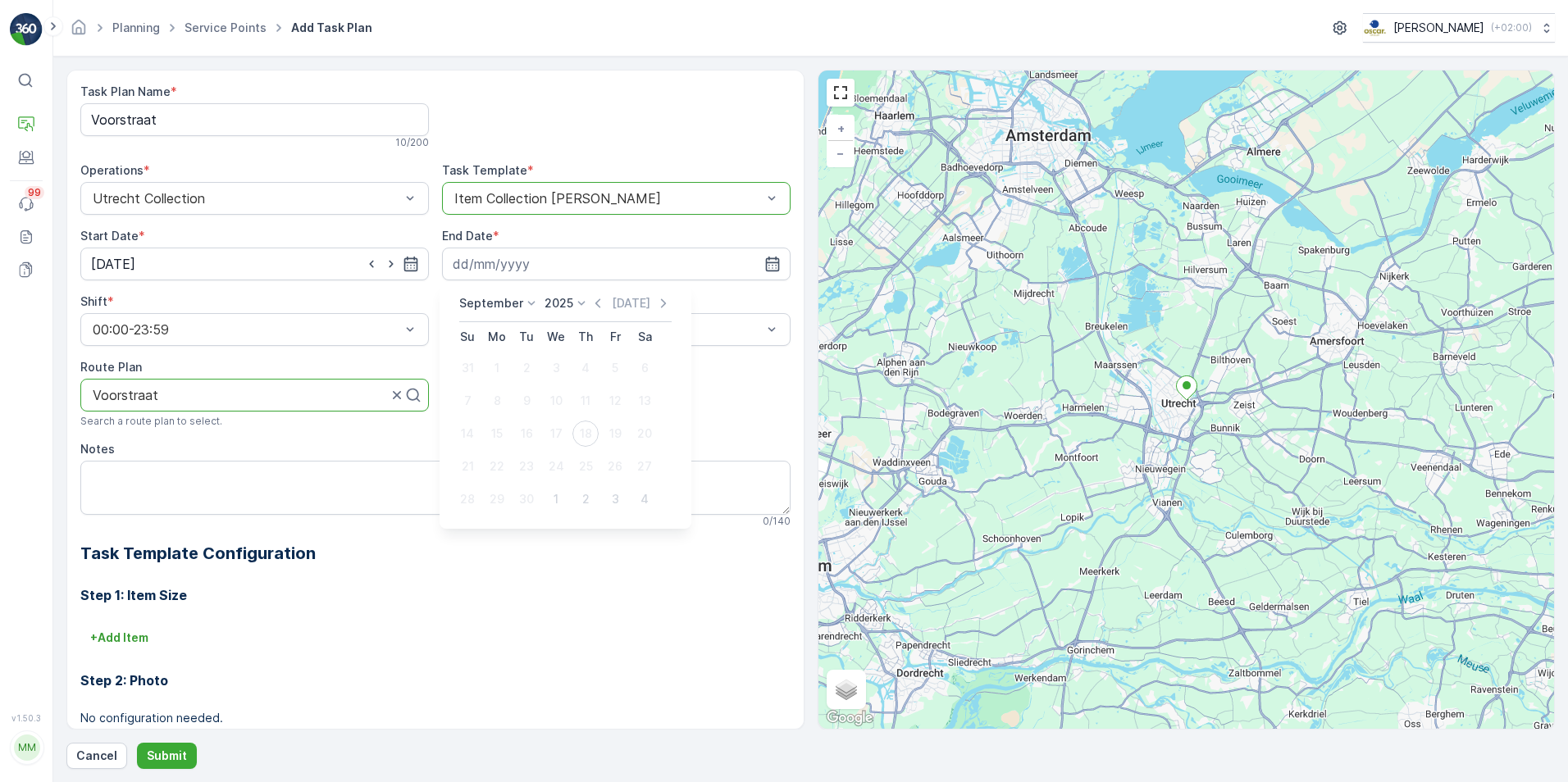
click at [580, 302] on icon at bounding box center [582, 302] width 7 height 4
click at [567, 446] on div "2030" at bounding box center [568, 455] width 41 height 23
click at [495, 492] on div "30" at bounding box center [496, 499] width 26 height 26
type input "30.09.2030"
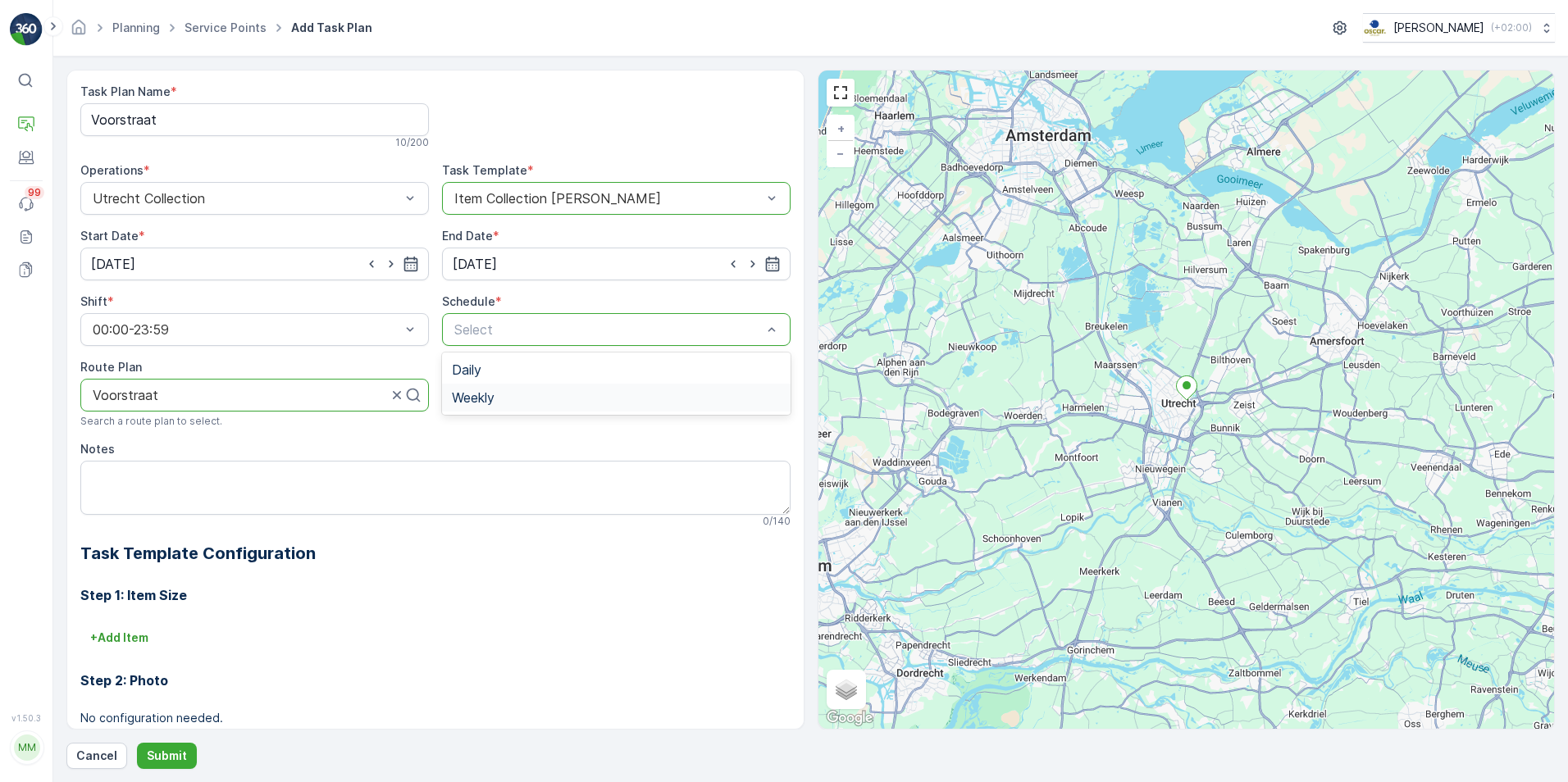
click at [511, 394] on div "Weekly" at bounding box center [616, 398] width 329 height 15
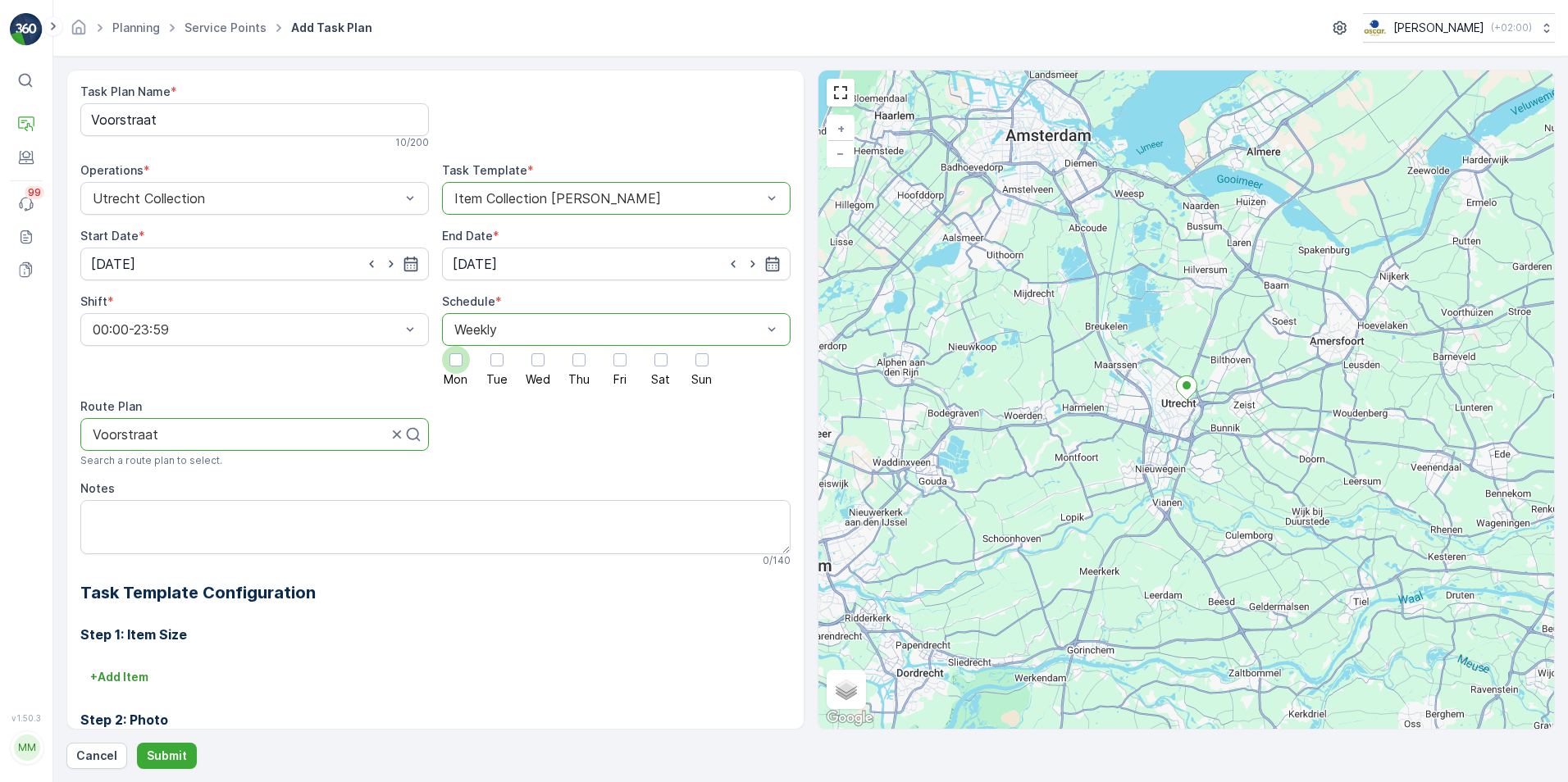
click at [454, 369] on div at bounding box center [455, 359] width 28 height 28
click at [456, 346] on input "Mon" at bounding box center [456, 346] width 0 height 0
click at [509, 362] on div "Mon Tue Wed Thu Fri Sat Sun" at bounding box center [616, 366] width 349 height 39
drag, startPoint x: 524, startPoint y: 360, endPoint x: 573, endPoint y: 360, distance: 49.0
click at [525, 360] on div at bounding box center [537, 359] width 28 height 28
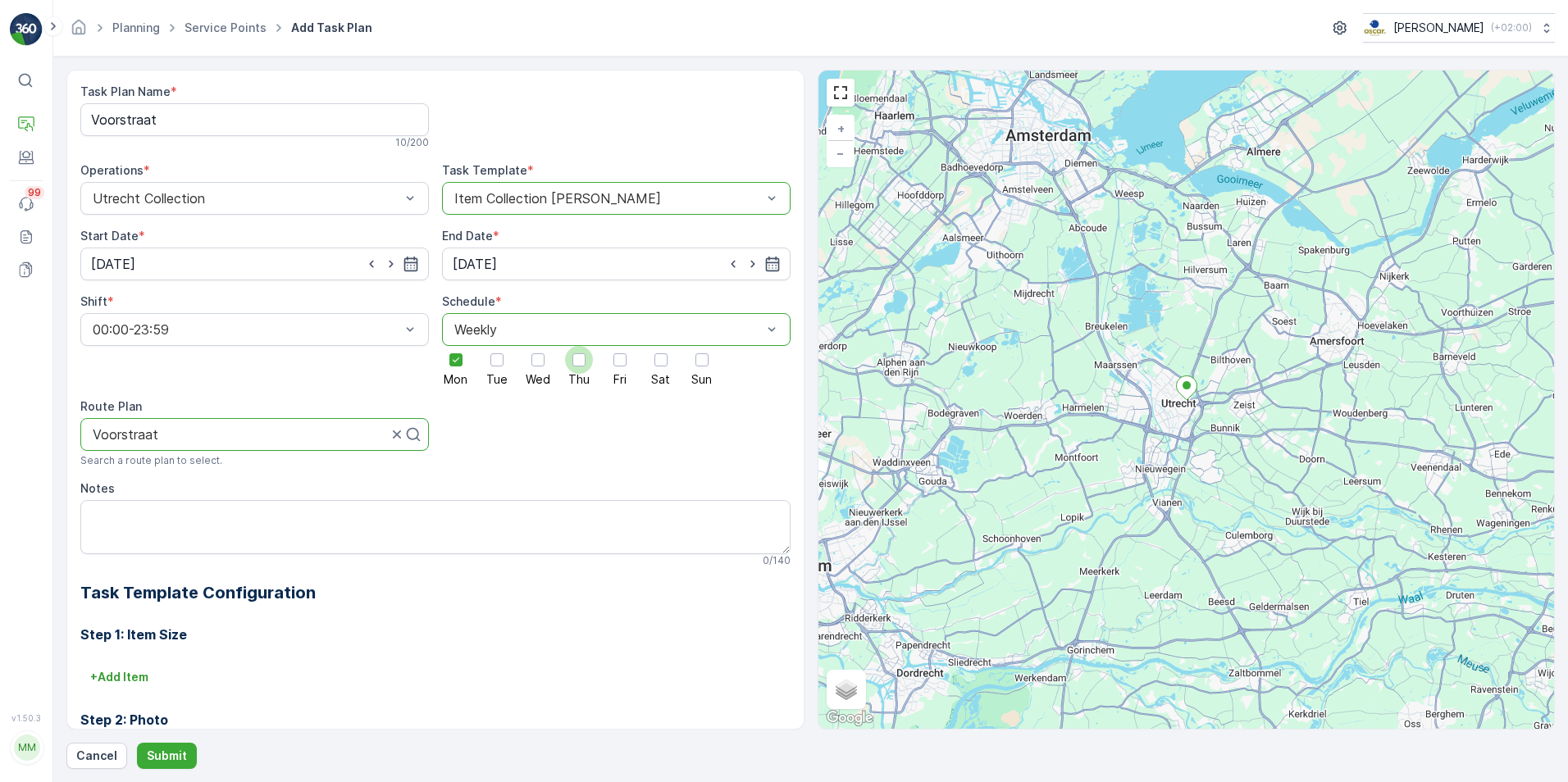
click at [538, 346] on input "Wed" at bounding box center [538, 346] width 0 height 0
click at [615, 361] on div at bounding box center [620, 359] width 13 height 13
click at [620, 346] on input "Fri" at bounding box center [620, 346] width 0 height 0
click at [670, 362] on div at bounding box center [660, 359] width 28 height 28
click at [661, 346] on input "Sat" at bounding box center [661, 346] width 0 height 0
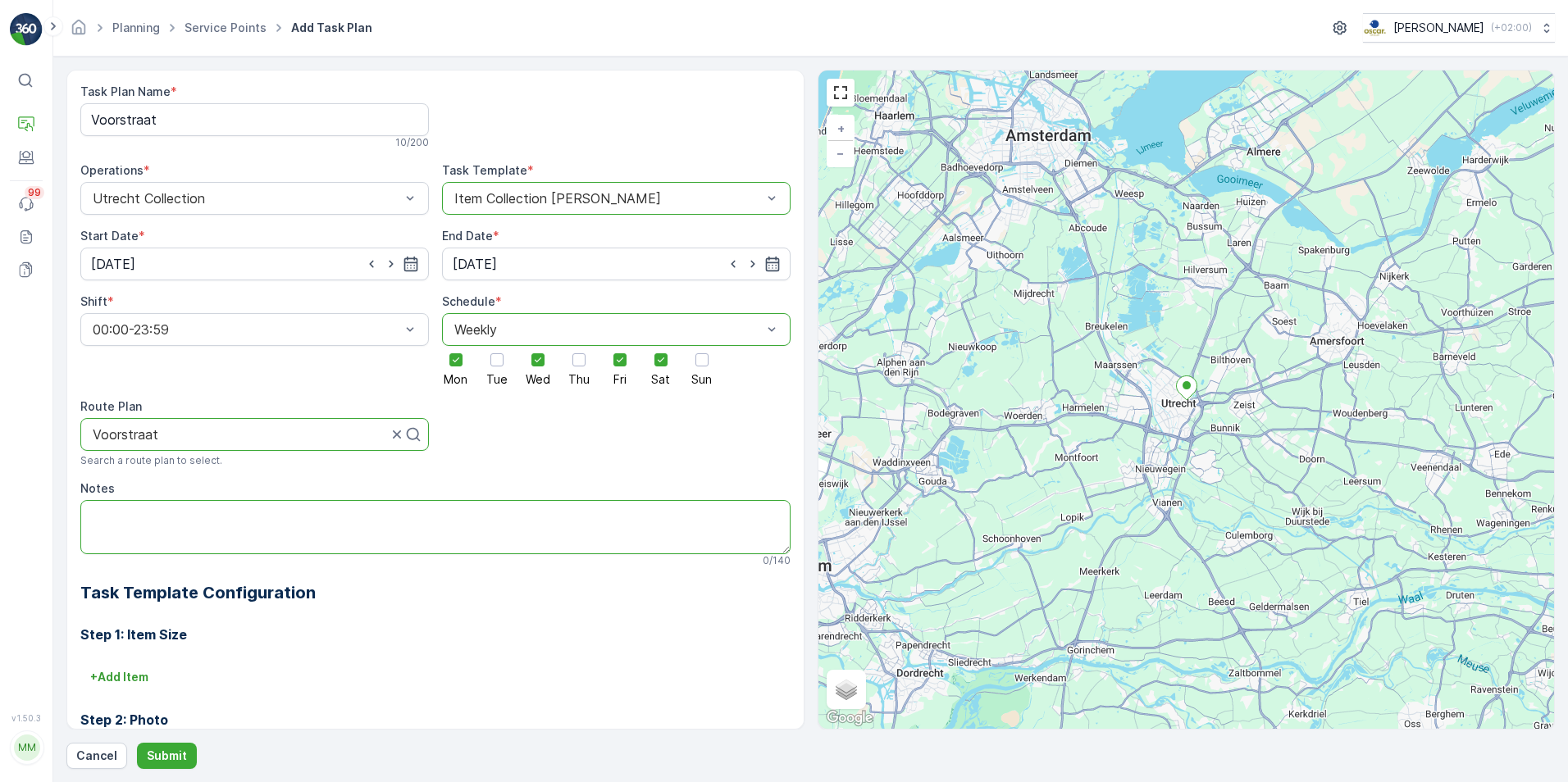
click at [306, 531] on textarea "Notes" at bounding box center [435, 527] width 710 height 54
type textarea "J"
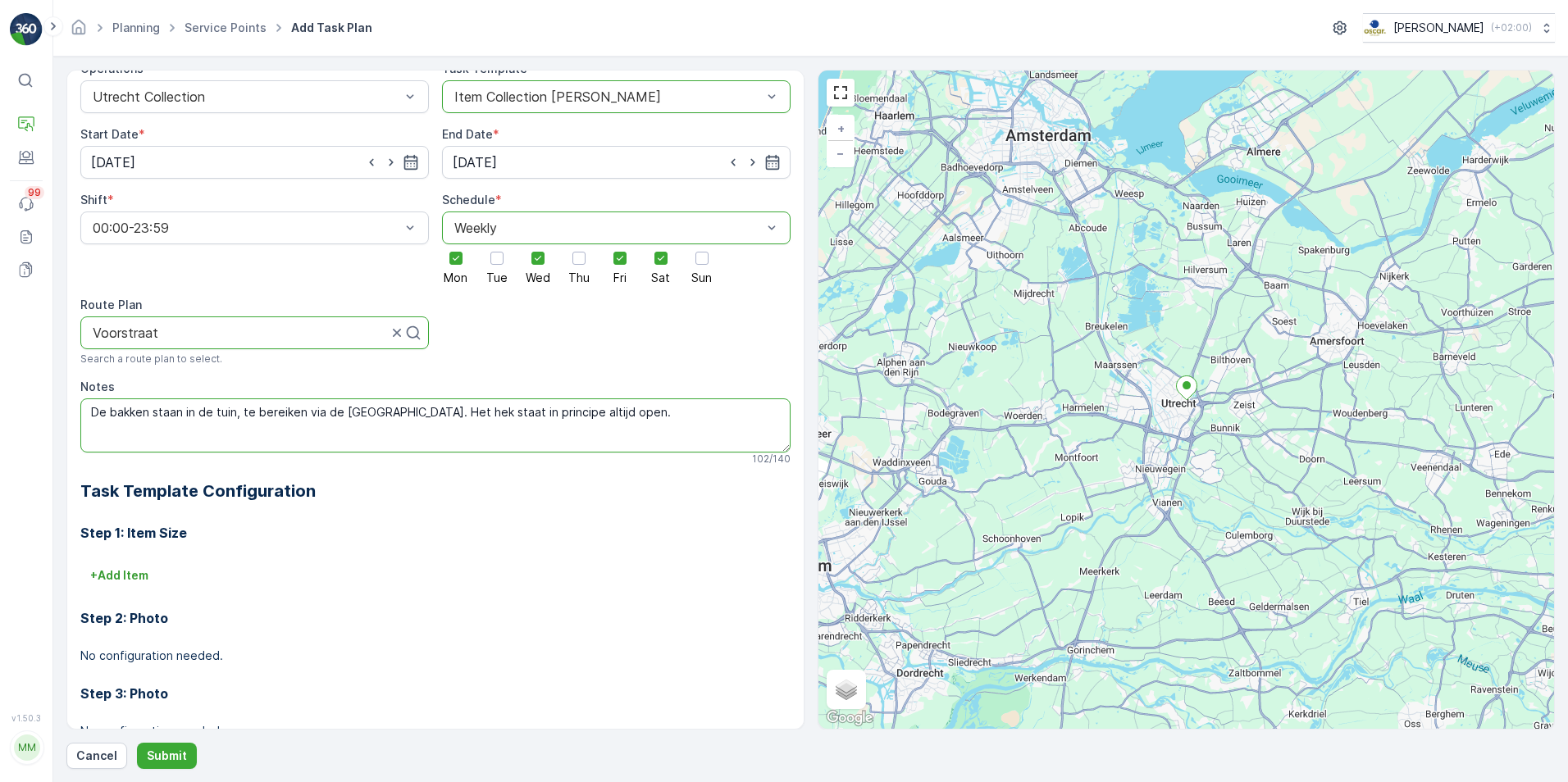
scroll to position [164, 0]
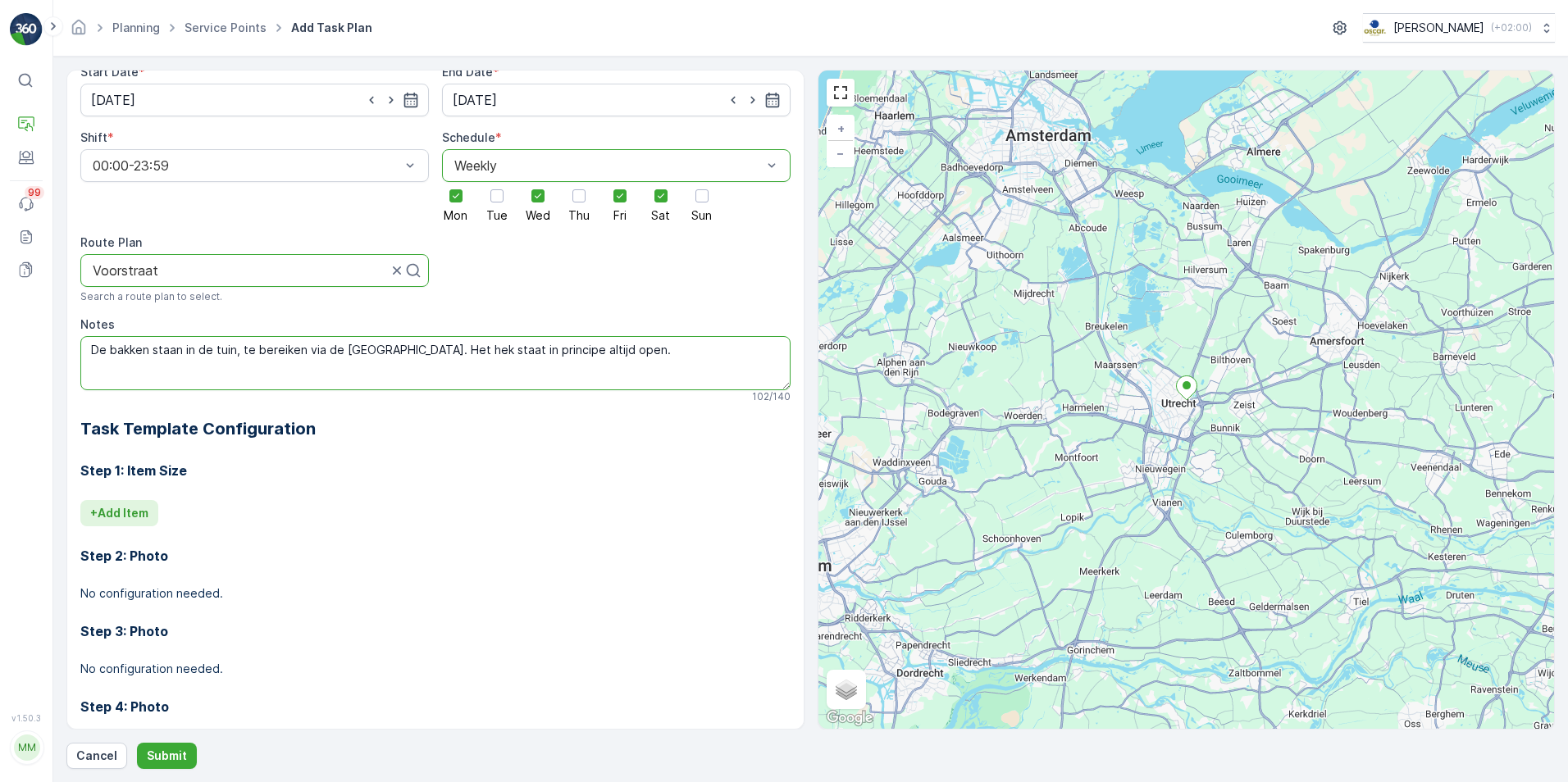
type textarea "De bakken staan in de tuin, te bereiken via de Hoefijzerstraat. Het hek staat i…"
click at [125, 517] on p "+ Add Item" at bounding box center [118, 513] width 58 height 16
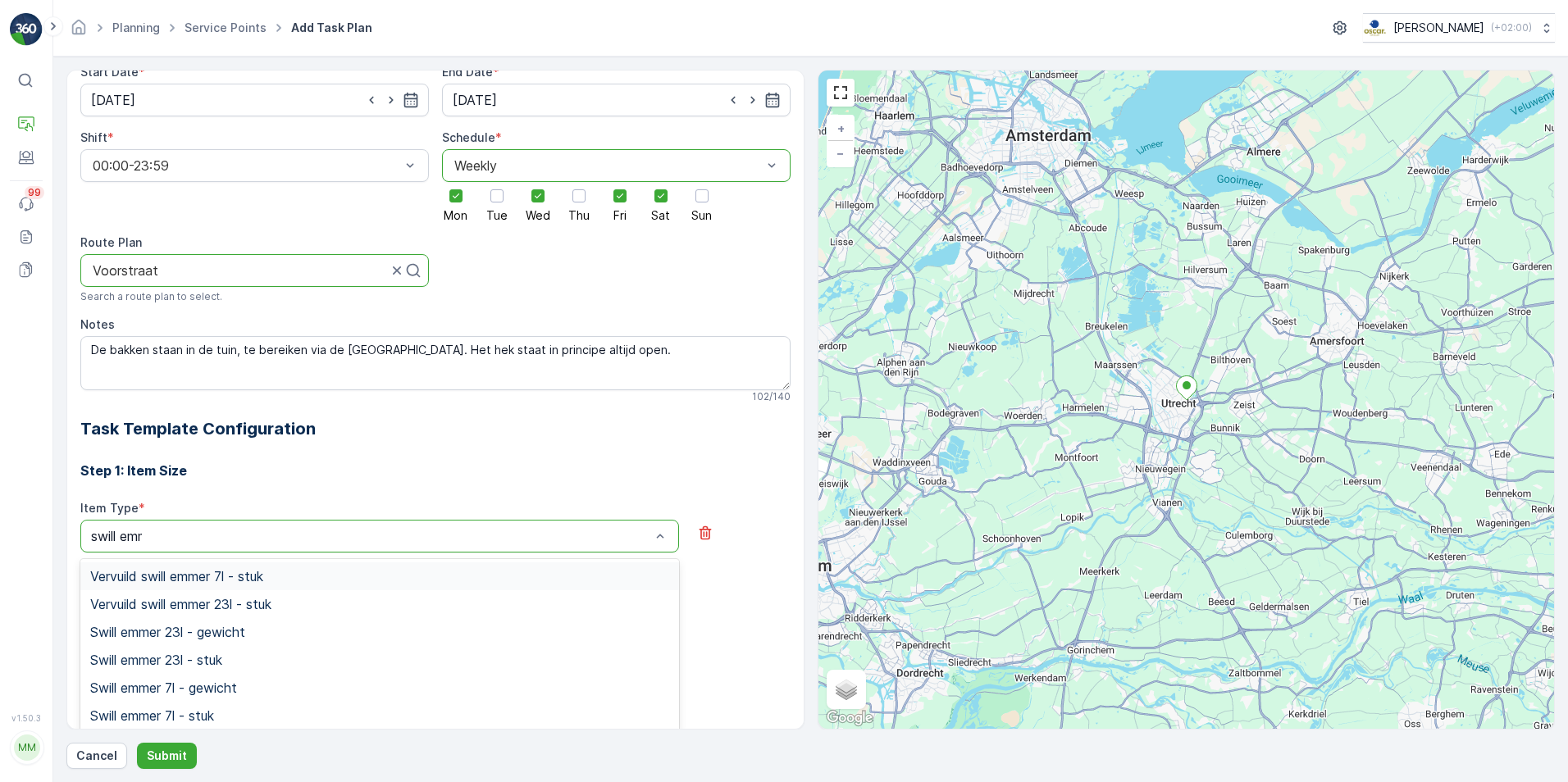
type input "swill emmer"
click at [213, 653] on span "Swill emmer 23l - stuk" at bounding box center [156, 660] width 132 height 15
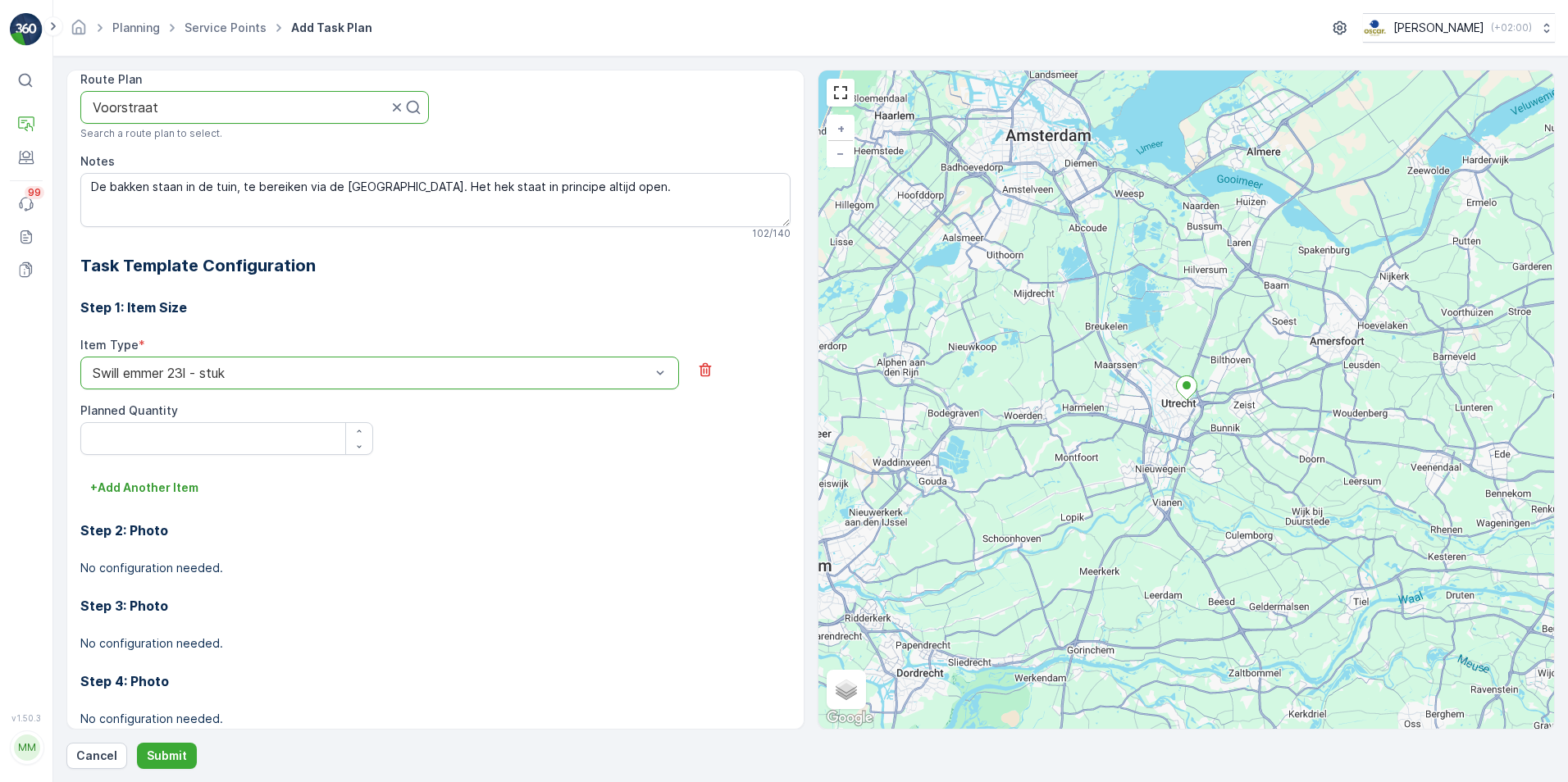
scroll to position [328, 0]
click at [363, 431] on div "button" at bounding box center [358, 430] width 26 height 10
type Quantity "1"
click at [163, 483] on p "+ Add Another Item" at bounding box center [144, 487] width 109 height 16
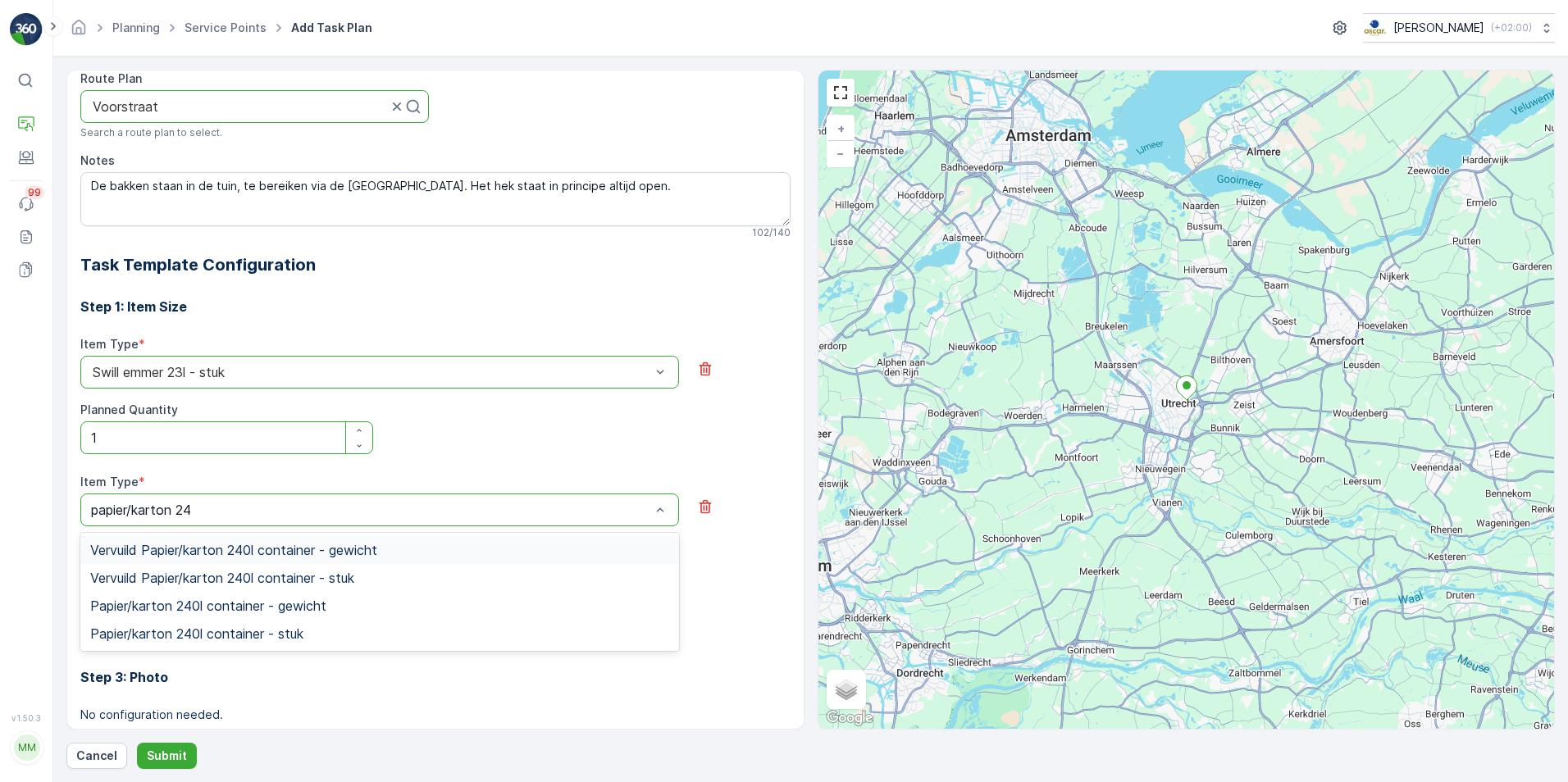
type input "papier/karton 240"
click at [308, 631] on div "Papier/karton 240l container - stuk" at bounding box center [379, 633] width 579 height 15
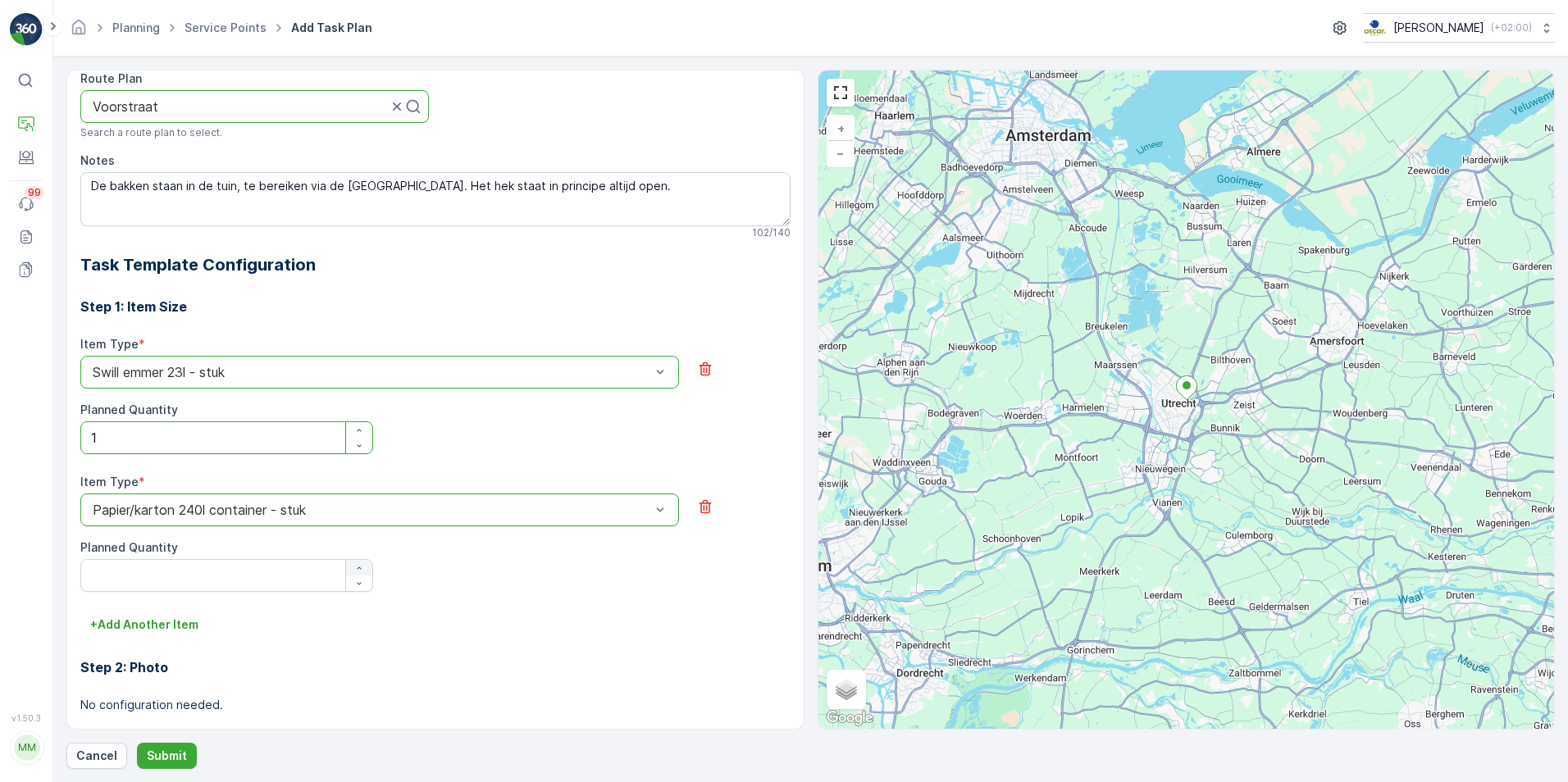
click at [359, 561] on button "button" at bounding box center [358, 568] width 26 height 16
type Quantity "1"
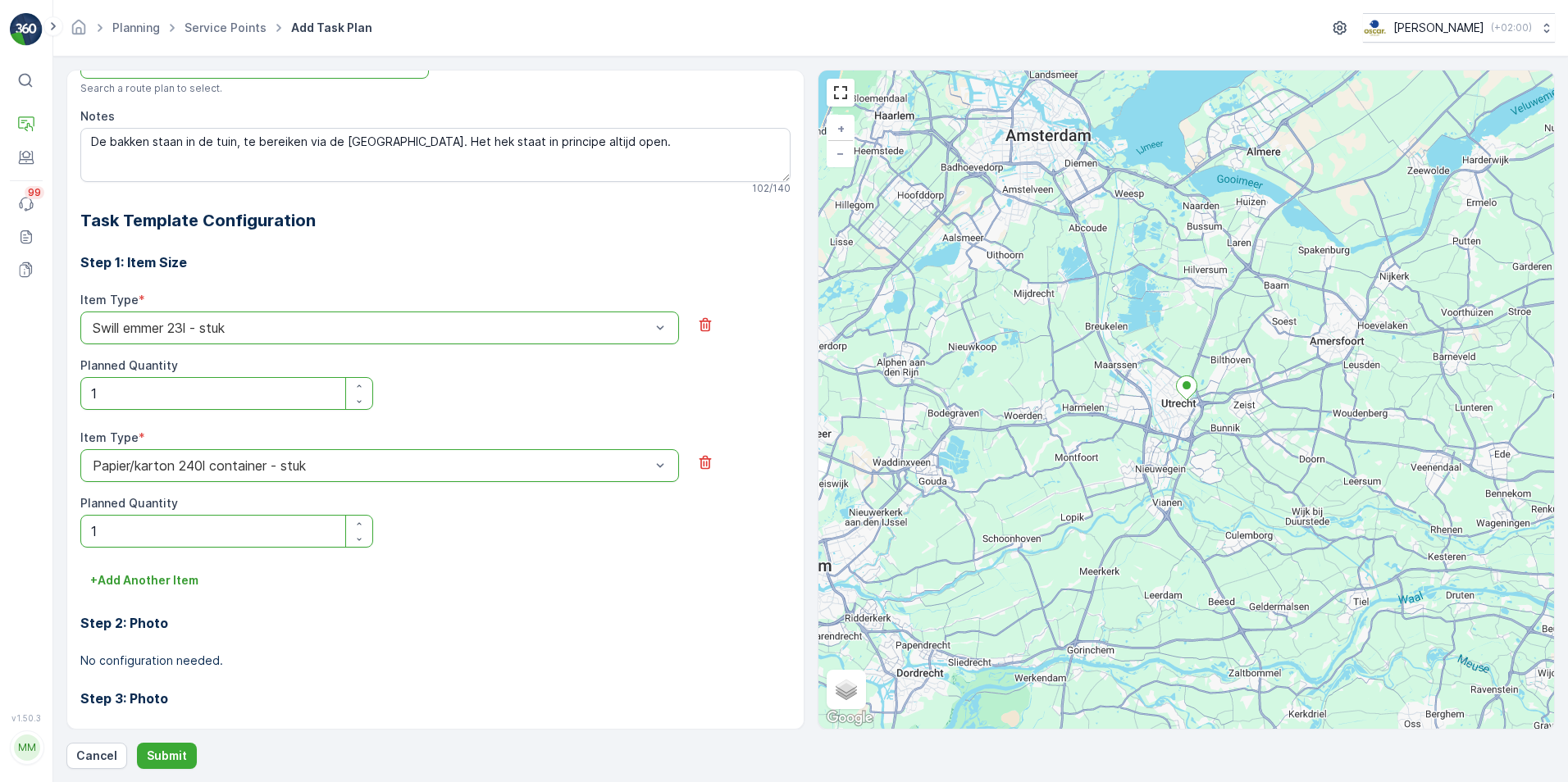
scroll to position [410, 0]
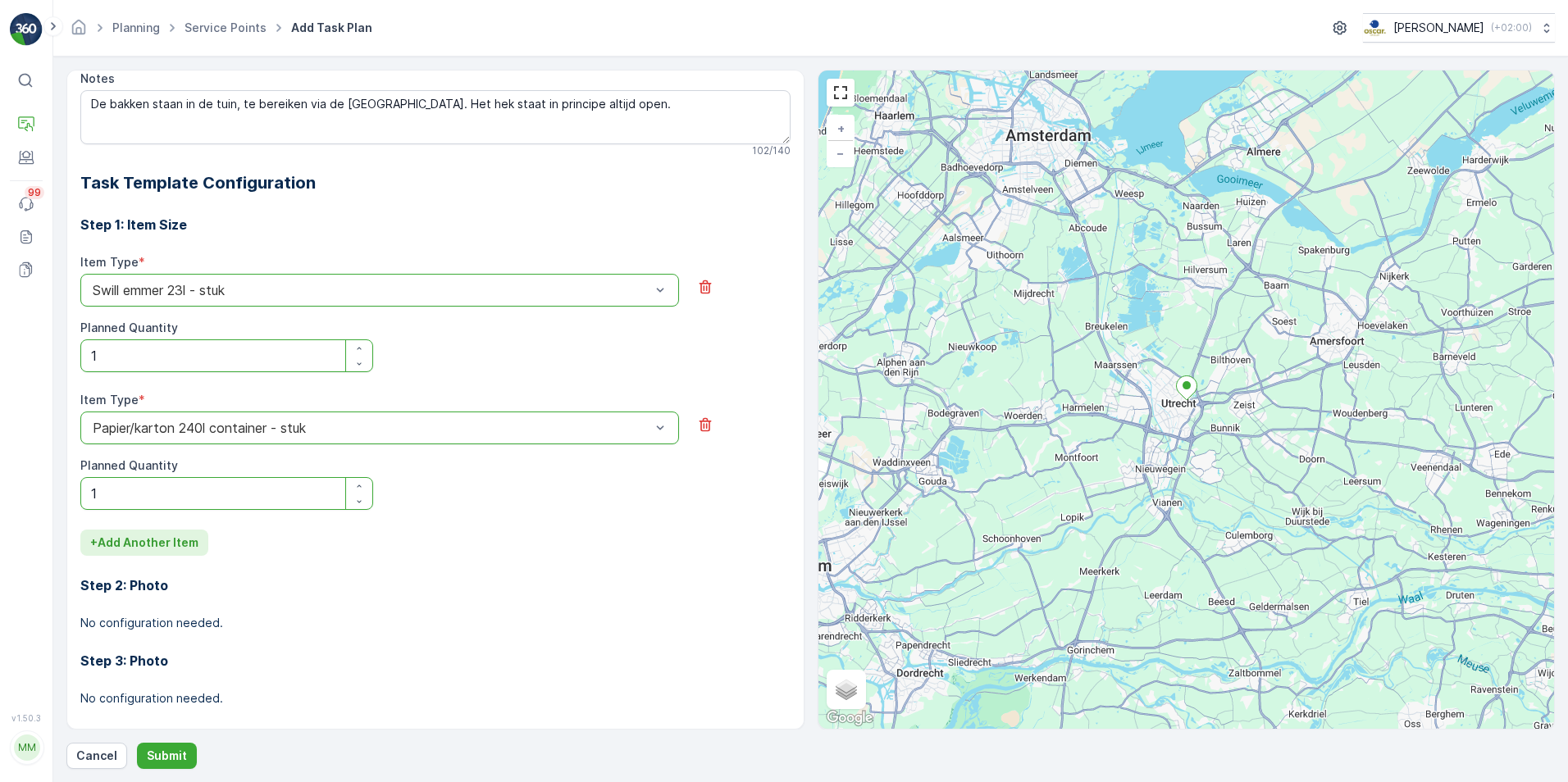
click at [119, 535] on p "+ Add Another Item" at bounding box center [144, 543] width 109 height 16
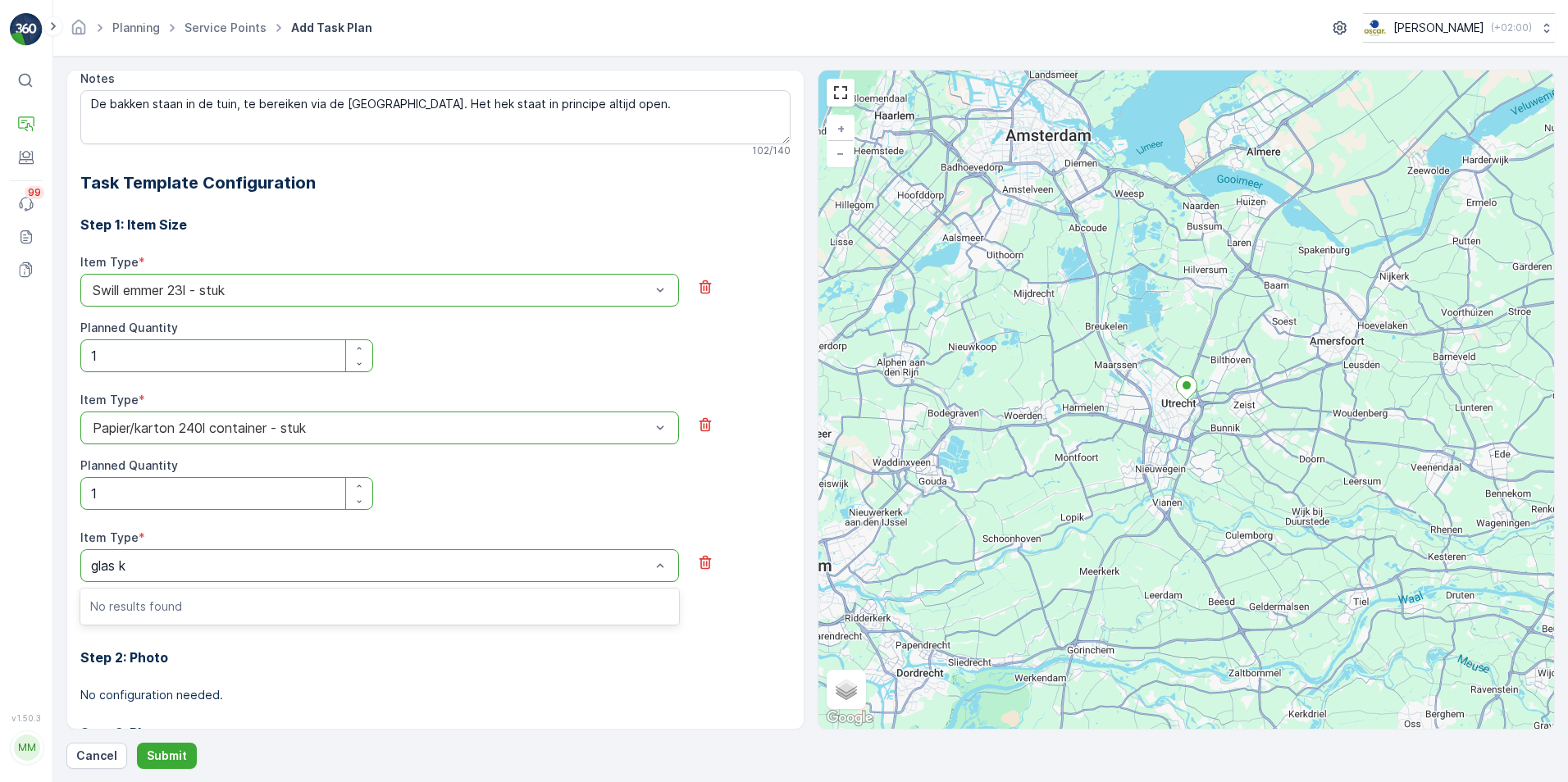
scroll to position [0, 0]
type input "glas 80L"
click at [229, 690] on div "Glas 80l krat - stuk" at bounding box center [379, 689] width 579 height 15
click at [359, 622] on icon "button" at bounding box center [358, 624] width 10 height 10
type Quantity "1"
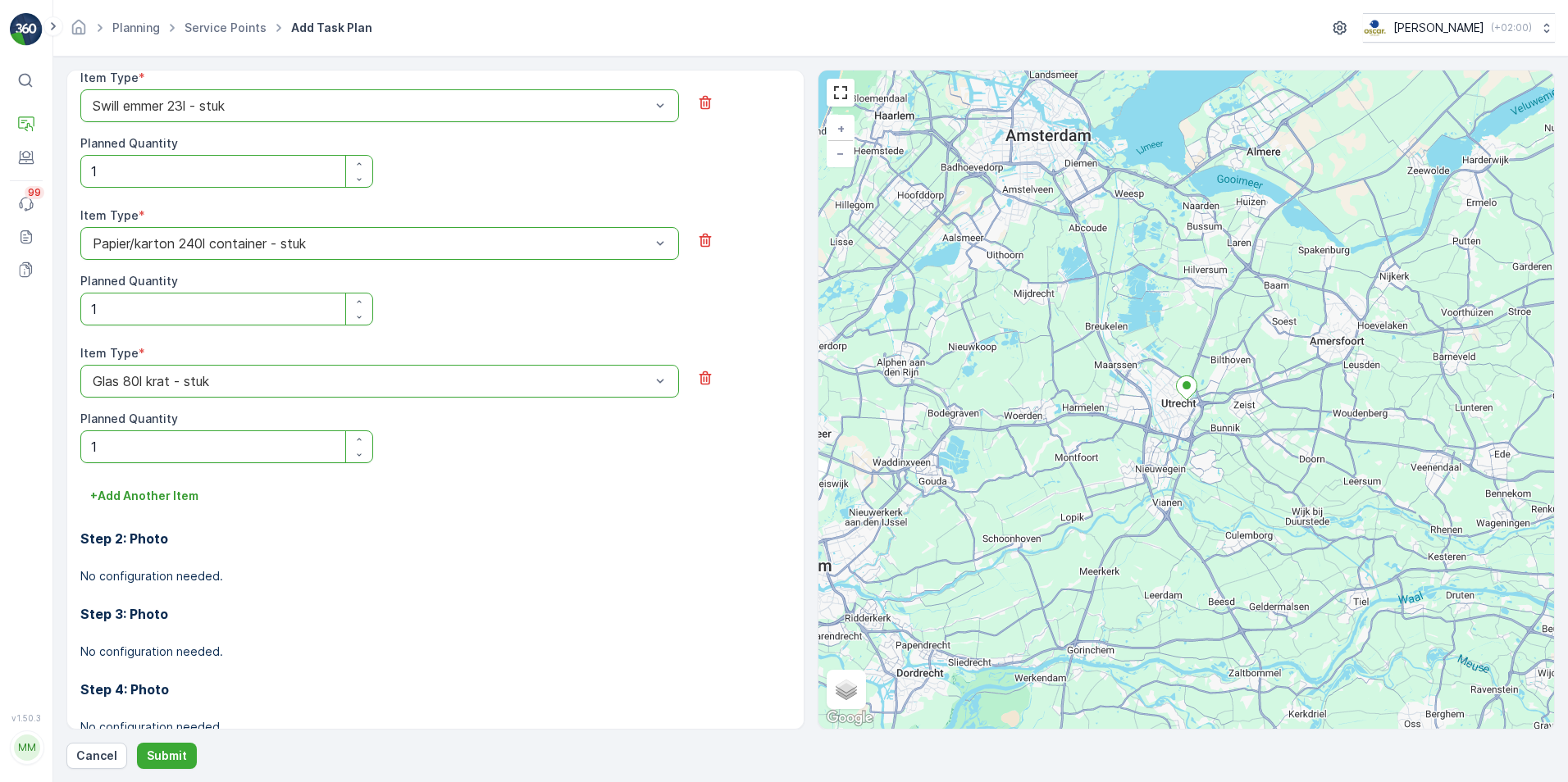
scroll to position [641, 0]
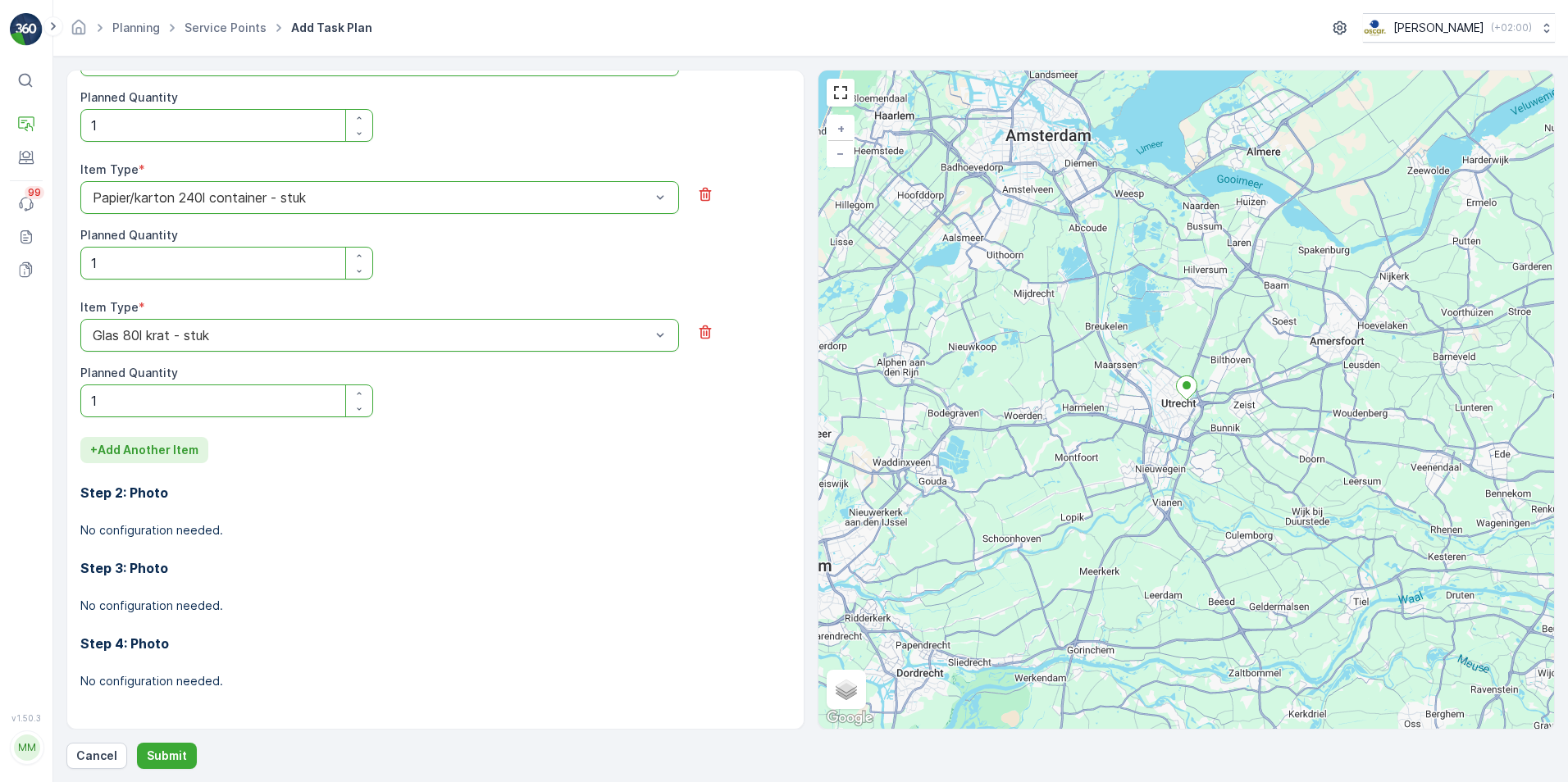
click at [180, 446] on p "+ Add Another Item" at bounding box center [144, 450] width 109 height 16
type input "PD"
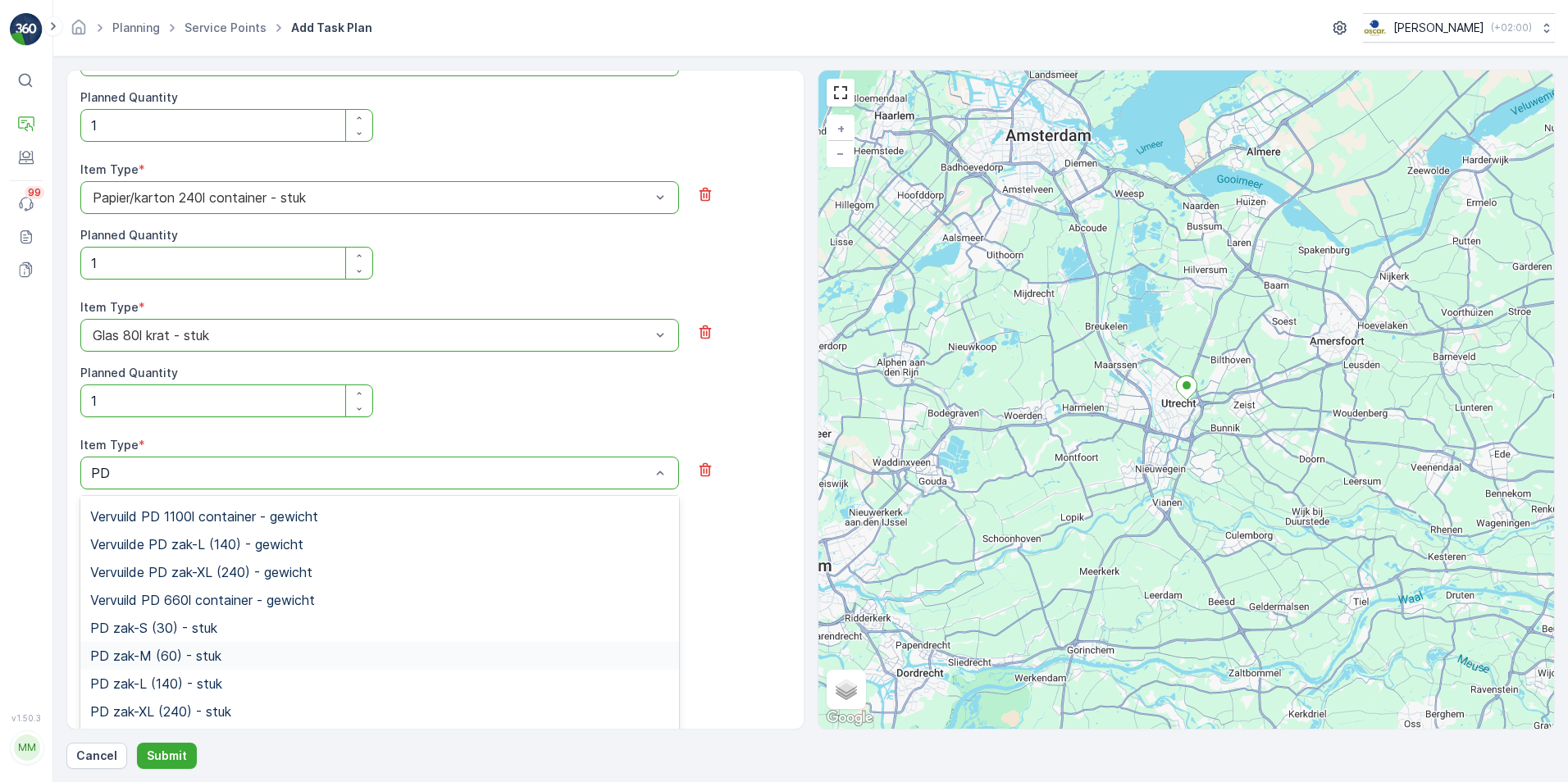
scroll to position [246, 0]
click at [204, 625] on span "PD zak-XL (240) - stuk" at bounding box center [160, 630] width 141 height 15
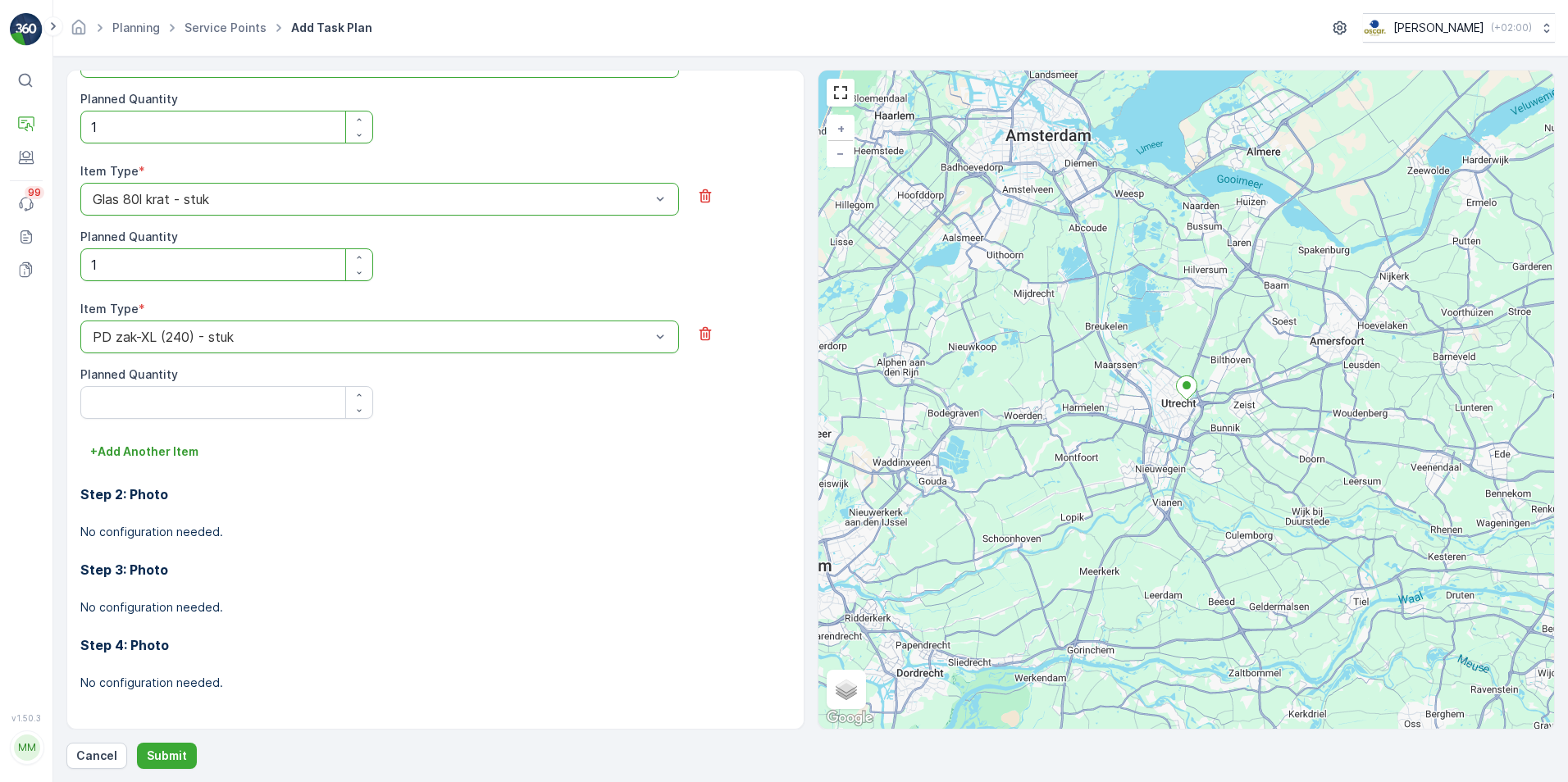
scroll to position [778, 0]
click at [361, 391] on icon "button" at bounding box center [358, 393] width 10 height 10
type Quantity "1"
click at [154, 455] on p "+ Add Another Item" at bounding box center [144, 450] width 109 height 16
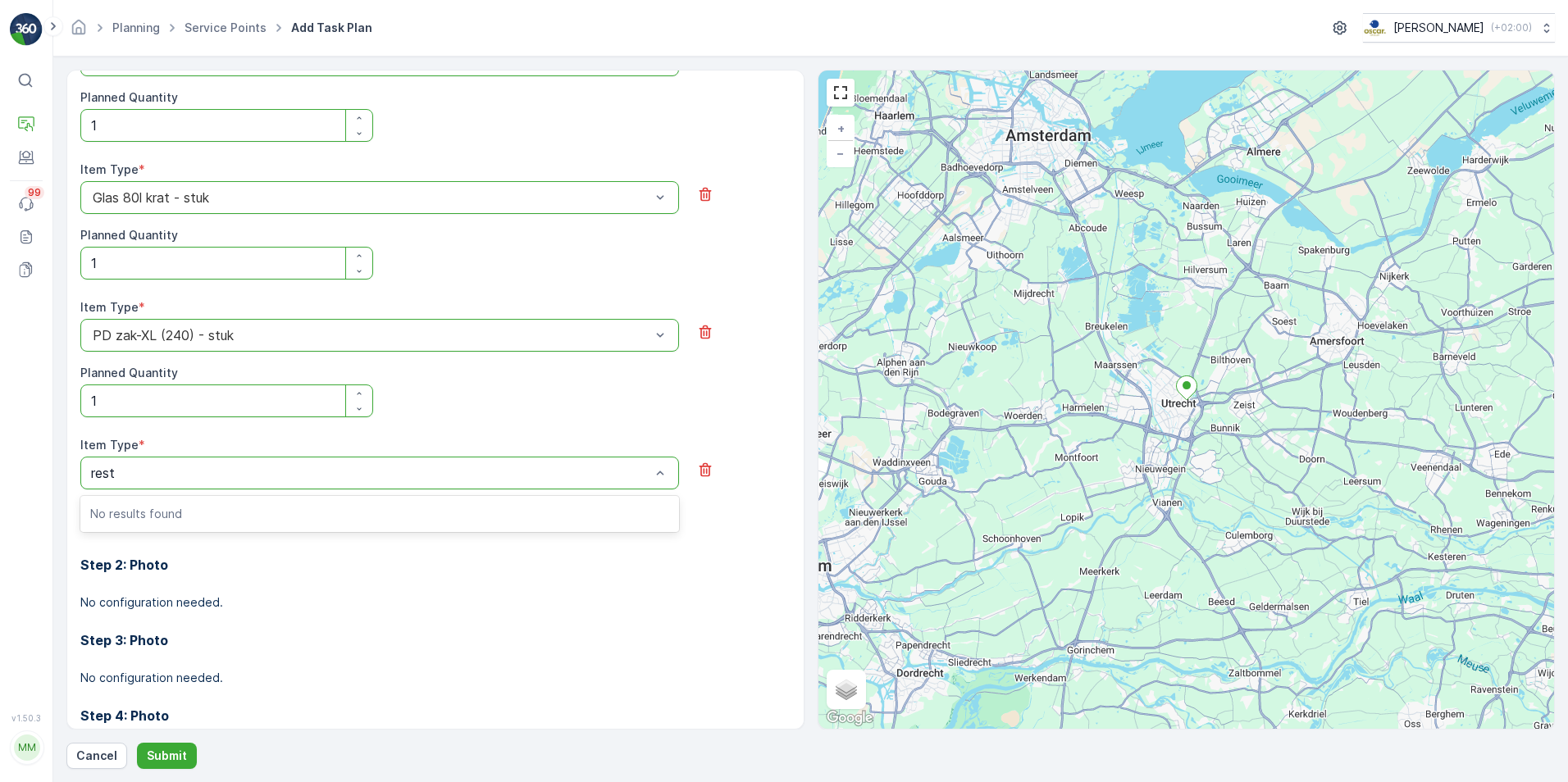
type input "rest"
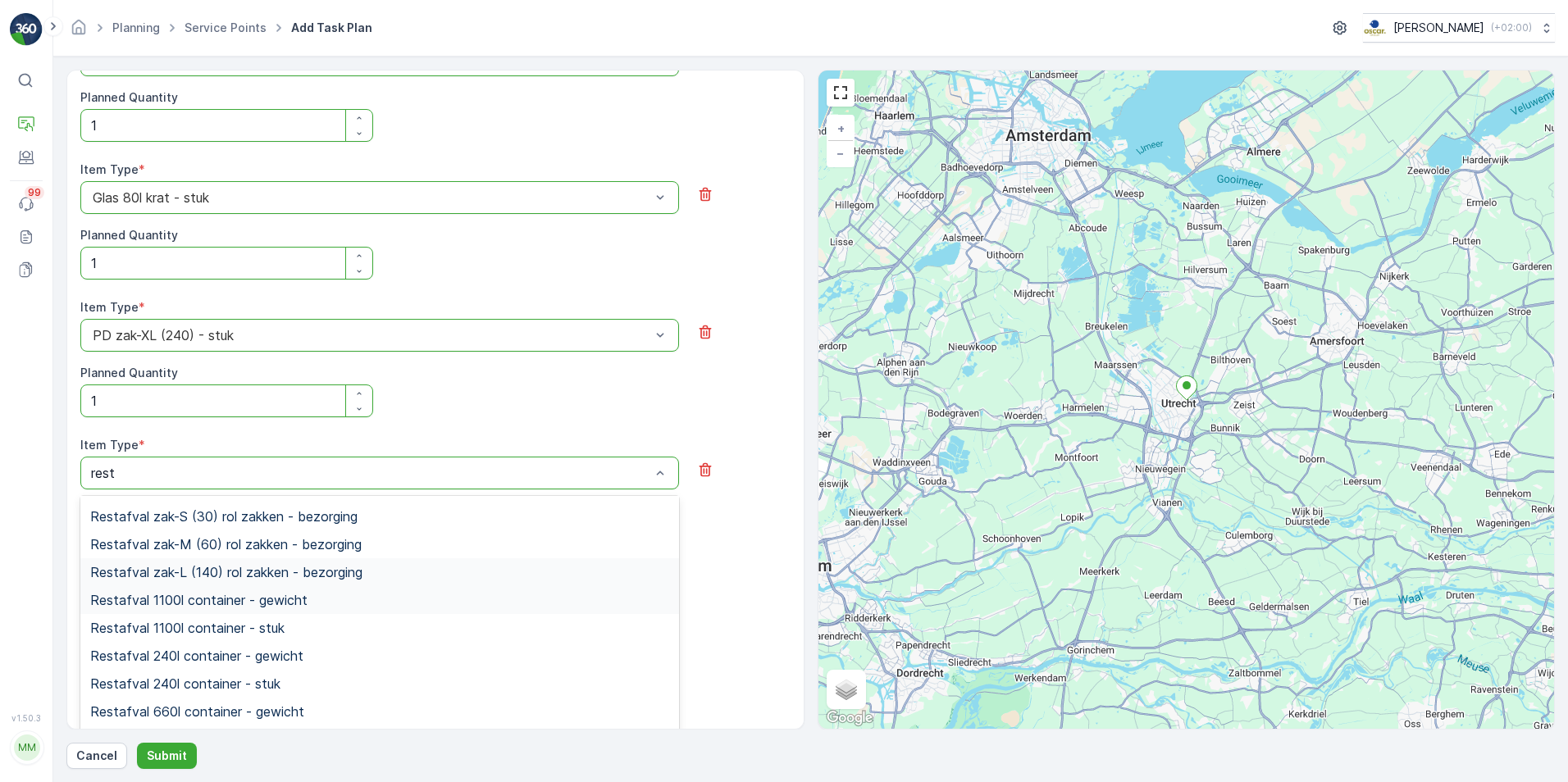
scroll to position [179, 0]
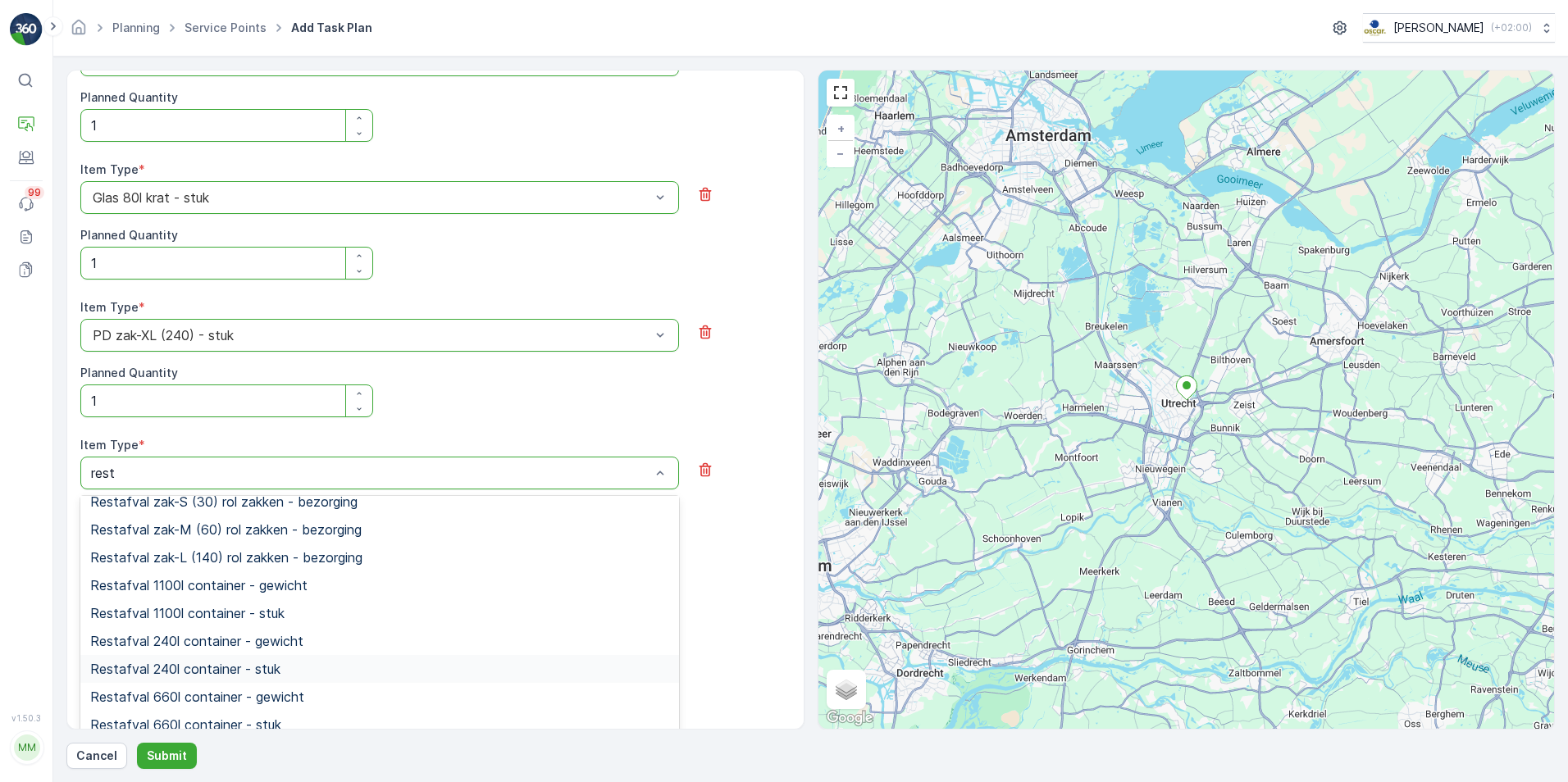
click at [259, 670] on span "Restafval 240l container - stuk" at bounding box center [185, 669] width 190 height 15
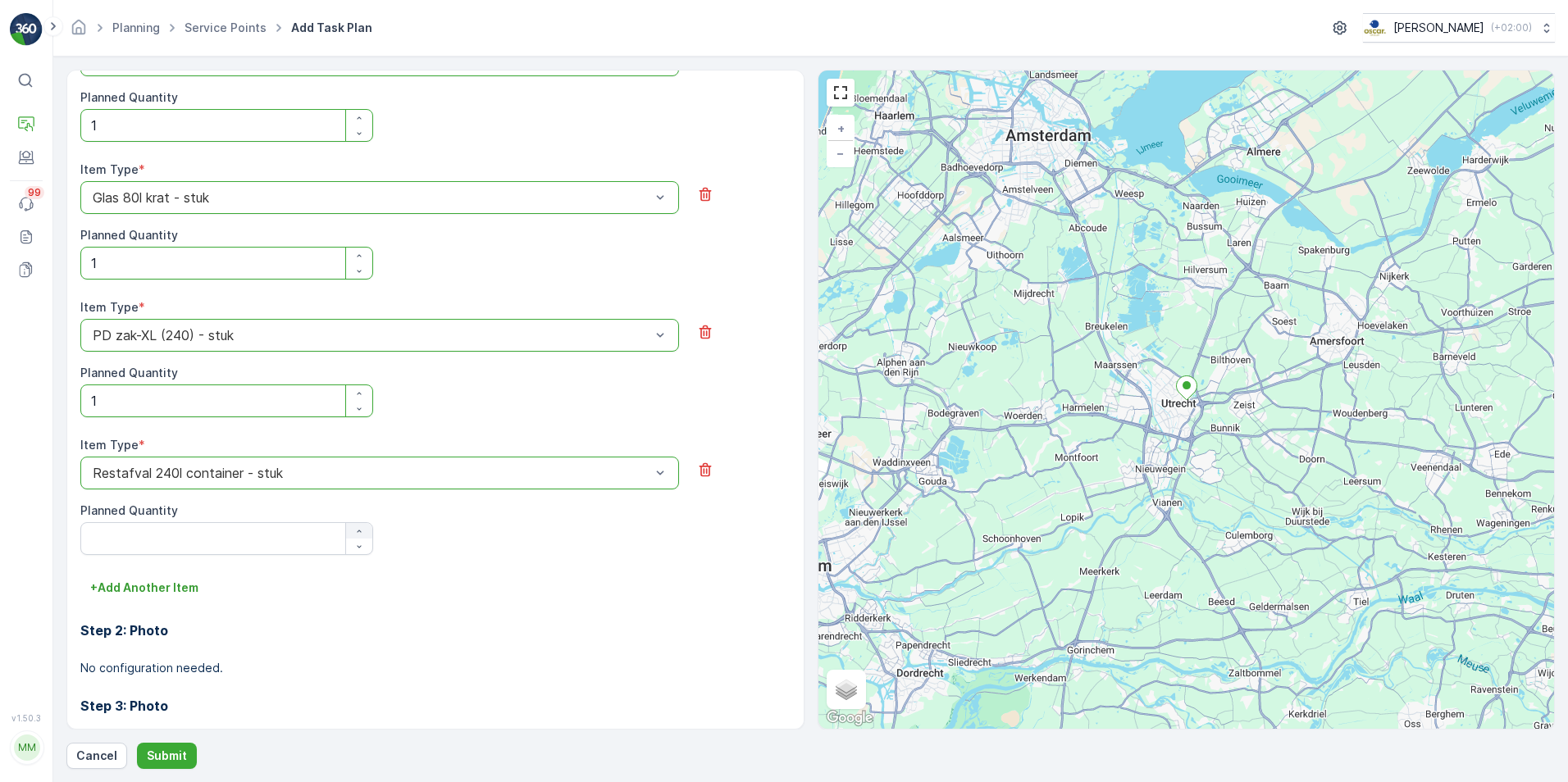
click at [351, 528] on div "button" at bounding box center [358, 531] width 26 height 10
type Quantity "1"
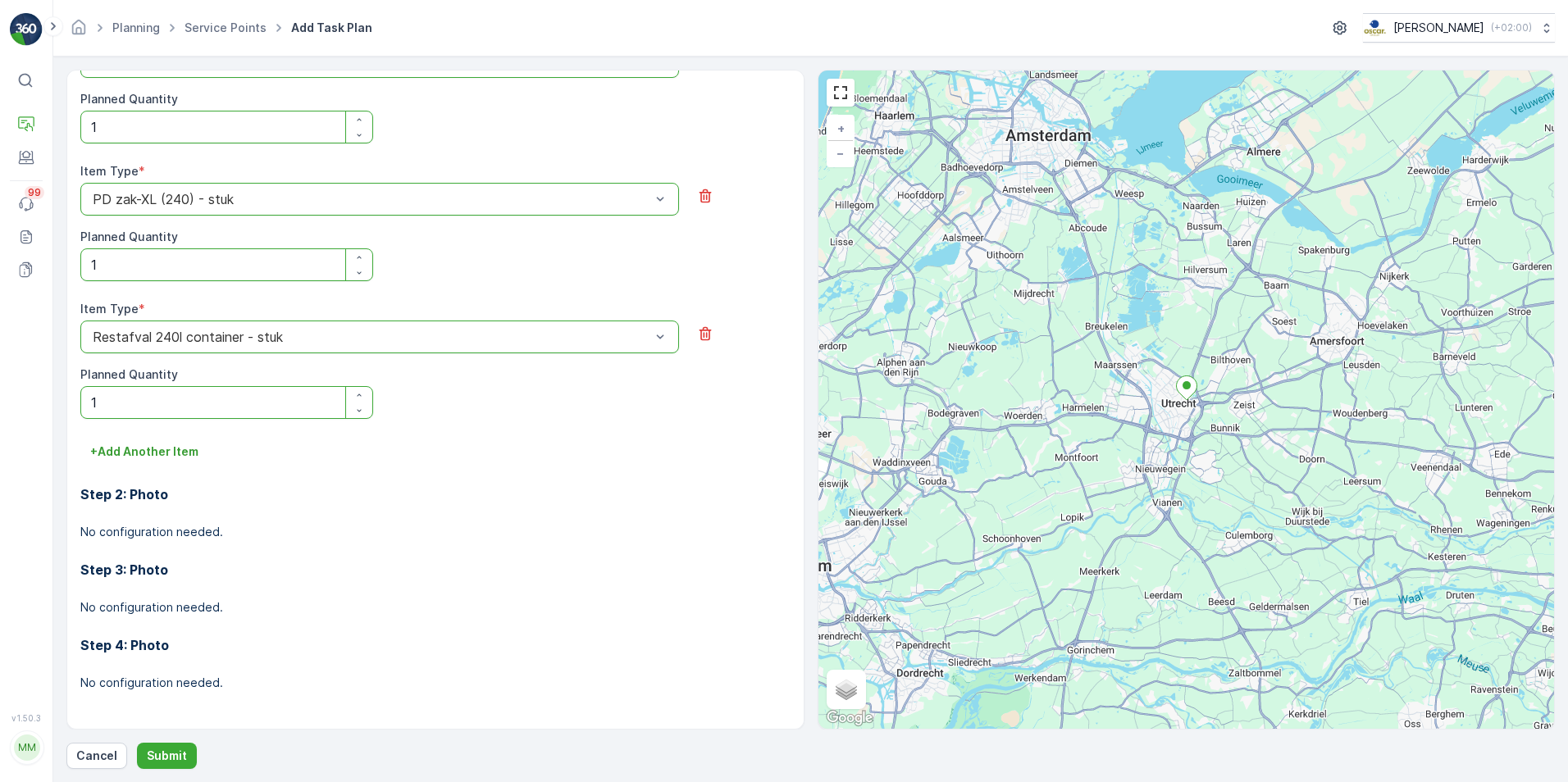
scroll to position [916, 0]
click at [189, 446] on p "+ Add Another Item" at bounding box center [144, 450] width 109 height 16
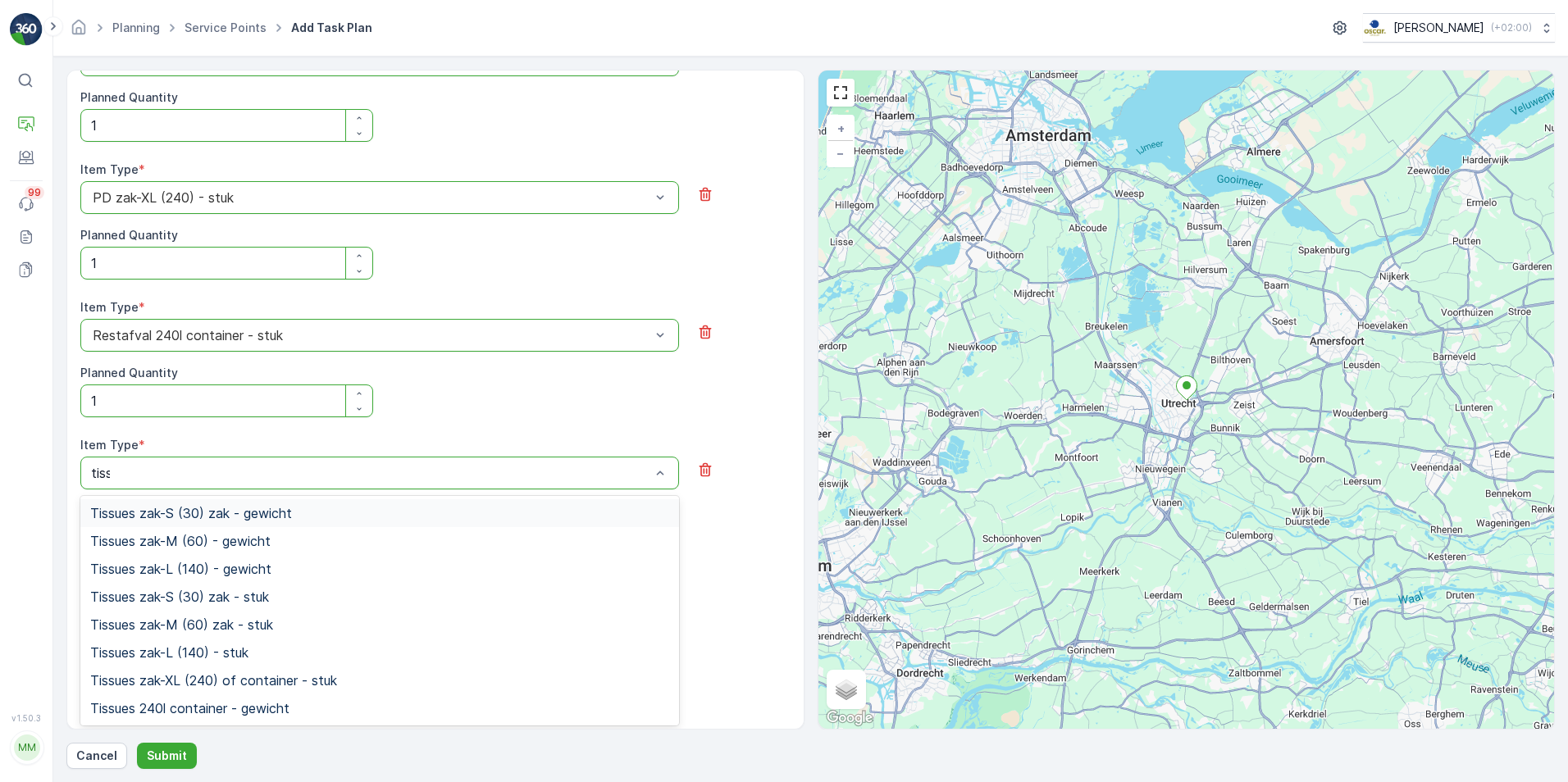
type input "tissue"
click at [225, 625] on span "Tissues zak-M (60) zak - stuk" at bounding box center [181, 625] width 183 height 15
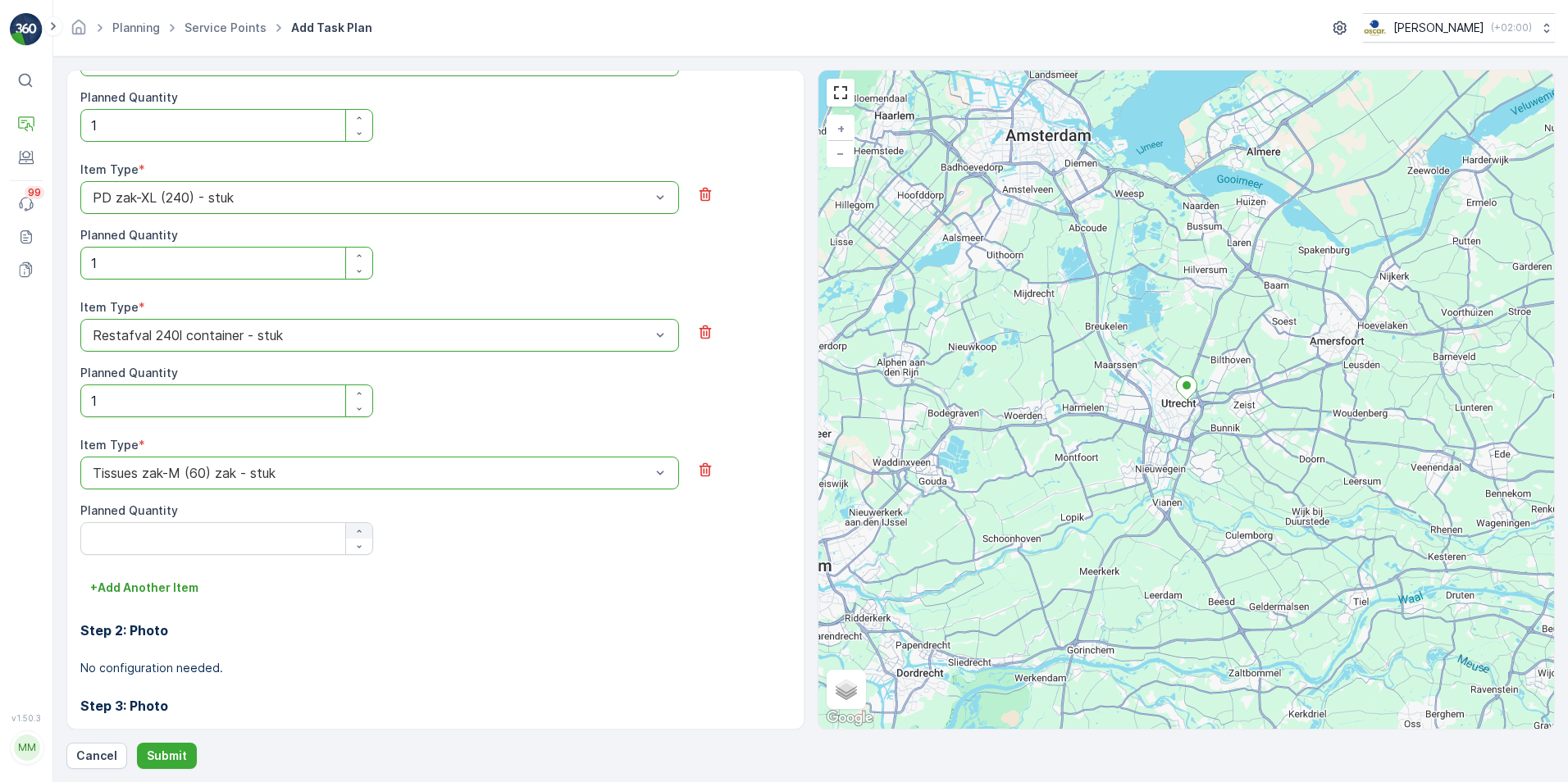
click at [363, 531] on div "button" at bounding box center [358, 531] width 26 height 10
type Quantity "2"
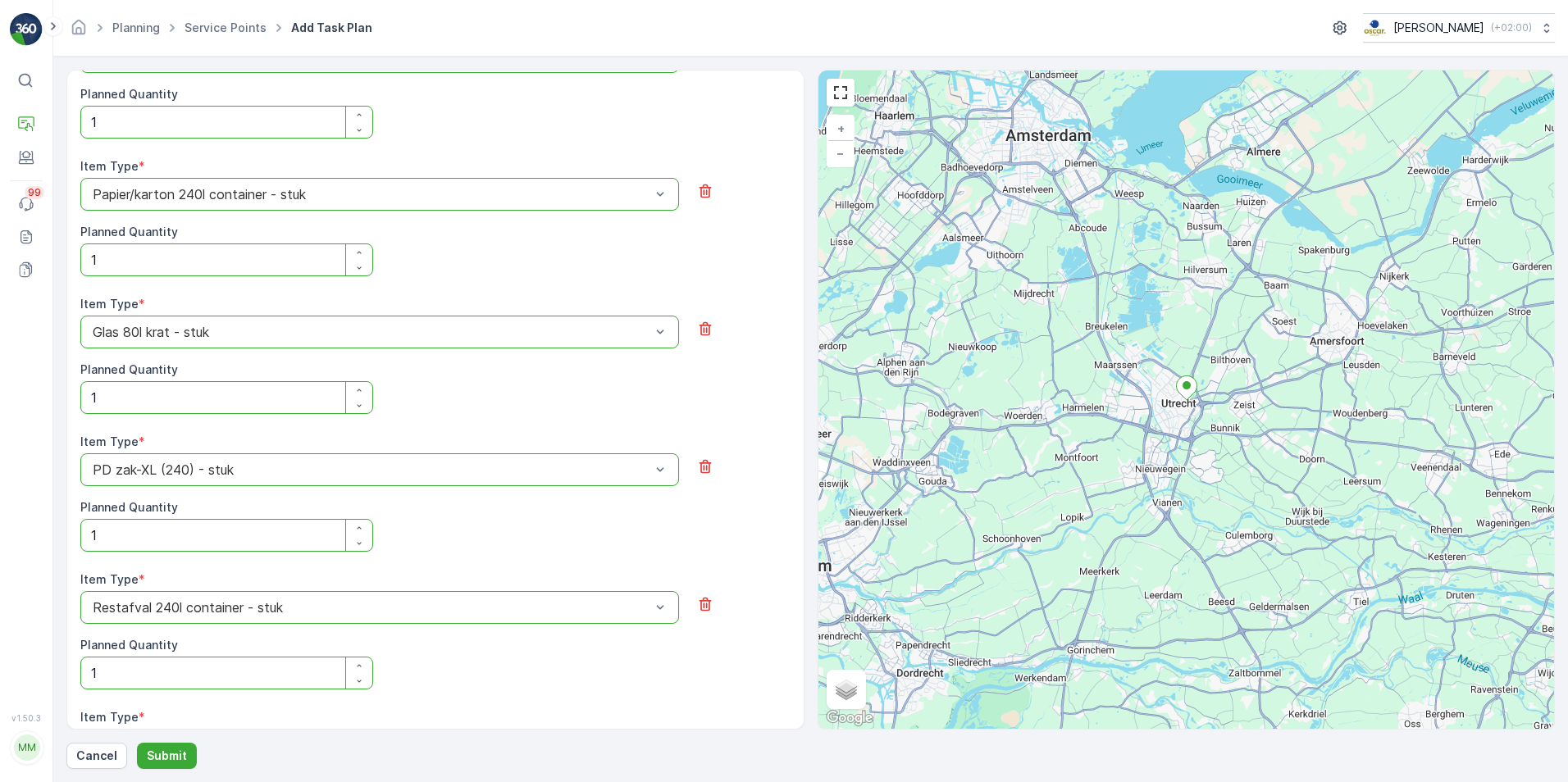
scroll to position [1054, 0]
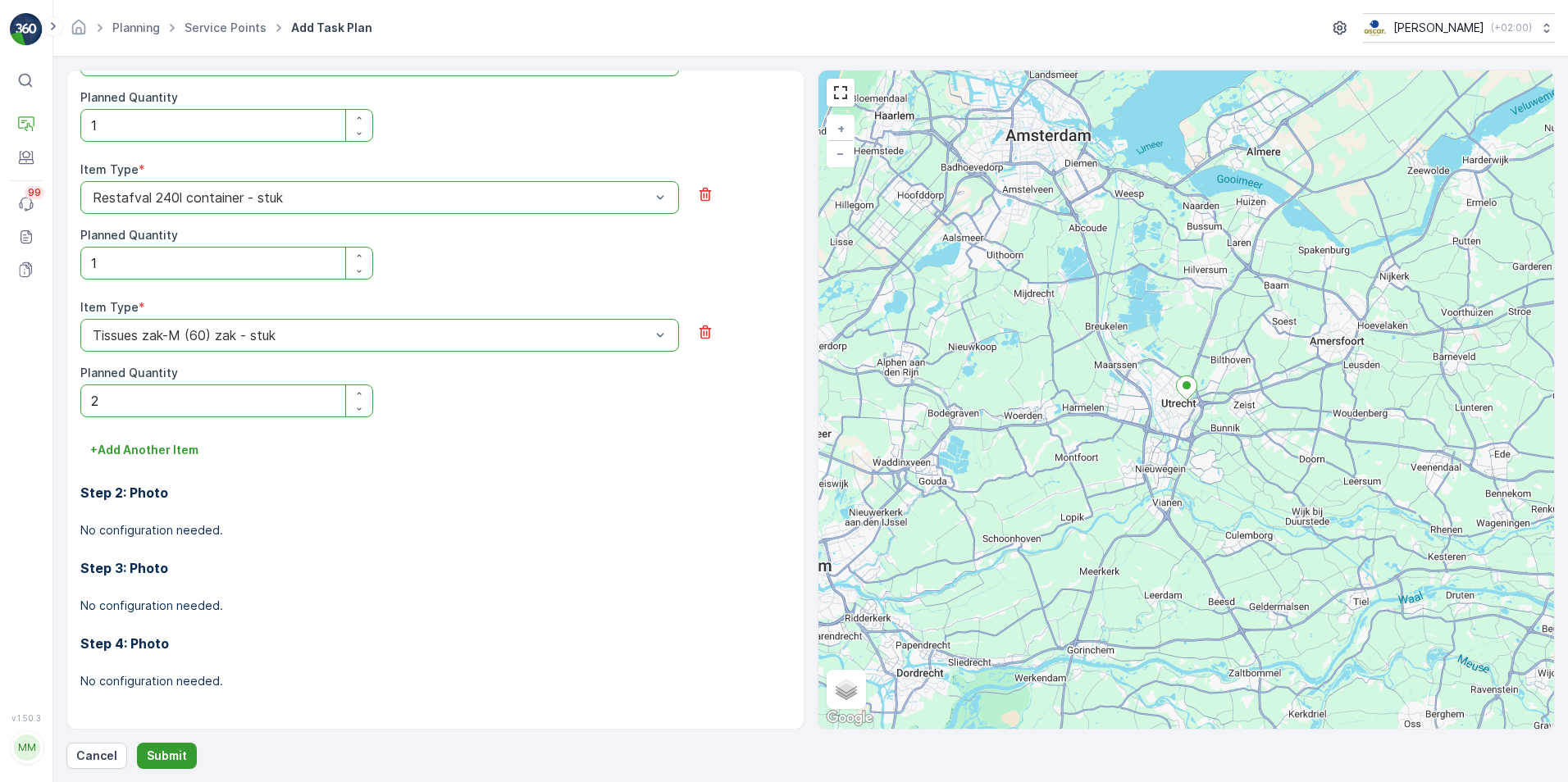
click at [184, 752] on button "Submit" at bounding box center [166, 755] width 60 height 26
